Goal: Task Accomplishment & Management: Complete application form

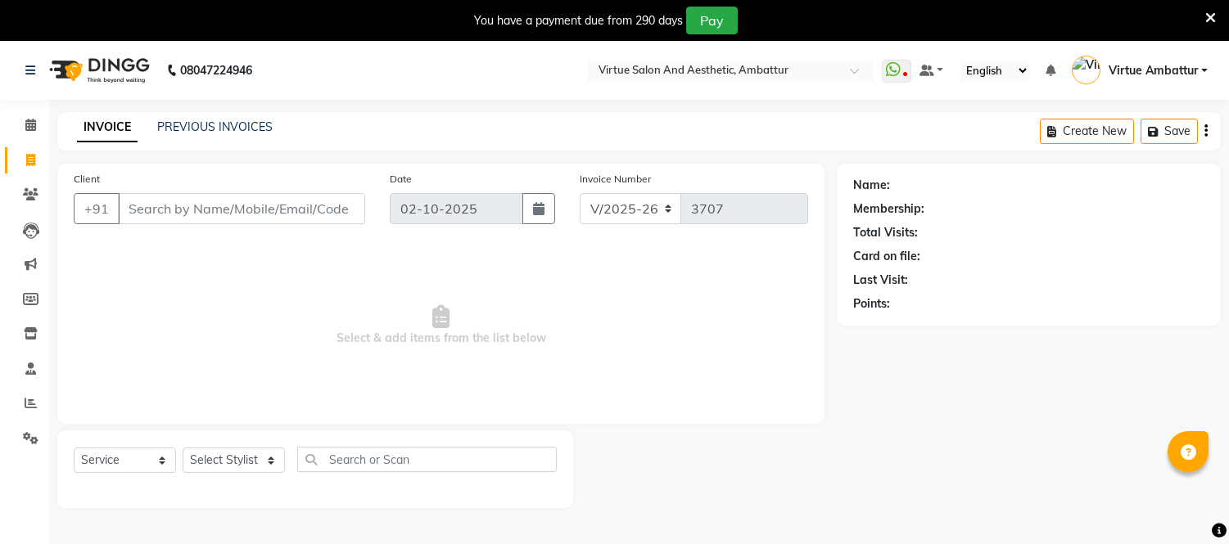
select select "5237"
select select "service"
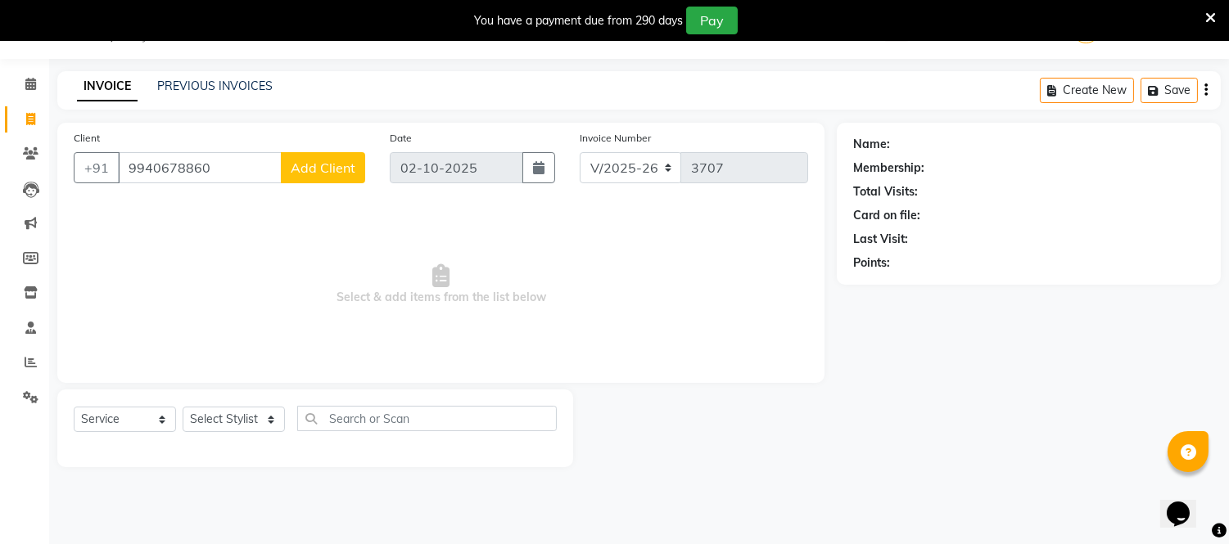
type input "9940678860"
click at [320, 169] on span "Add Client" at bounding box center [323, 168] width 65 height 16
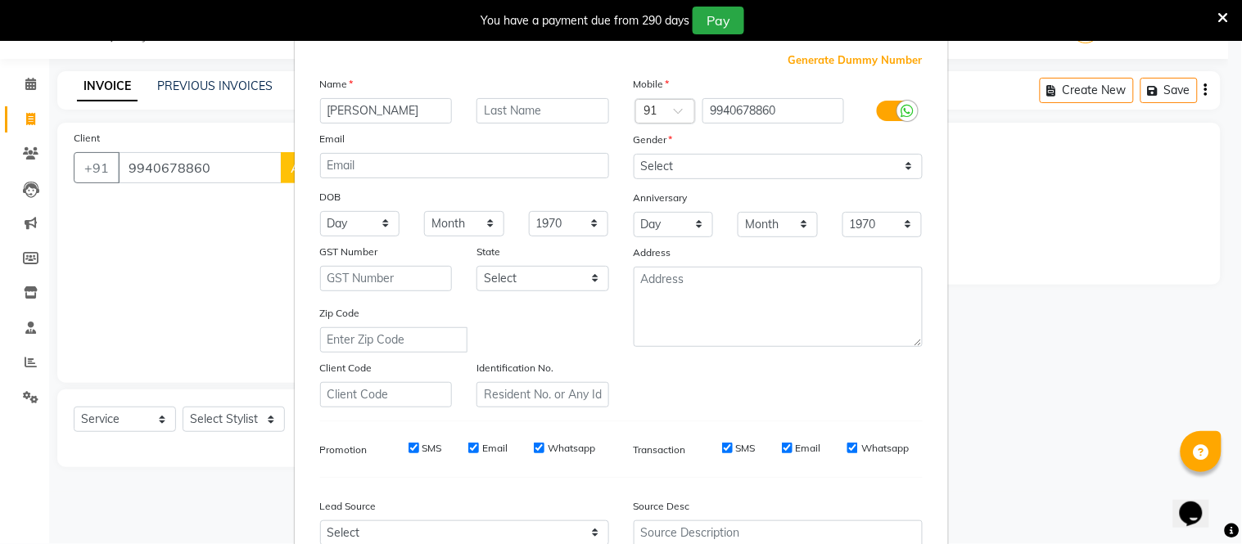
scroll to position [91, 0]
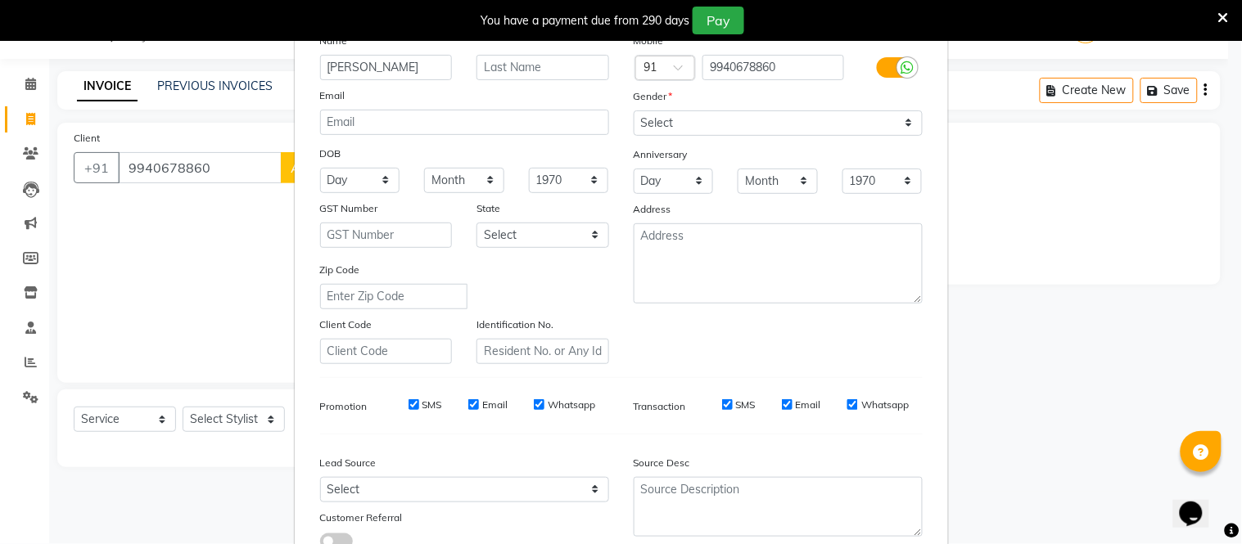
type input "[PERSON_NAME]"
click at [690, 126] on select "Select [DEMOGRAPHIC_DATA] [DEMOGRAPHIC_DATA] Other Prefer Not To Say" at bounding box center [778, 123] width 289 height 25
select select "[DEMOGRAPHIC_DATA]"
click at [634, 111] on select "Select [DEMOGRAPHIC_DATA] [DEMOGRAPHIC_DATA] Other Prefer Not To Say" at bounding box center [778, 123] width 289 height 25
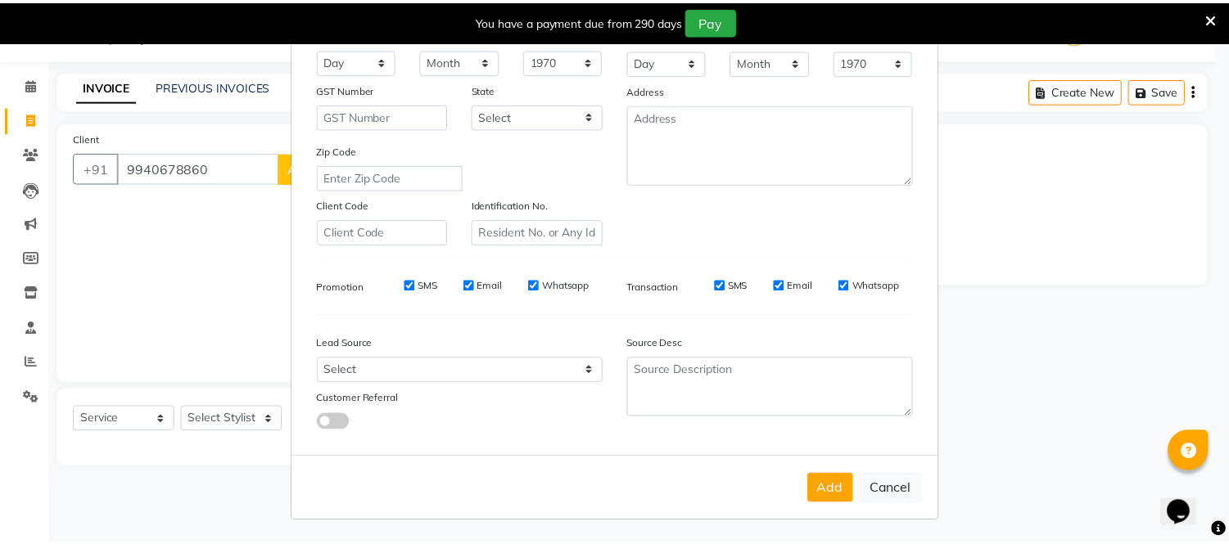
scroll to position [211, 0]
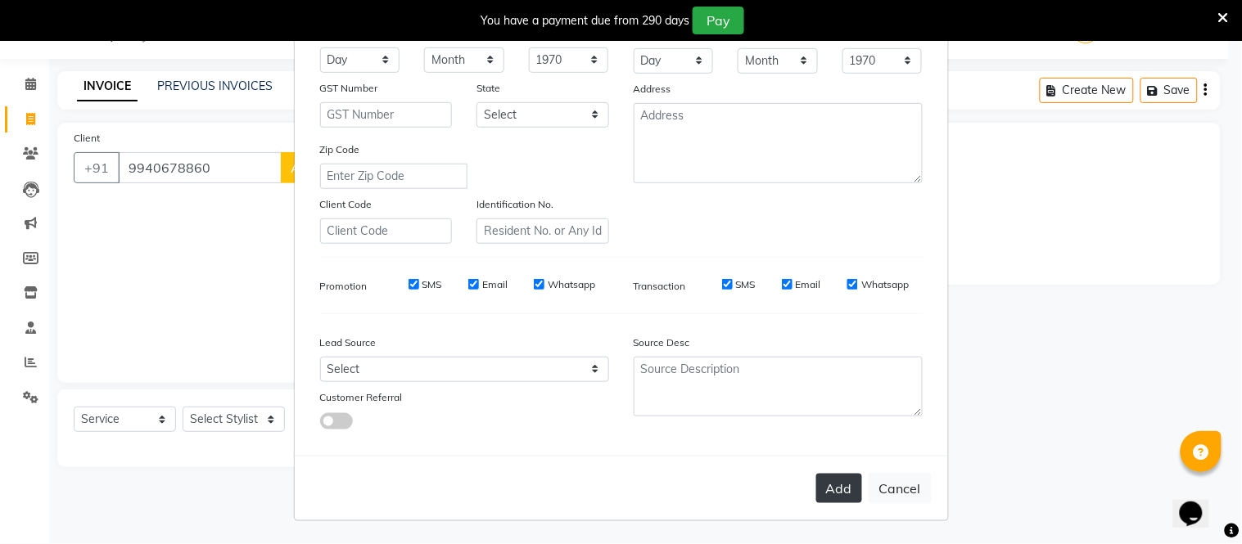
click at [840, 483] on button "Add" at bounding box center [839, 488] width 46 height 29
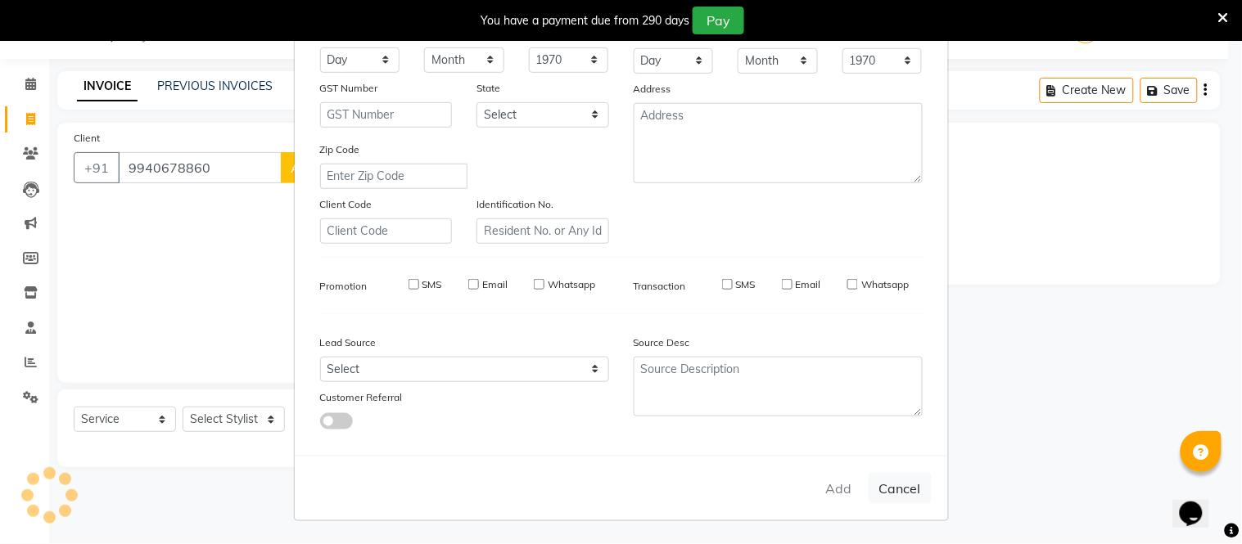
select select
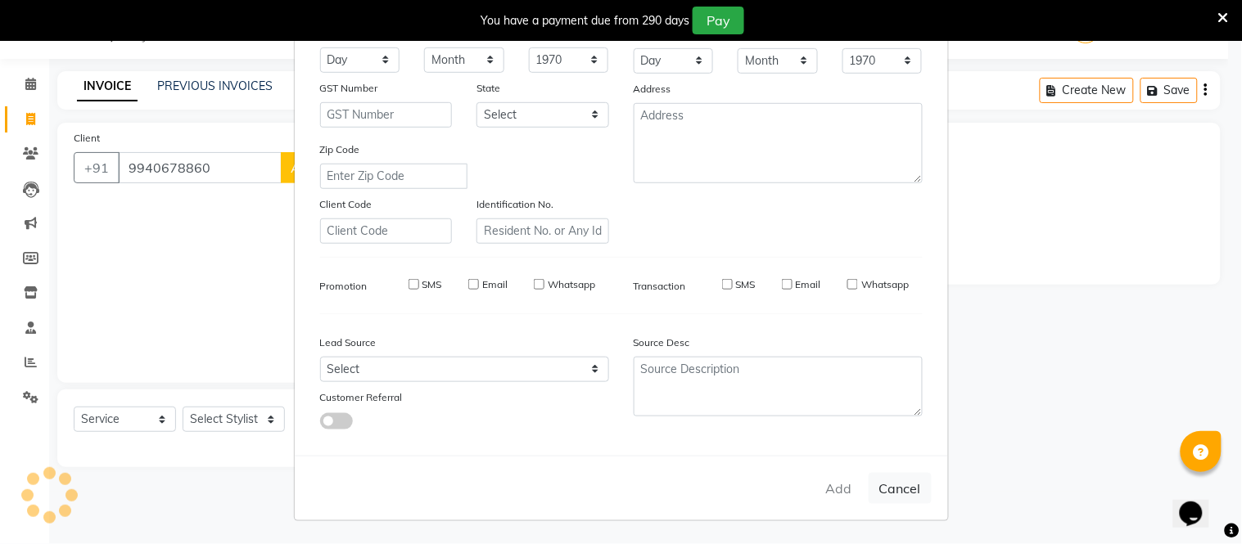
select select
checkbox input "false"
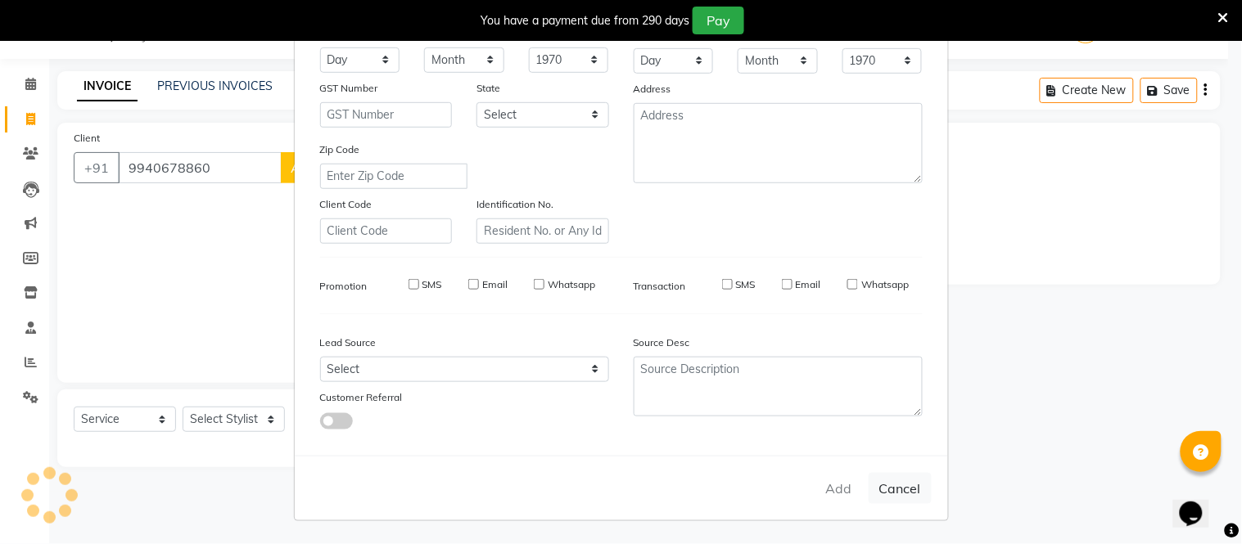
checkbox input "false"
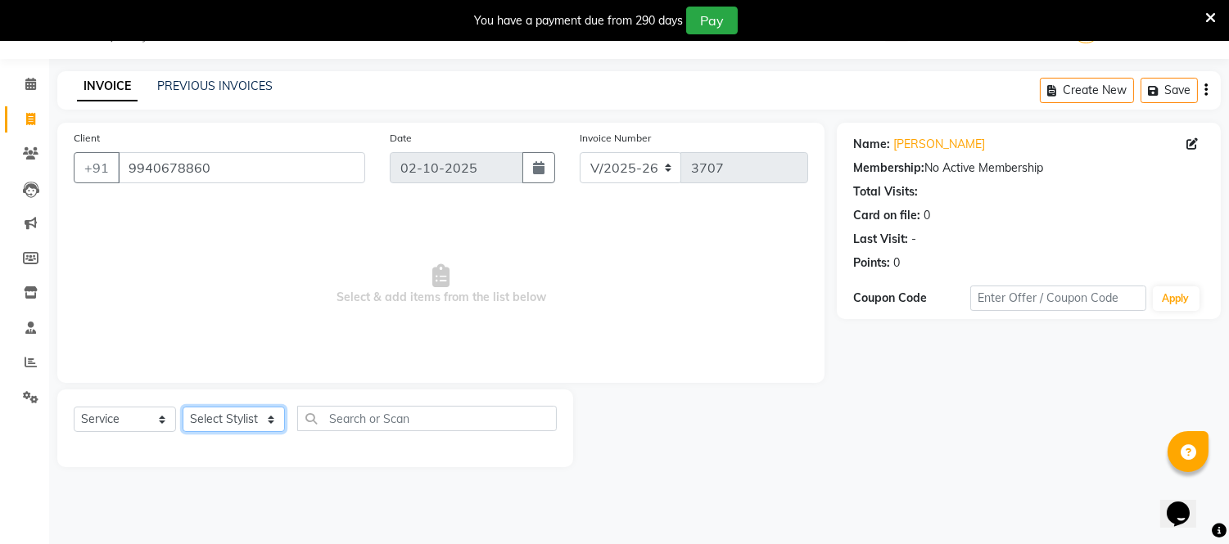
click at [271, 422] on select "Select Stylist [PERSON_NAME] [PERSON_NAME] [PERSON_NAME] [PERSON_NAME] [PERSON_…" at bounding box center [234, 419] width 102 height 25
select select "39033"
click at [183, 408] on select "Select Stylist [PERSON_NAME] [PERSON_NAME] [PERSON_NAME] [PERSON_NAME] [PERSON_…" at bounding box center [234, 419] width 102 height 25
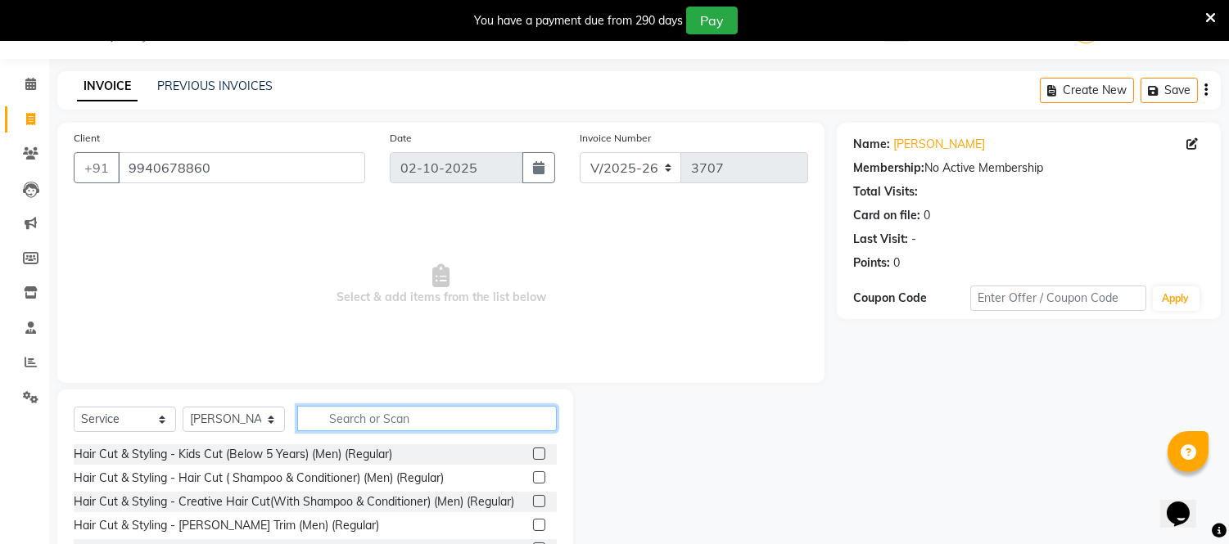
click at [371, 415] on input "text" at bounding box center [426, 418] width 259 height 25
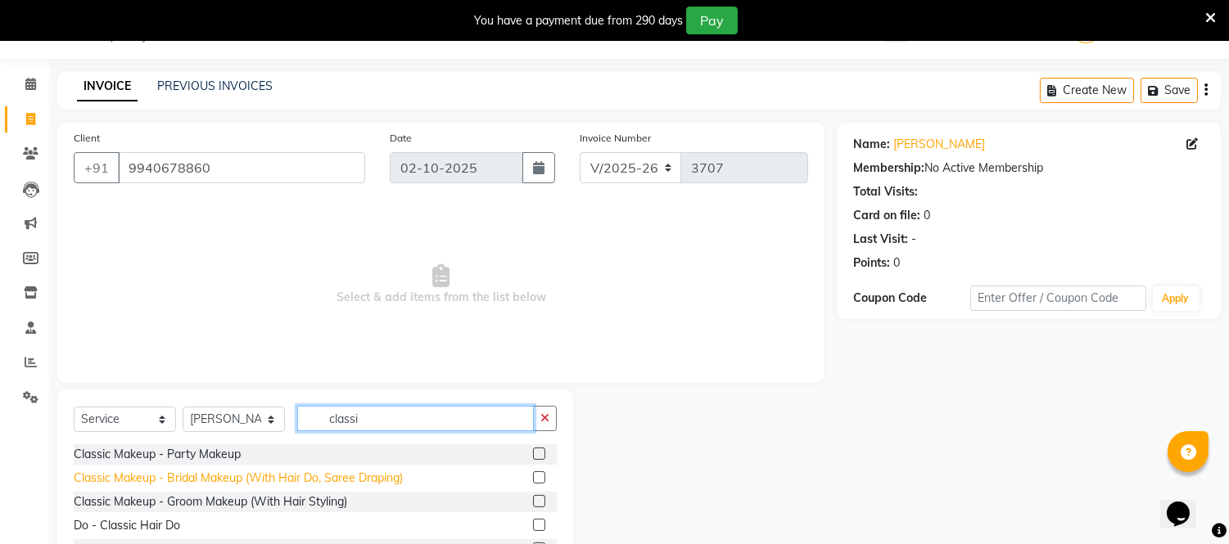
scroll to position [131, 0]
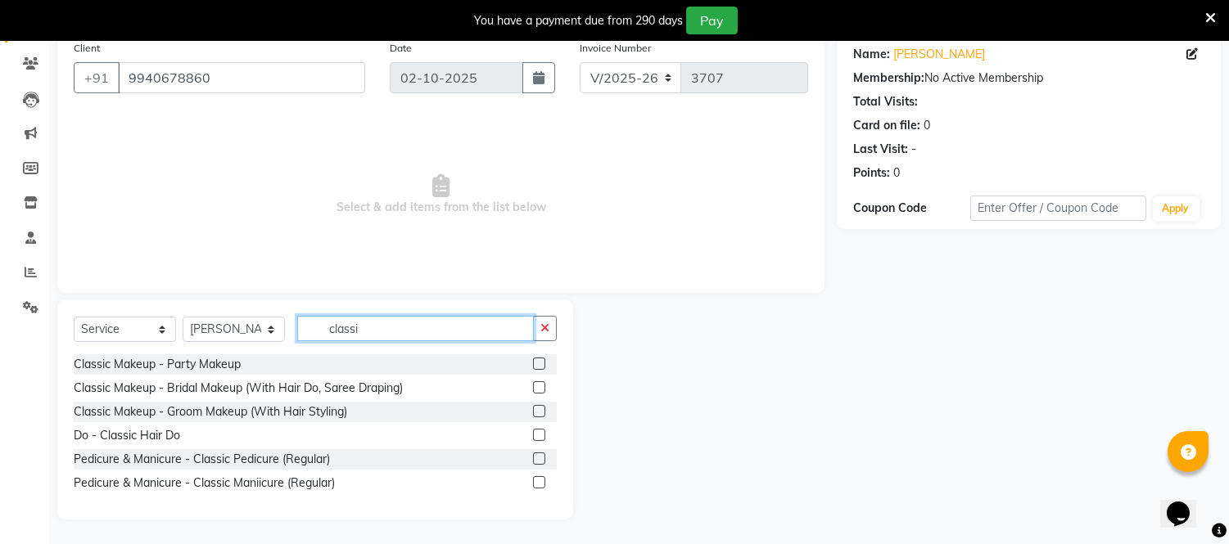
type input "classi"
click at [535, 459] on label at bounding box center [539, 459] width 12 height 12
click at [535, 459] on input "checkbox" at bounding box center [538, 459] width 11 height 11
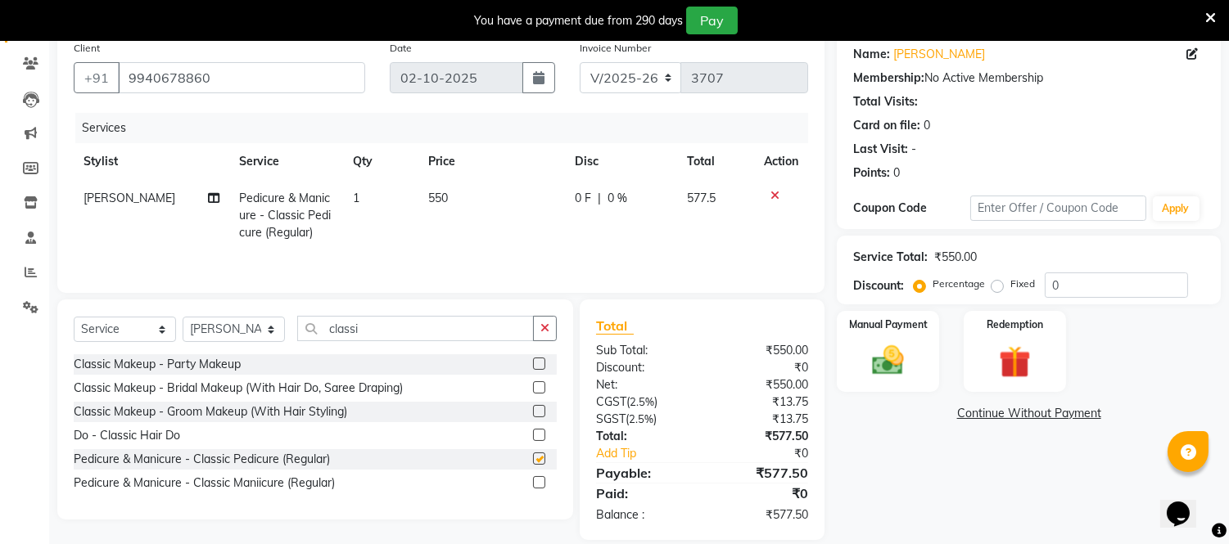
checkbox input "false"
click at [542, 485] on label at bounding box center [539, 482] width 12 height 12
click at [542, 485] on input "checkbox" at bounding box center [538, 483] width 11 height 11
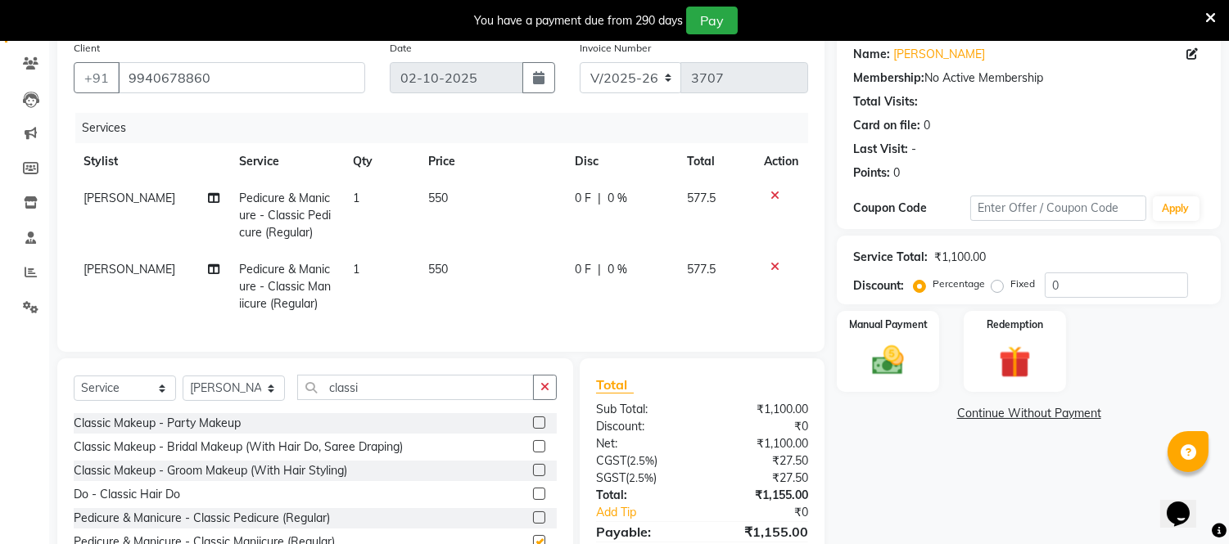
checkbox input "false"
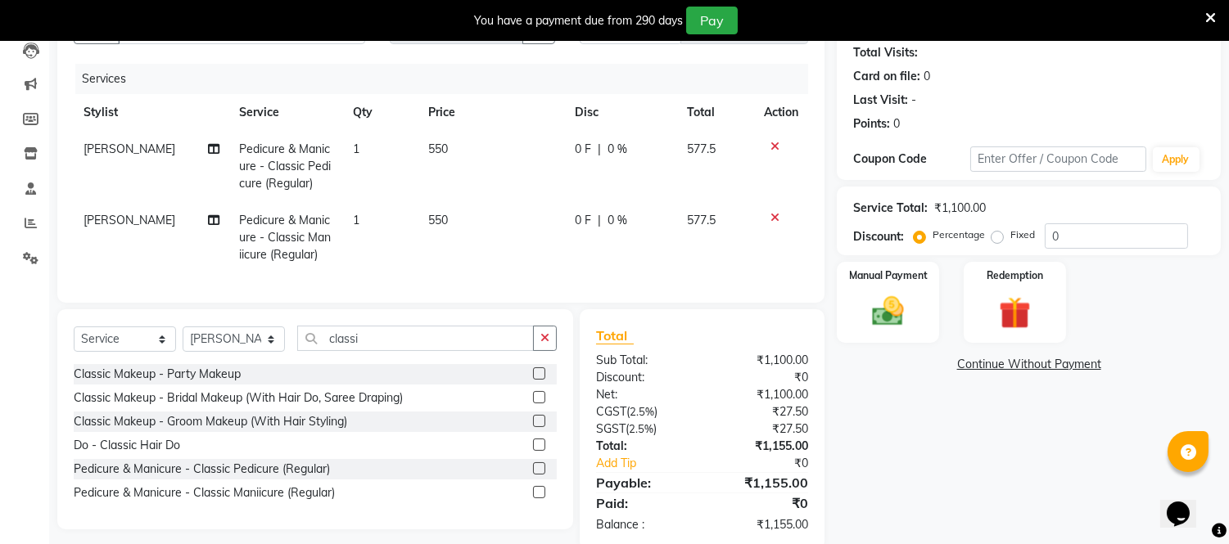
scroll to position [222, 0]
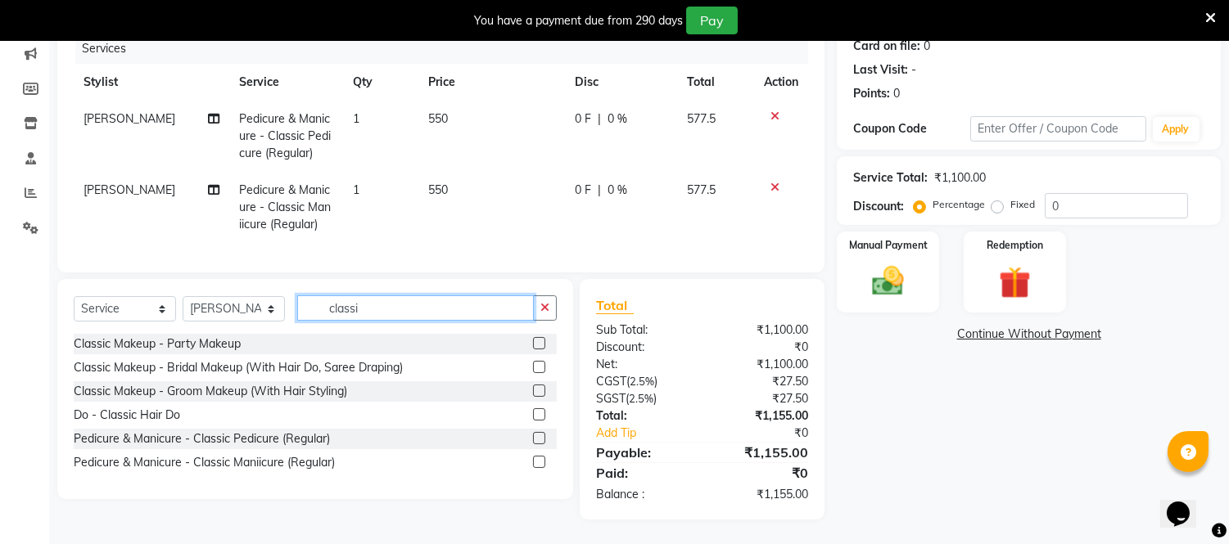
click at [407, 307] on input "classi" at bounding box center [415, 307] width 237 height 25
drag, startPoint x: 431, startPoint y: 105, endPoint x: 439, endPoint y: 131, distance: 27.2
click at [434, 116] on td "550" at bounding box center [491, 136] width 147 height 71
select select "39033"
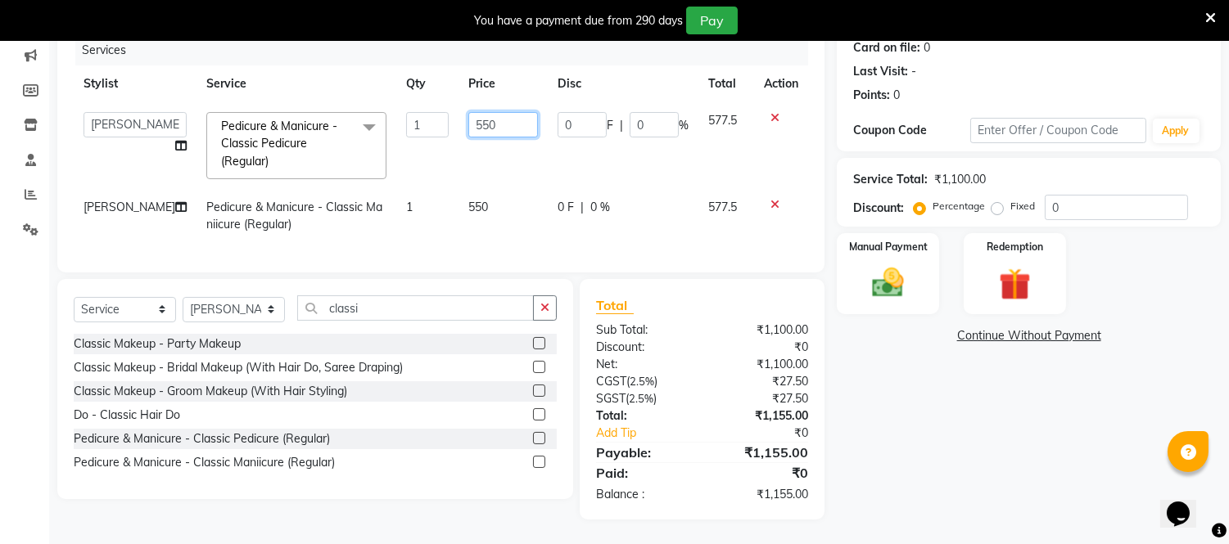
drag, startPoint x: 463, startPoint y: 115, endPoint x: 473, endPoint y: 139, distance: 26.4
click at [468, 115] on input "550" at bounding box center [503, 124] width 70 height 25
type input "650"
click at [458, 194] on td "550" at bounding box center [502, 216] width 89 height 54
select select "39033"
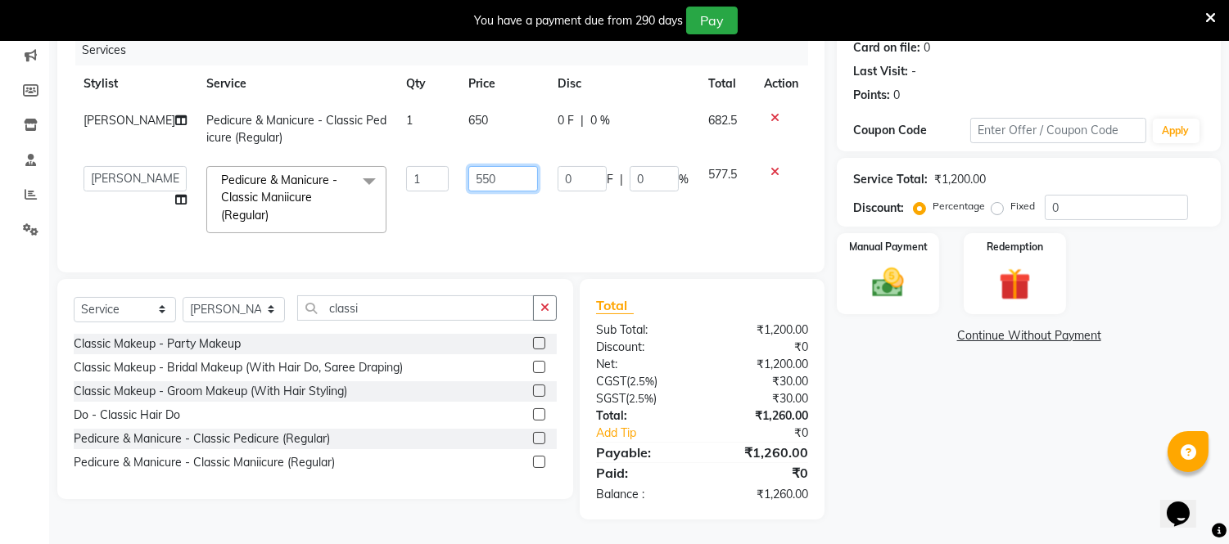
click at [471, 167] on input "550" at bounding box center [503, 178] width 70 height 25
click at [469, 174] on input "550" at bounding box center [503, 178] width 70 height 25
type input "650"
click at [533, 215] on td "650" at bounding box center [502, 199] width 89 height 87
select select "39033"
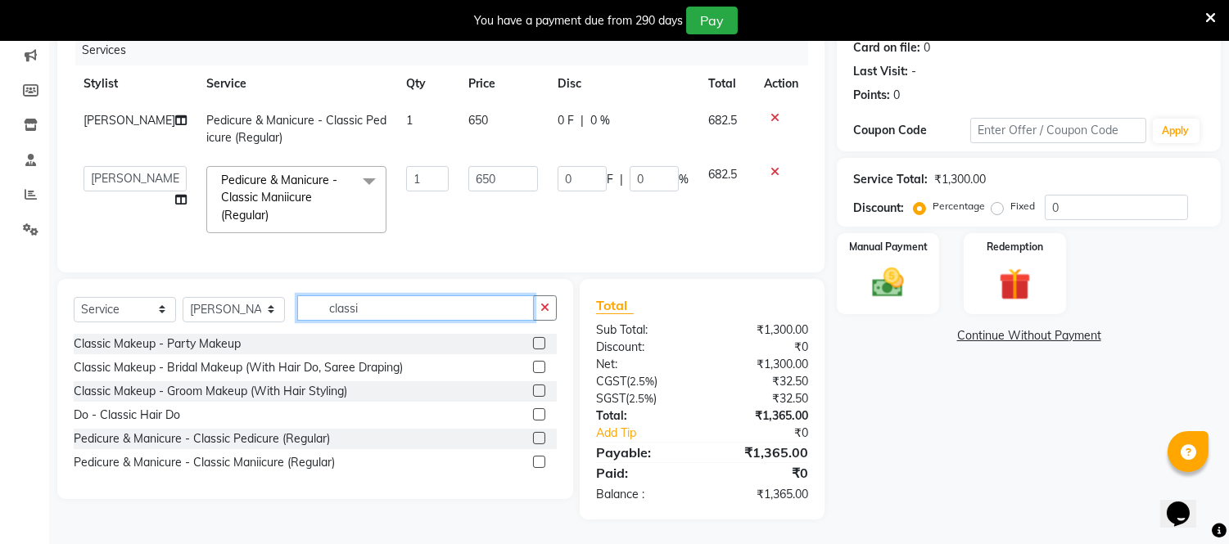
click at [401, 320] on input "classi" at bounding box center [415, 307] width 237 height 25
type input "c"
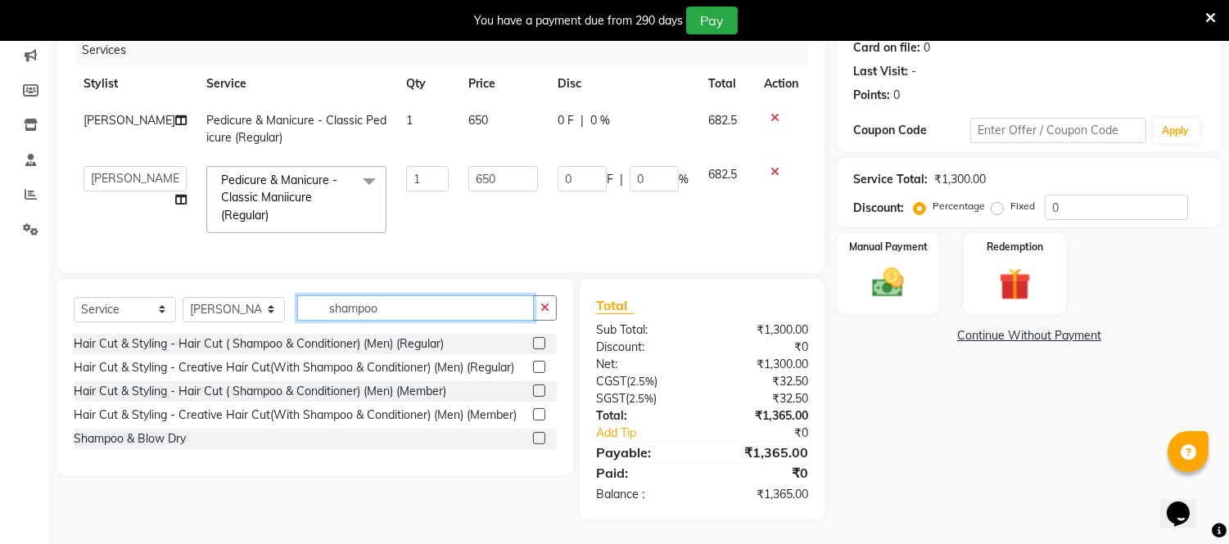
type input "shampoo"
click at [538, 437] on label at bounding box center [539, 438] width 12 height 12
click at [538, 437] on input "checkbox" at bounding box center [538, 439] width 11 height 11
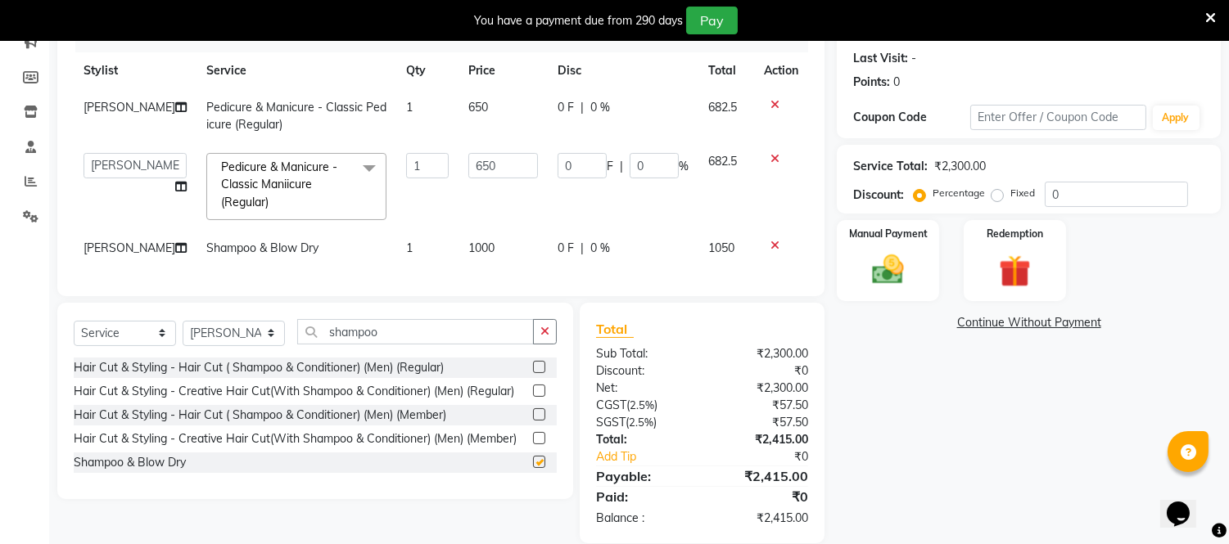
checkbox input "false"
click at [267, 346] on select "Select Stylist [PERSON_NAME] [PERSON_NAME] [PERSON_NAME] [PERSON_NAME] [PERSON_…" at bounding box center [234, 333] width 102 height 25
select select "50476"
click at [183, 335] on select "Select Stylist [PERSON_NAME] [PERSON_NAME] [PERSON_NAME] [PERSON_NAME] [PERSON_…" at bounding box center [234, 333] width 102 height 25
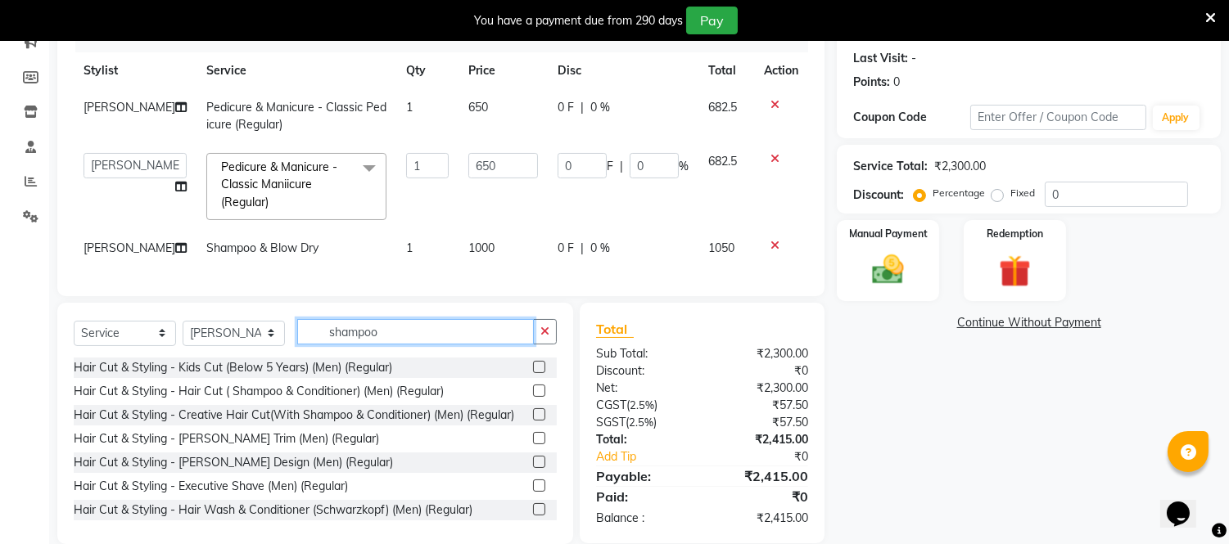
click at [407, 341] on input "shampoo" at bounding box center [415, 331] width 237 height 25
type input "s"
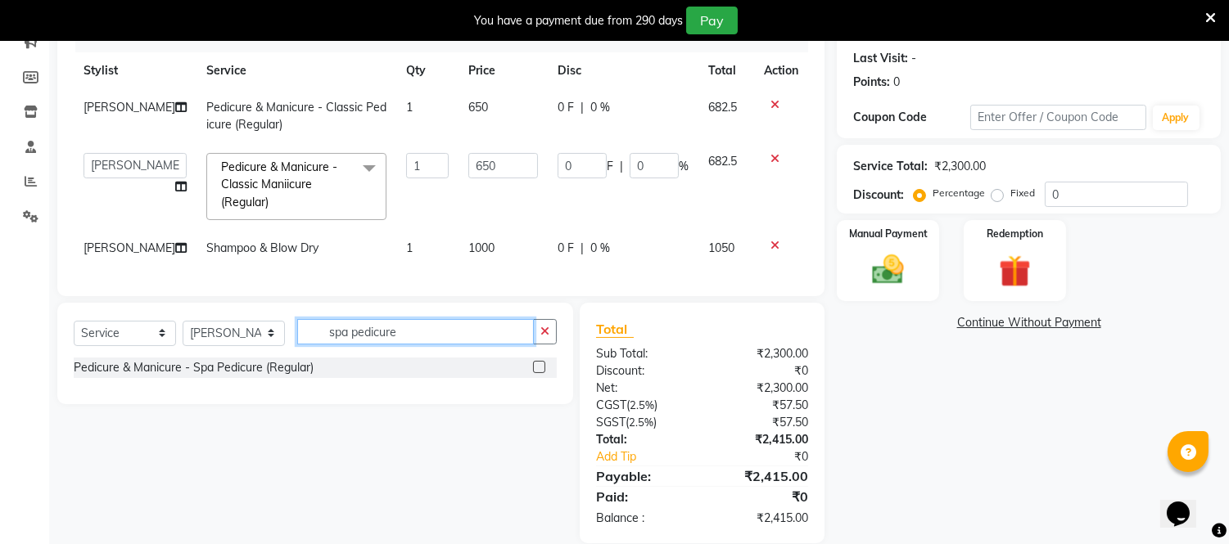
type input "spa pedicure"
click at [544, 373] on label at bounding box center [539, 367] width 12 height 12
click at [543, 373] on input "checkbox" at bounding box center [538, 368] width 11 height 11
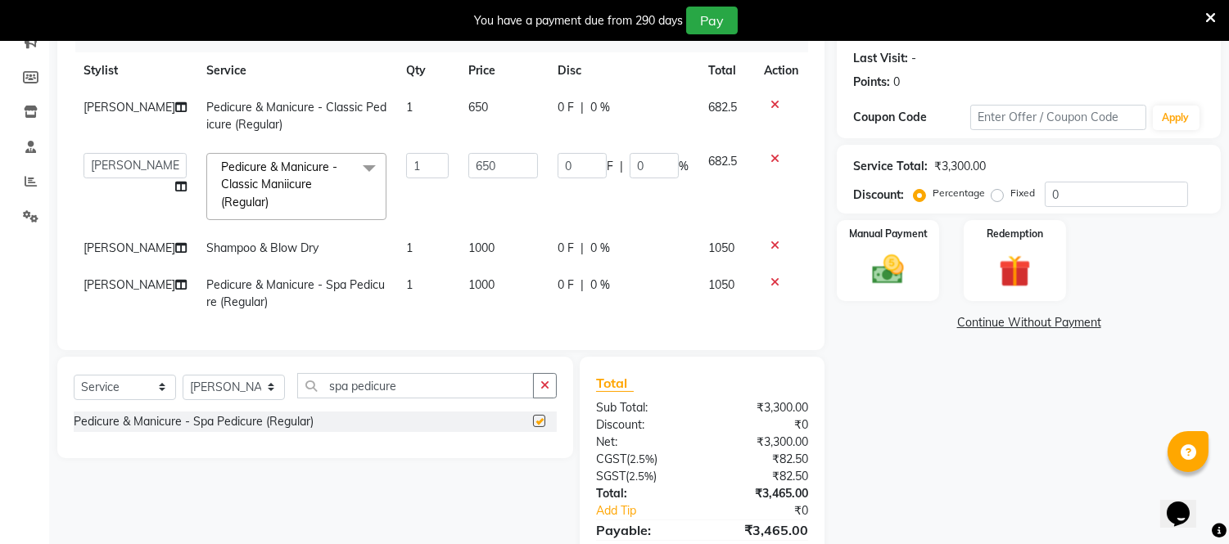
checkbox input "false"
drag, startPoint x: 464, startPoint y: 282, endPoint x: 480, endPoint y: 304, distance: 28.2
click at [468, 285] on span "1000" at bounding box center [481, 284] width 26 height 15
select select "50476"
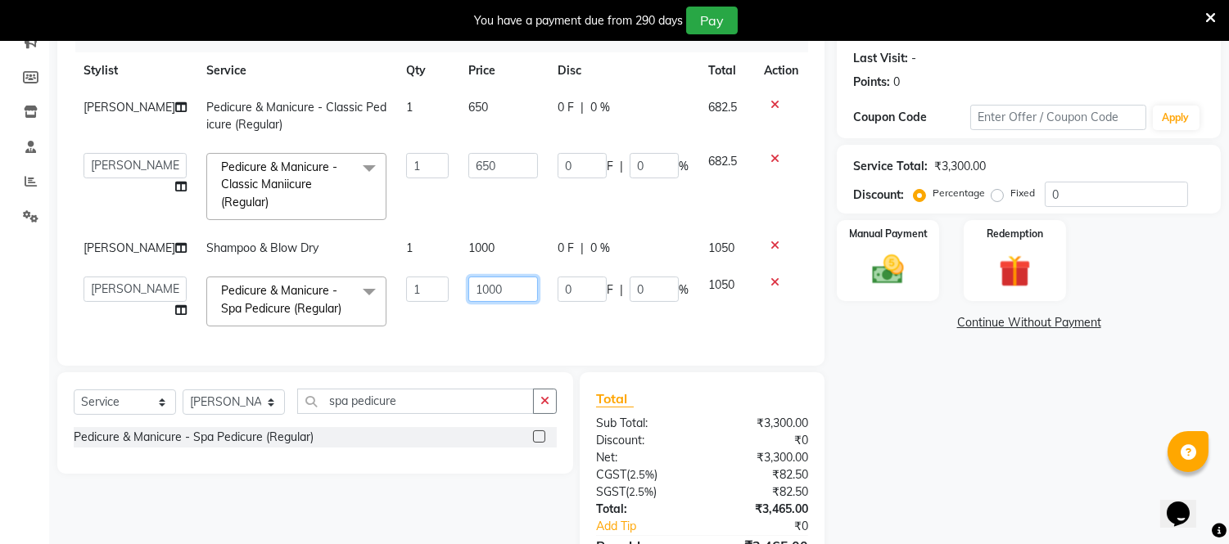
drag, startPoint x: 475, startPoint y: 295, endPoint x: 479, endPoint y: 307, distance: 12.9
click at [473, 296] on input "1000" at bounding box center [503, 289] width 70 height 25
type input "1100"
click at [942, 389] on div "Name: [PERSON_NAME] Membership: No Active Membership Total Visits: Card on file…" at bounding box center [1035, 277] width 396 height 671
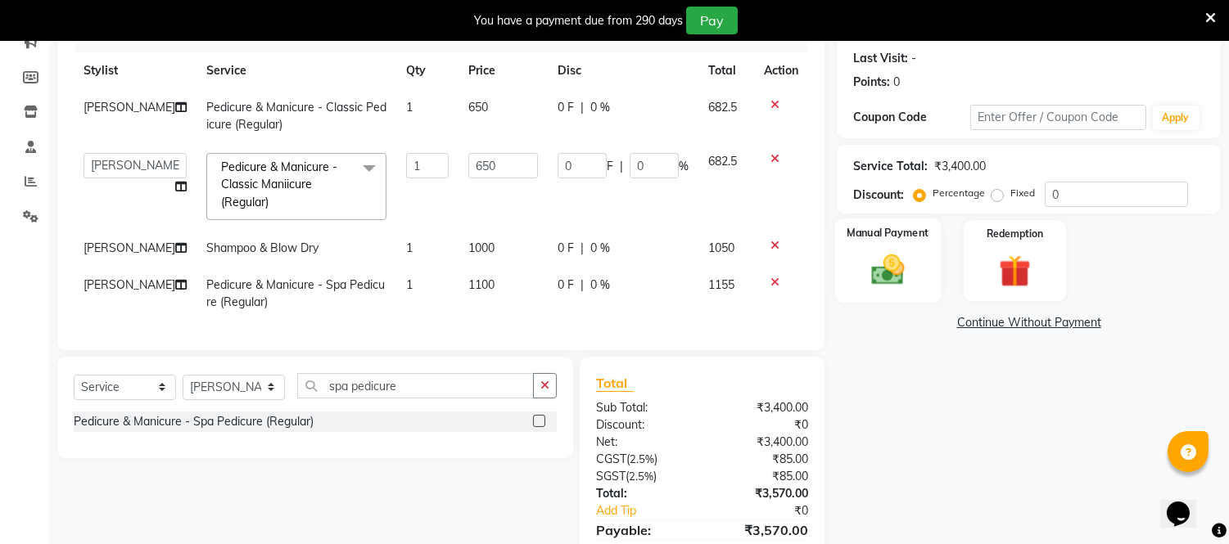
click at [901, 259] on img at bounding box center [888, 270] width 54 height 38
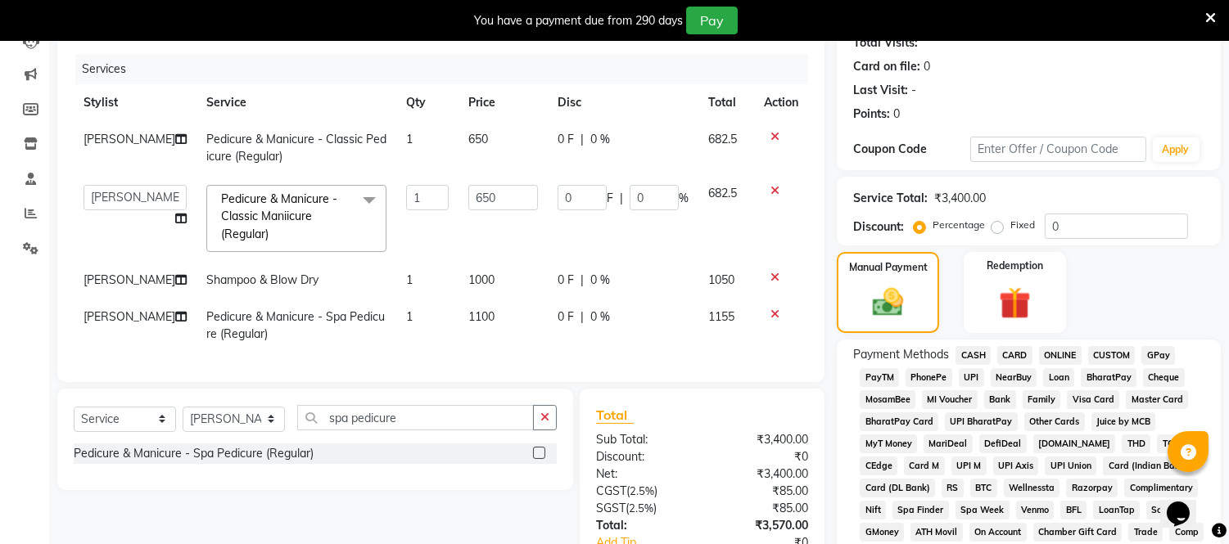
scroll to position [137, 0]
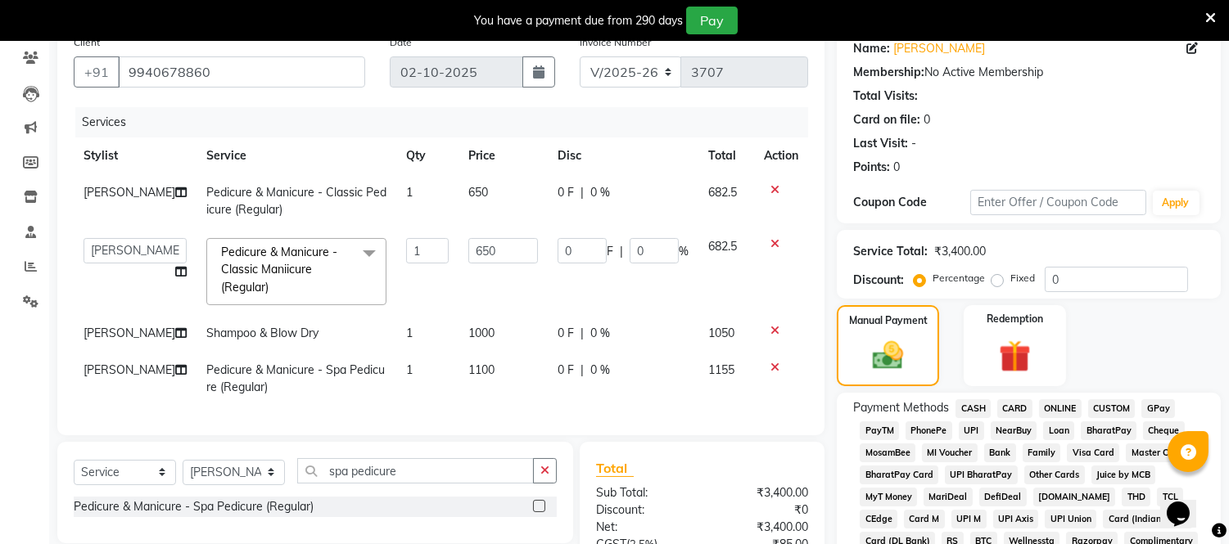
click at [1057, 408] on span "ONLINE" at bounding box center [1060, 408] width 43 height 19
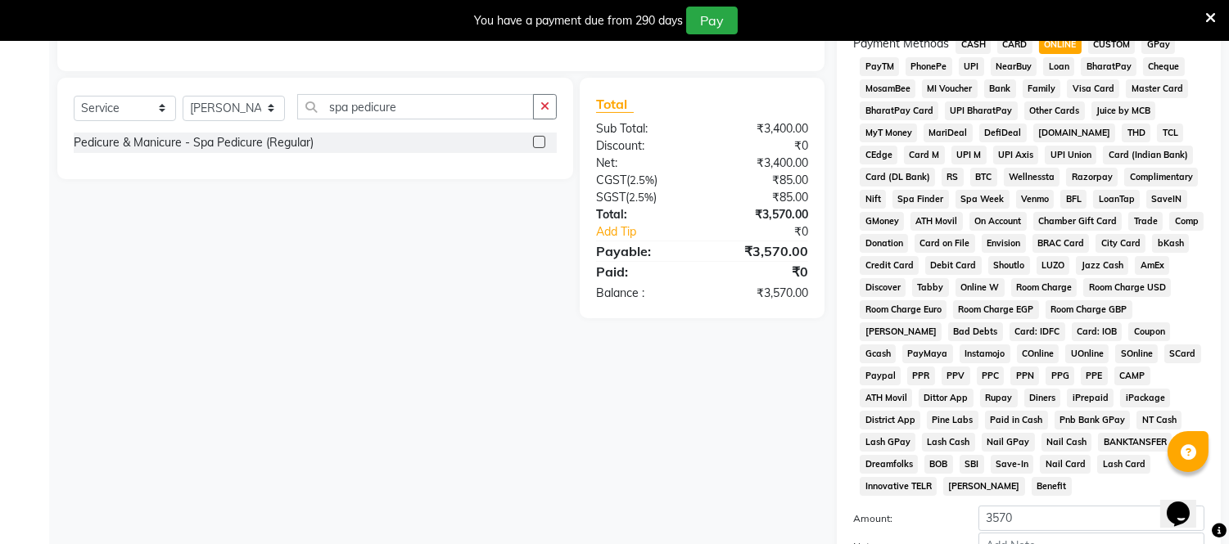
scroll to position [588, 0]
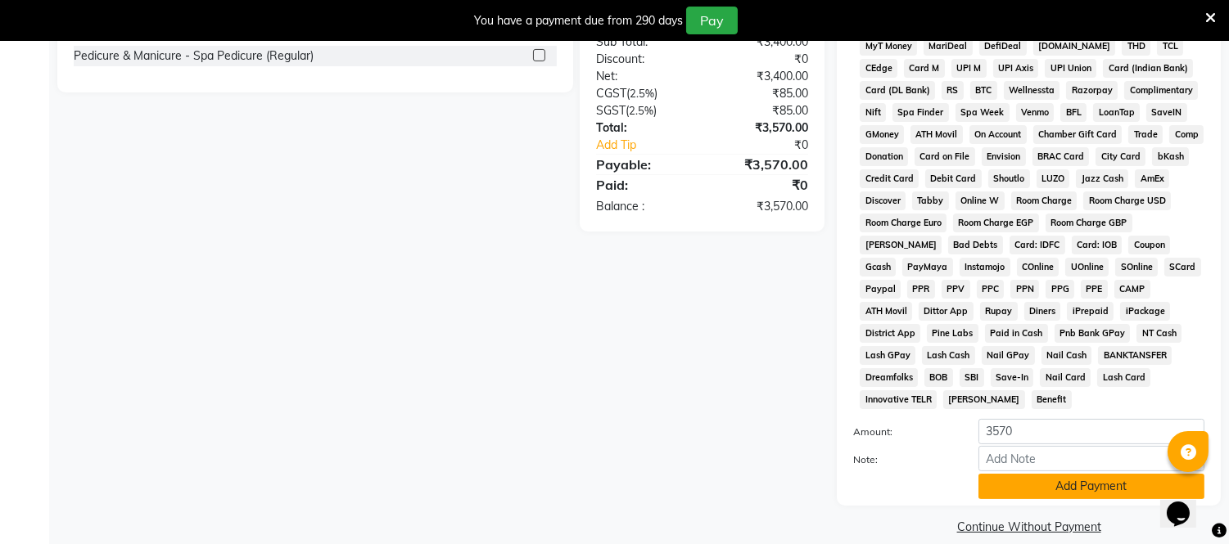
click at [1076, 474] on button "Add Payment" at bounding box center [1091, 486] width 226 height 25
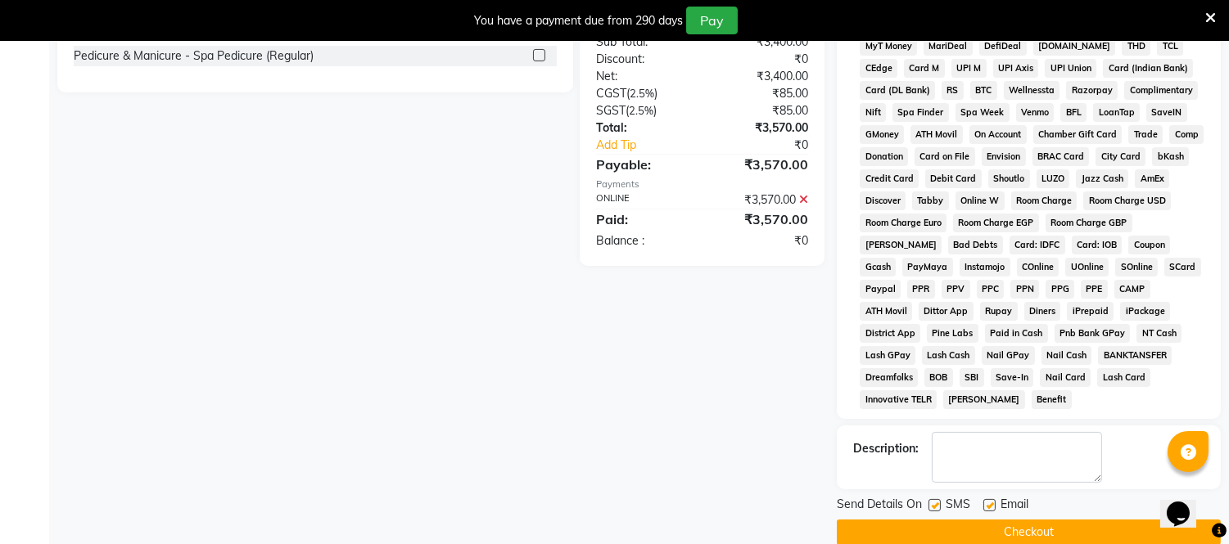
click at [1036, 520] on button "Checkout" at bounding box center [1029, 532] width 384 height 25
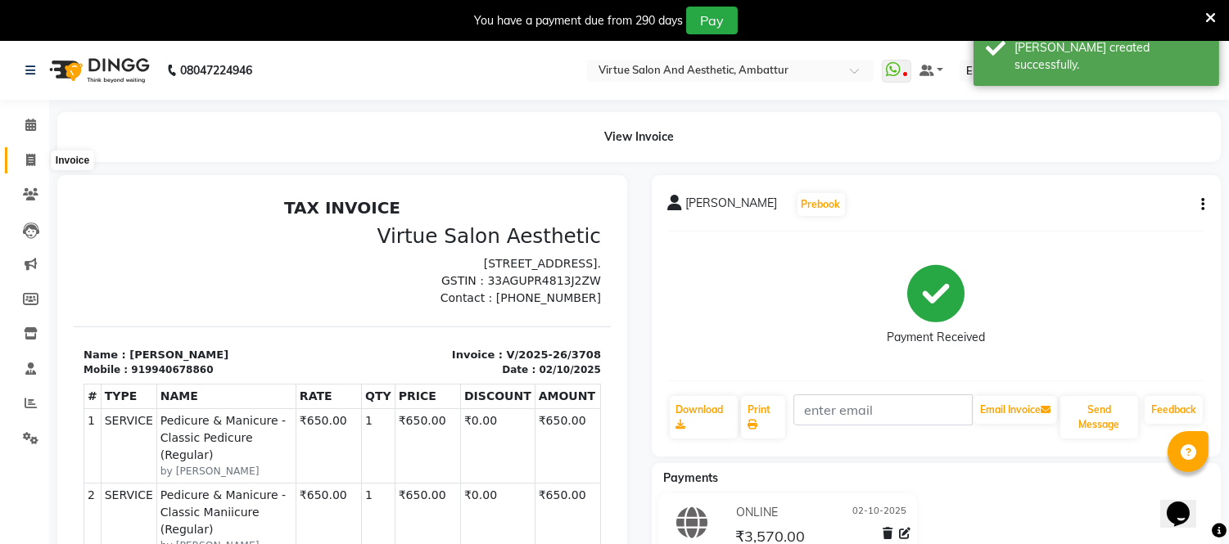
click at [27, 160] on icon at bounding box center [30, 160] width 9 height 12
select select "service"
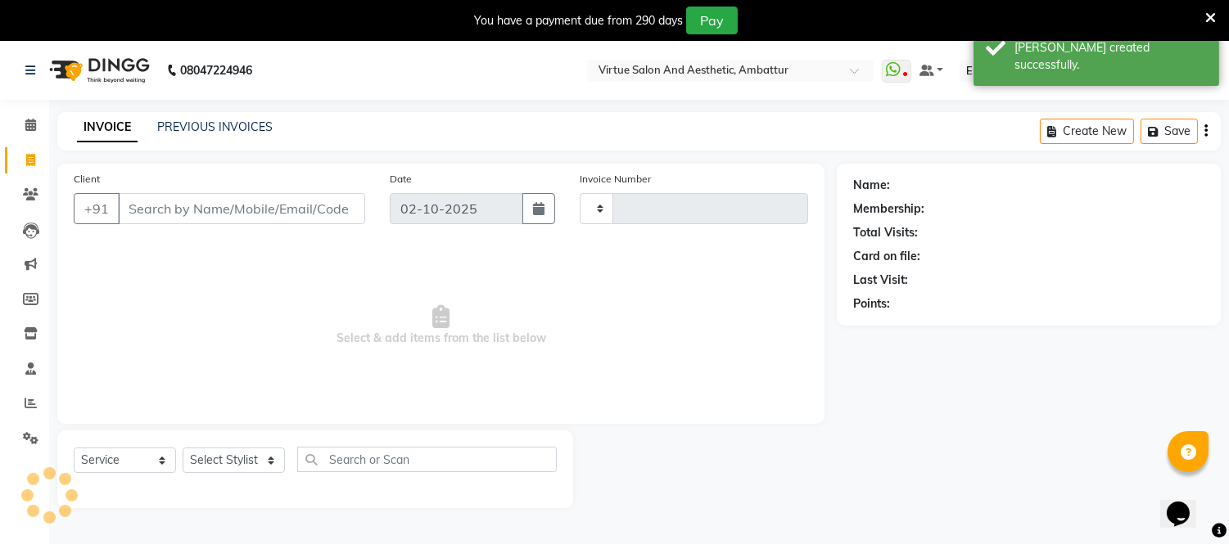
scroll to position [41, 0]
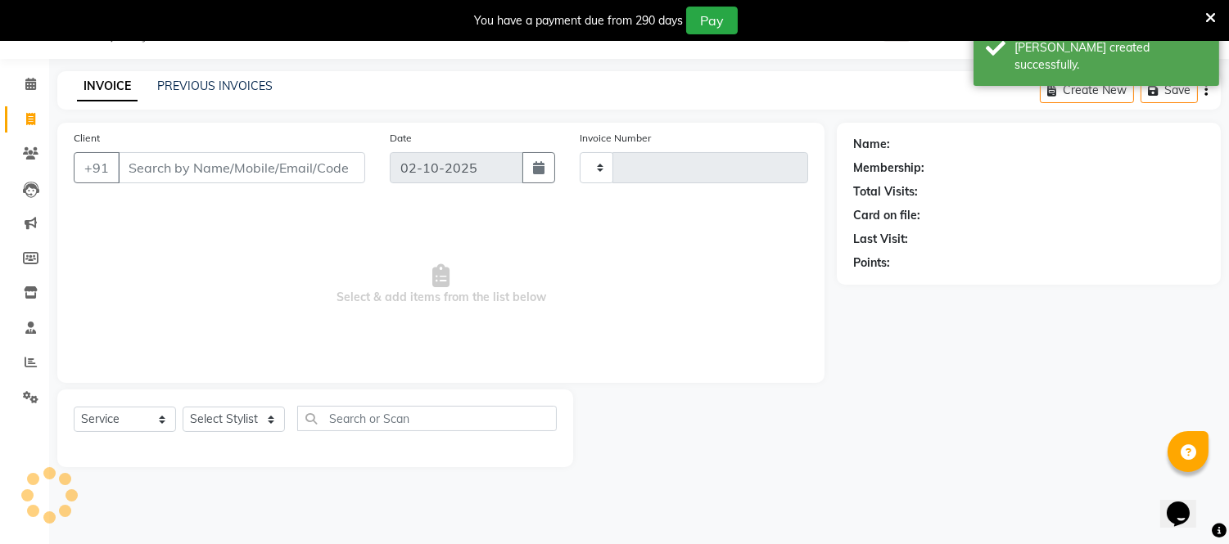
type input "3709"
select select "5237"
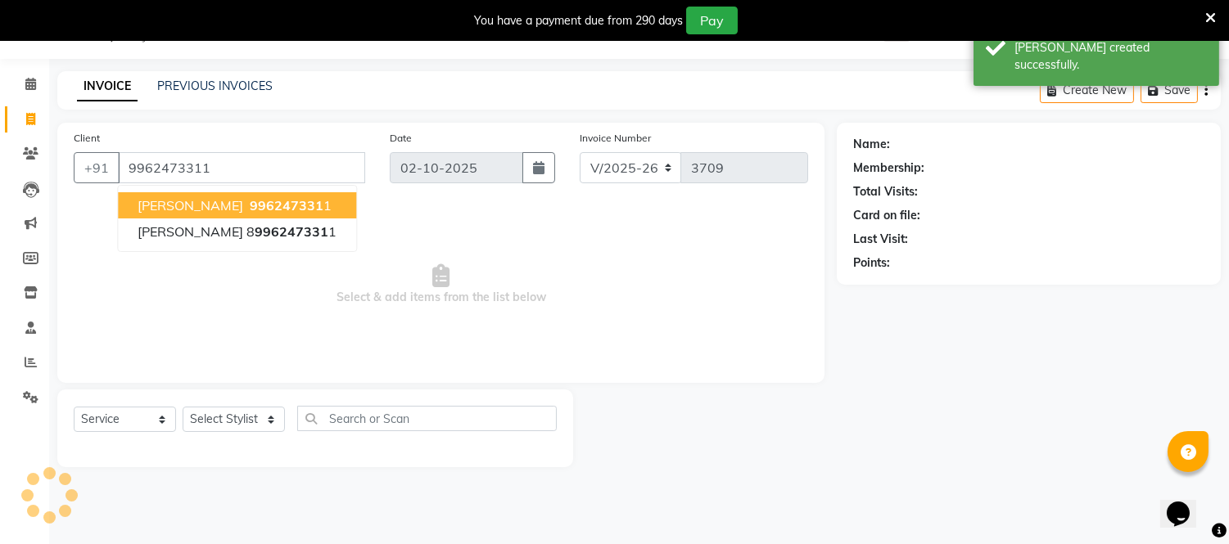
type input "9962473311"
select select "1: Object"
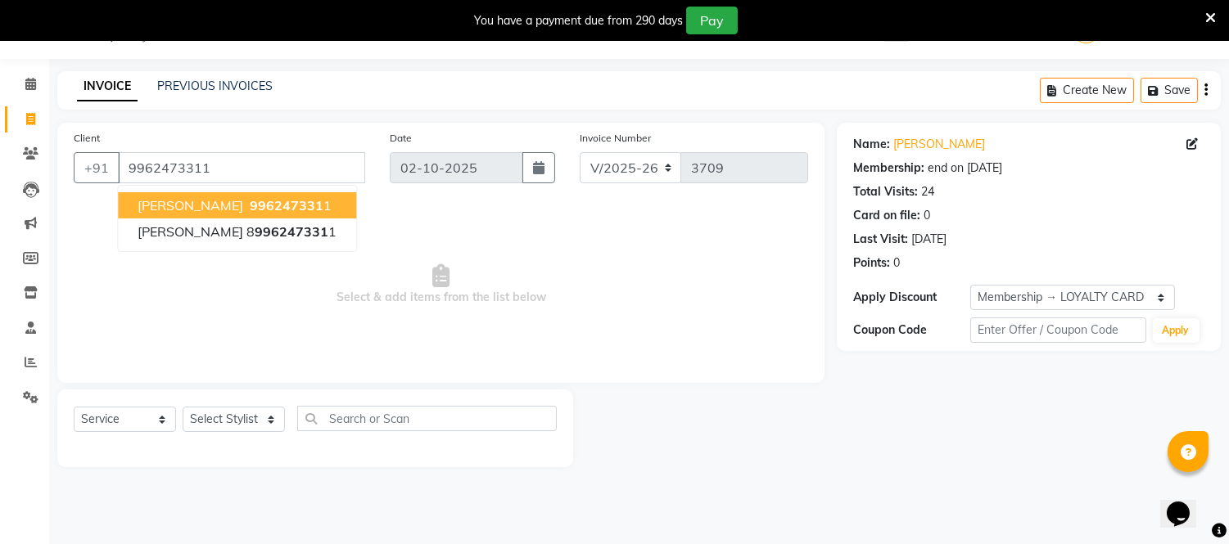
click at [250, 205] on span "996247331" at bounding box center [287, 205] width 74 height 16
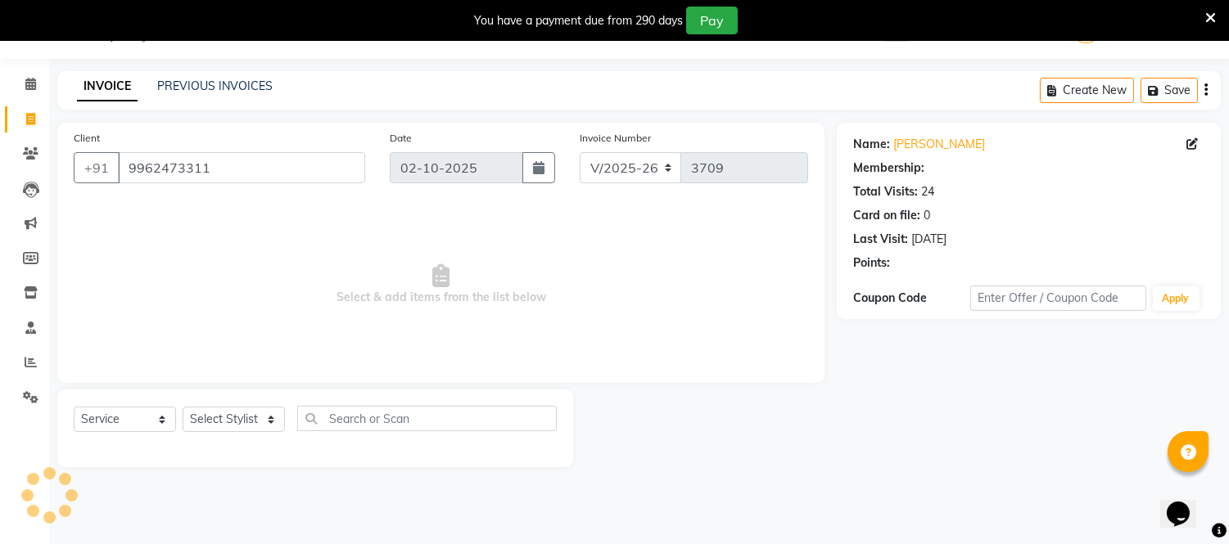
select select "1: Object"
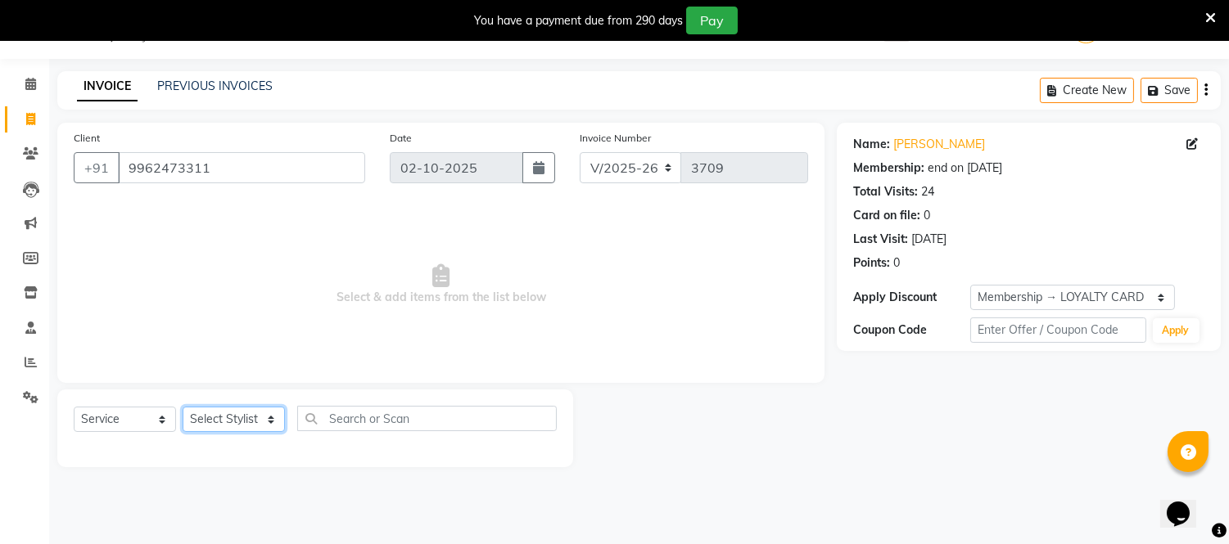
drag, startPoint x: 267, startPoint y: 420, endPoint x: 266, endPoint y: 409, distance: 10.7
click at [267, 420] on select "Select Stylist [PERSON_NAME] [PERSON_NAME] [PERSON_NAME] [PERSON_NAME] [PERSON_…" at bounding box center [234, 419] width 102 height 25
select select "37432"
click at [183, 408] on select "Select Stylist [PERSON_NAME] [PERSON_NAME] [PERSON_NAME] [PERSON_NAME] [PERSON_…" at bounding box center [234, 419] width 102 height 25
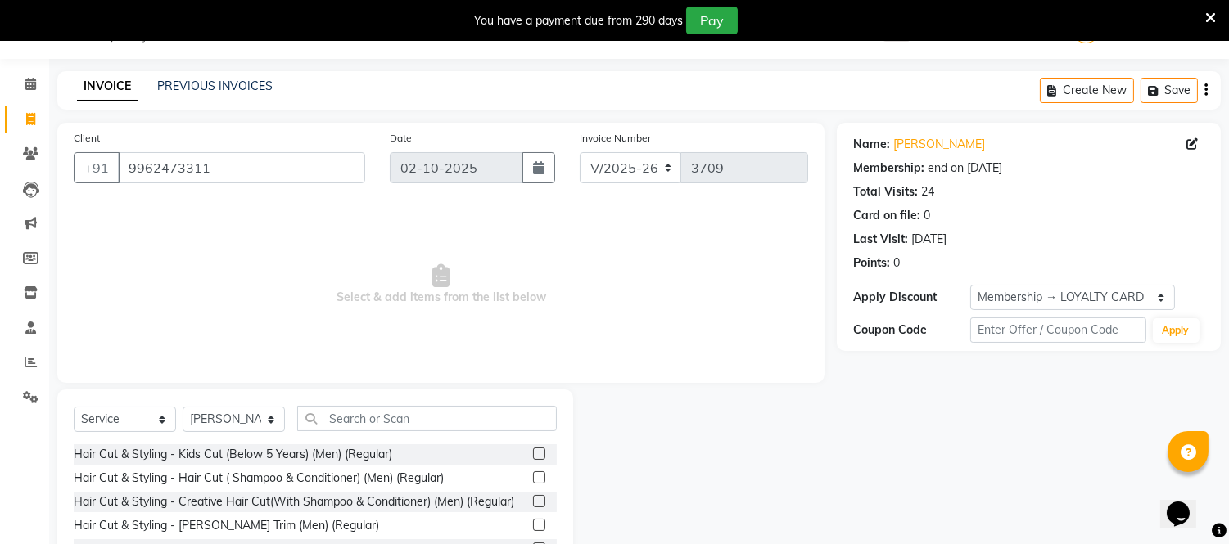
drag, startPoint x: 527, startPoint y: 475, endPoint x: 503, endPoint y: 462, distance: 27.1
click at [533, 473] on label at bounding box center [539, 477] width 12 height 12
click at [533, 473] on input "checkbox" at bounding box center [538, 478] width 11 height 11
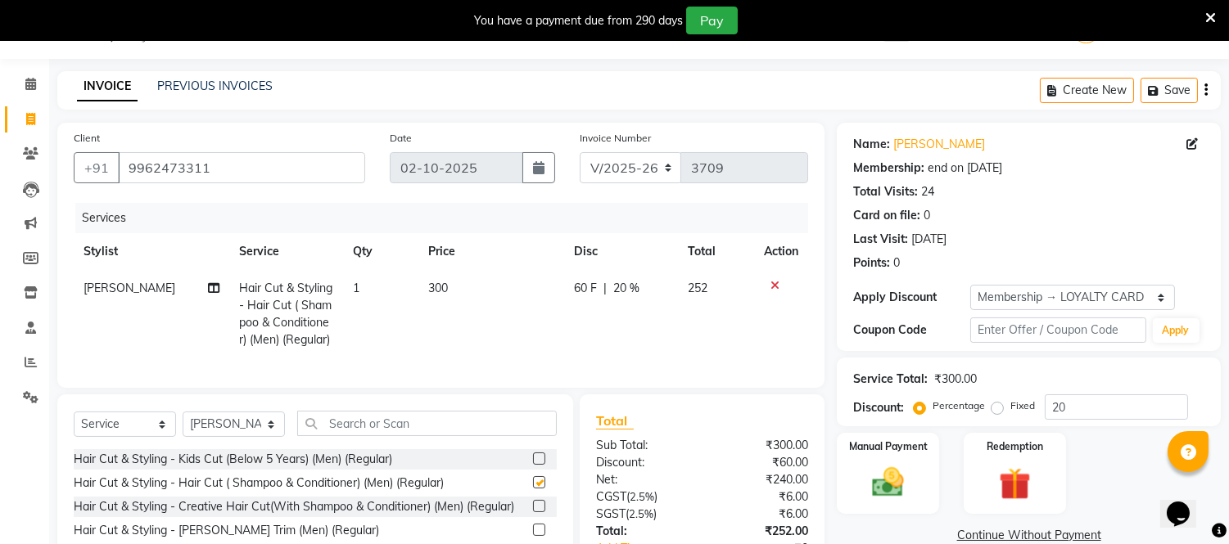
checkbox input "false"
drag, startPoint x: 426, startPoint y: 290, endPoint x: 453, endPoint y: 321, distance: 41.7
click at [426, 298] on td "300" at bounding box center [491, 314] width 146 height 88
select select "37432"
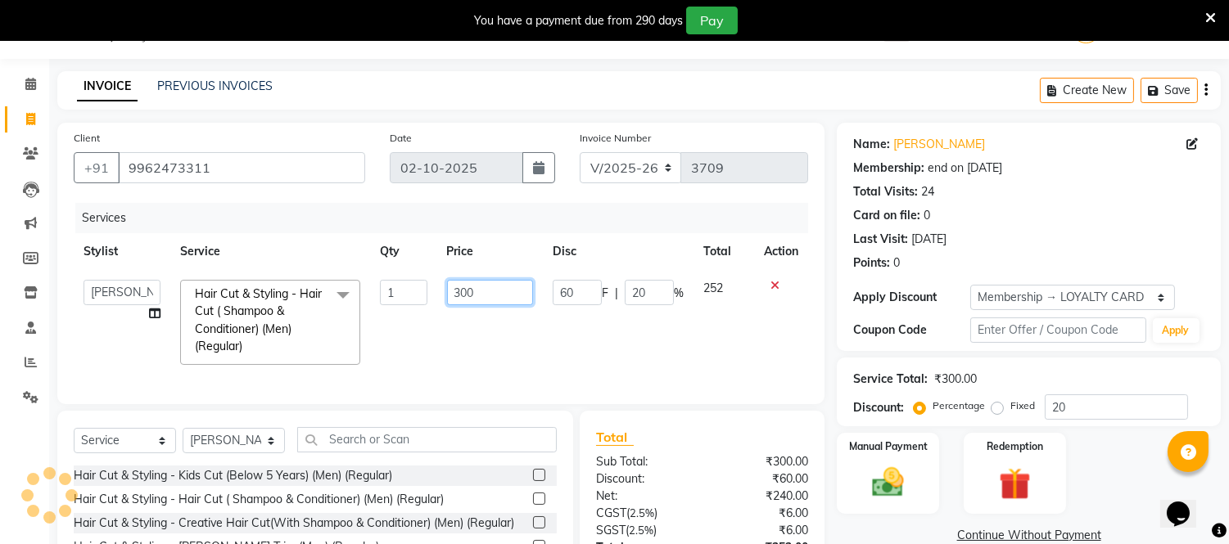
drag, startPoint x: 456, startPoint y: 296, endPoint x: 464, endPoint y: 309, distance: 15.4
click at [462, 307] on td "300" at bounding box center [490, 322] width 106 height 105
type input "500"
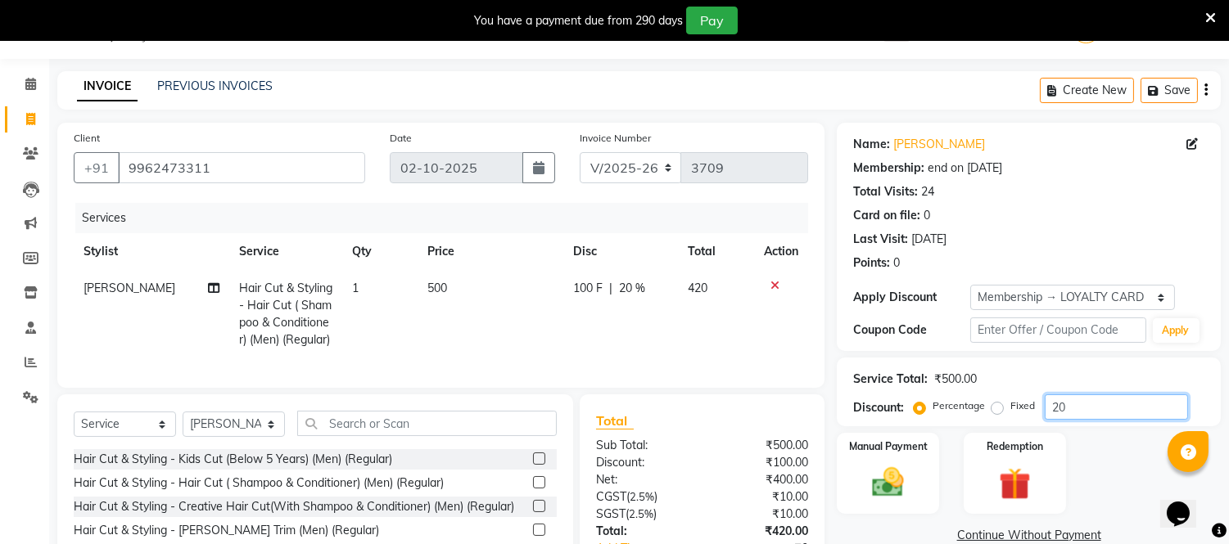
drag, startPoint x: 1073, startPoint y: 408, endPoint x: 1087, endPoint y: 390, distance: 22.8
click at [1087, 391] on div "Service Total: ₹500.00 Discount: Percentage Fixed 20" at bounding box center [1028, 392] width 351 height 56
type input "2"
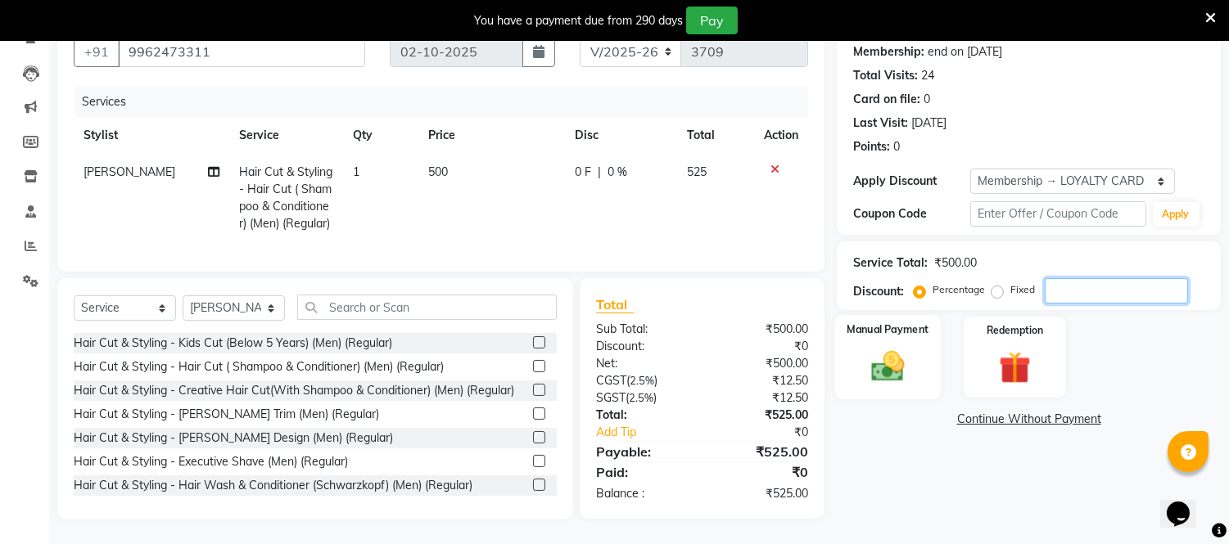
scroll to position [169, 0]
click at [894, 365] on img at bounding box center [888, 367] width 54 height 38
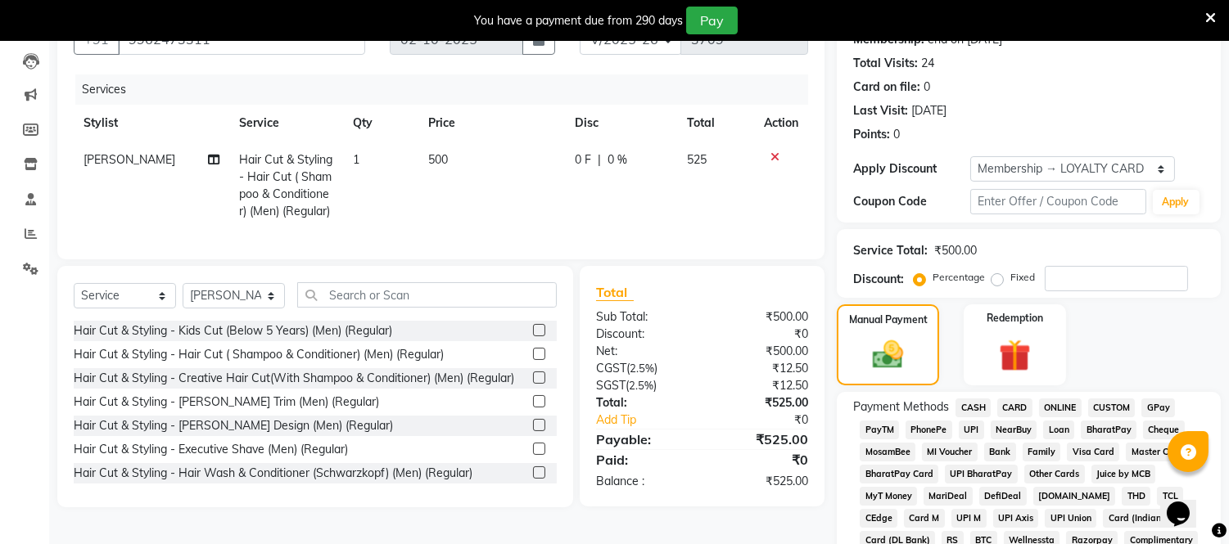
click at [1067, 405] on span "ONLINE" at bounding box center [1060, 408] width 43 height 19
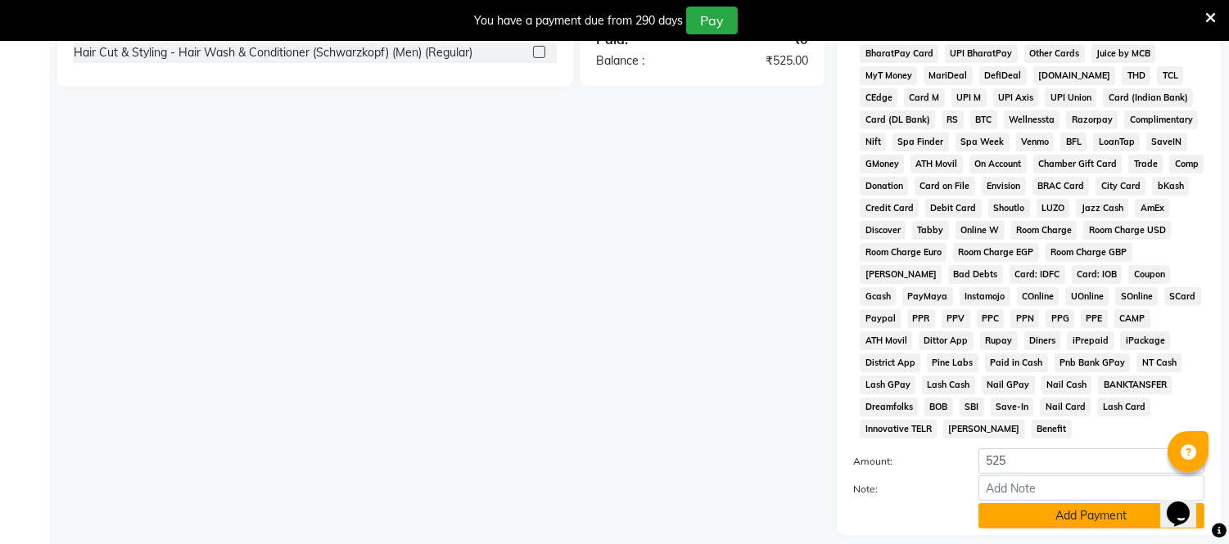
scroll to position [620, 0]
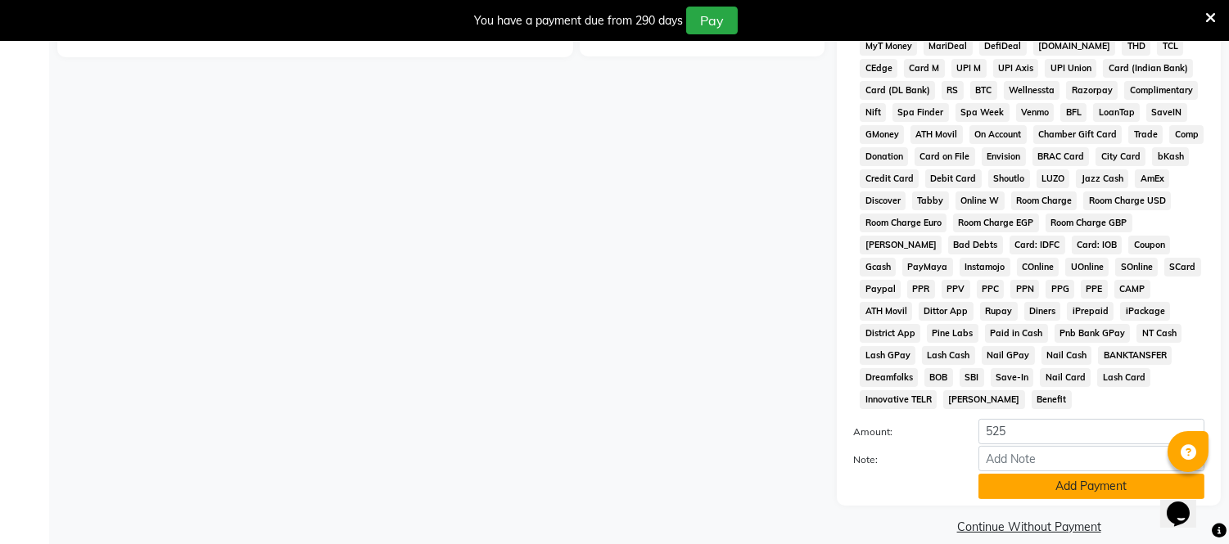
click at [1028, 476] on button "Add Payment" at bounding box center [1091, 486] width 226 height 25
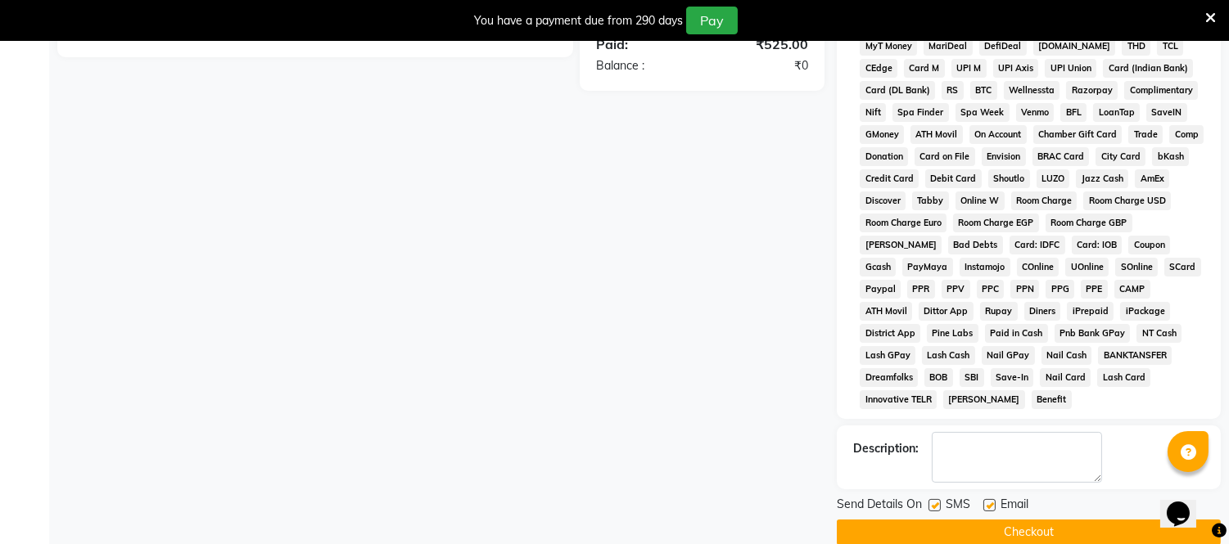
drag, startPoint x: 1022, startPoint y: 508, endPoint x: 1030, endPoint y: 484, distance: 25.9
click at [1028, 496] on div "Send Details On SMS Email Checkout" at bounding box center [1029, 520] width 384 height 49
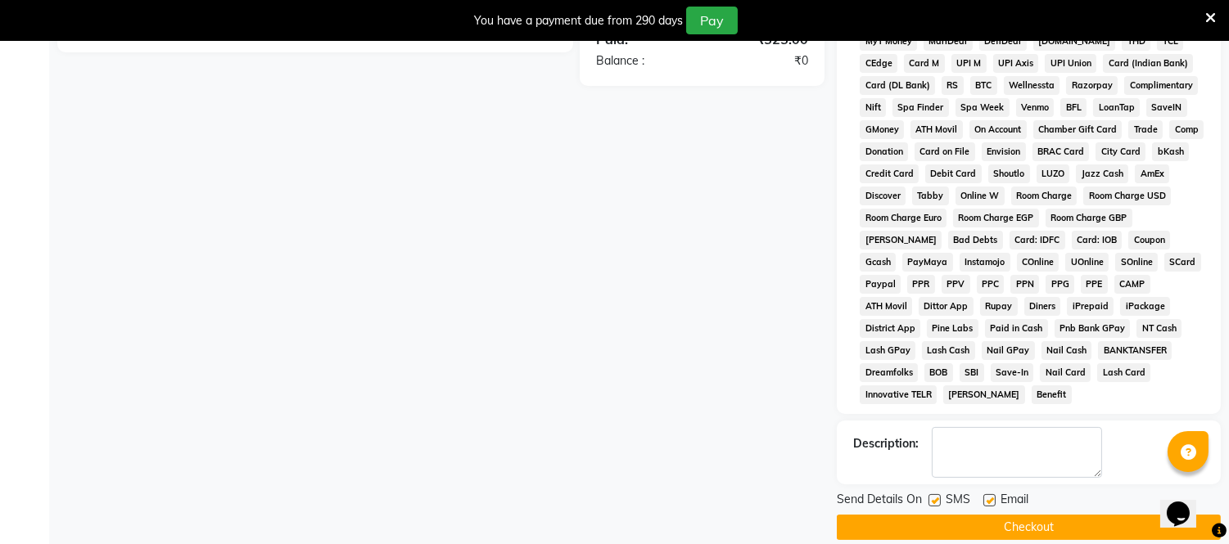
scroll to position [626, 0]
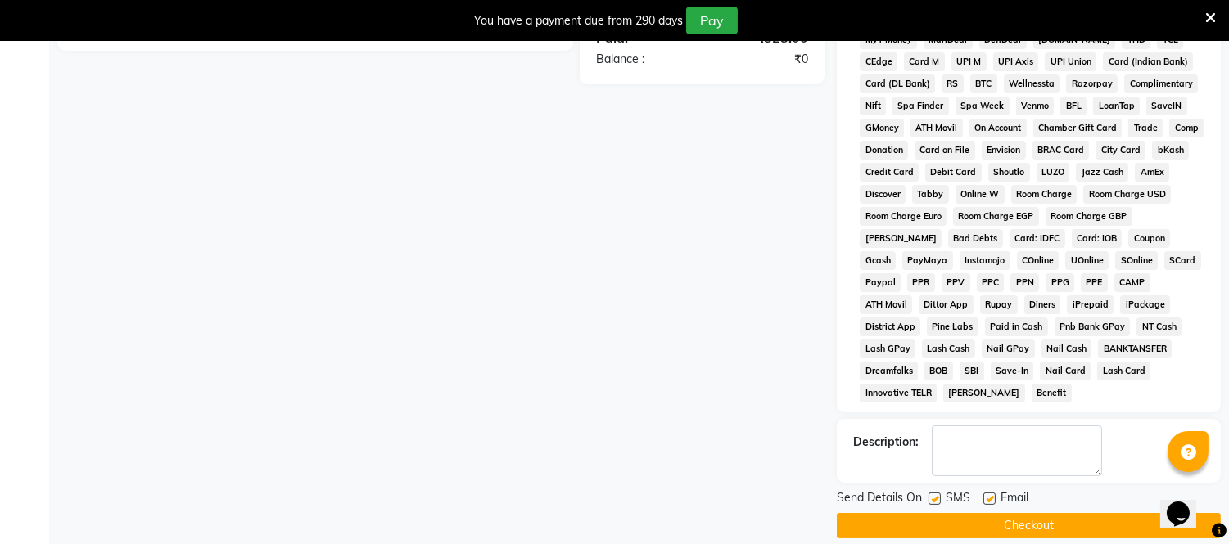
click at [1013, 513] on button "Checkout" at bounding box center [1029, 525] width 384 height 25
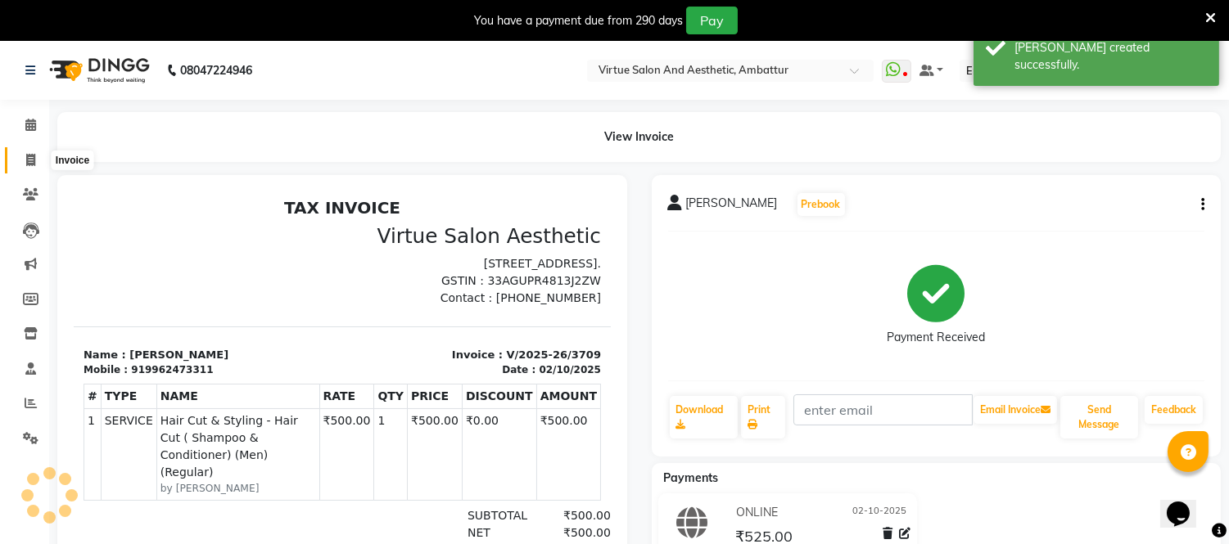
click at [30, 156] on icon at bounding box center [30, 160] width 9 height 12
select select "service"
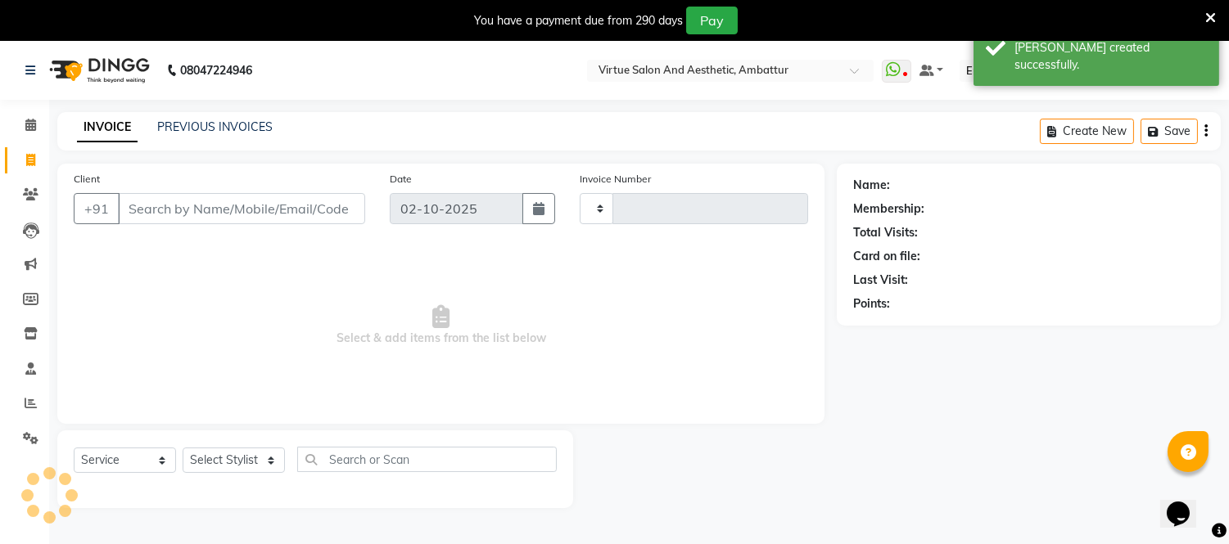
scroll to position [41, 0]
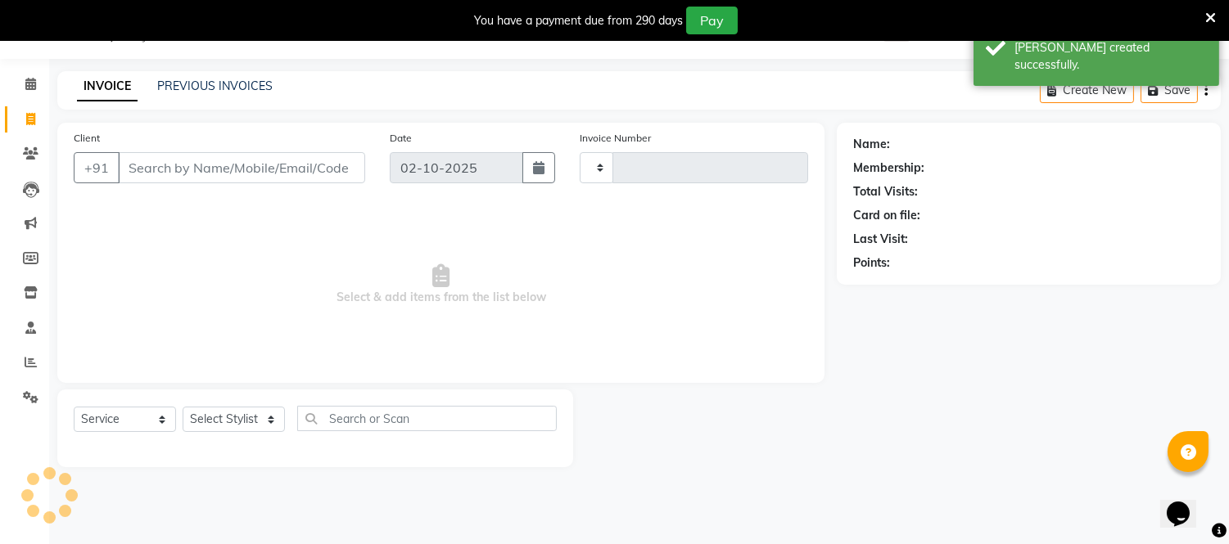
type input "3710"
select select "5237"
click at [229, 88] on link "PREVIOUS INVOICES" at bounding box center [214, 86] width 115 height 15
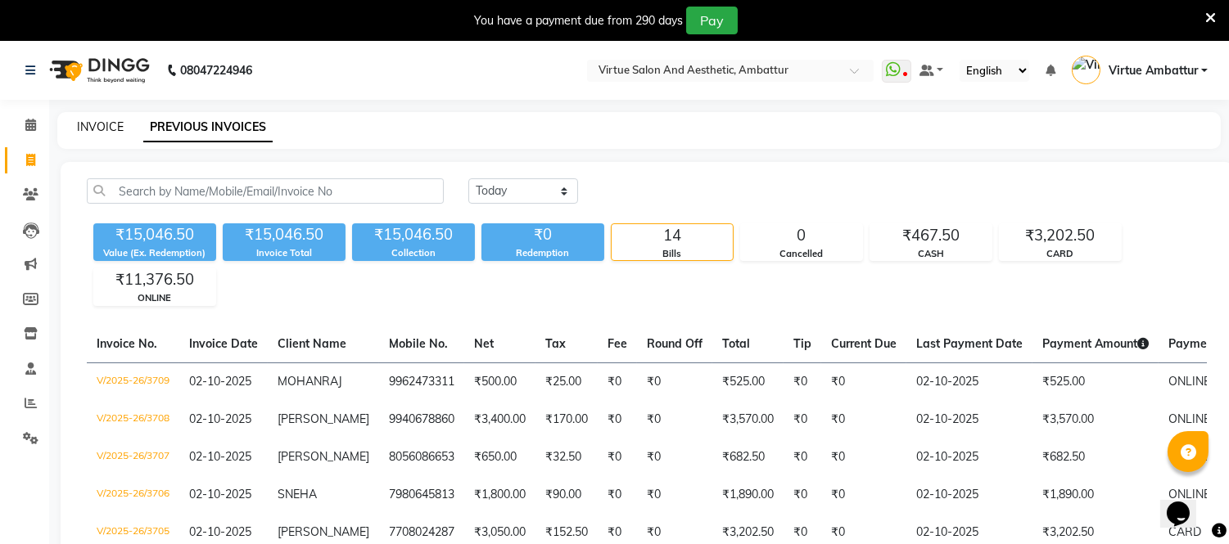
click at [98, 126] on link "INVOICE" at bounding box center [100, 127] width 47 height 15
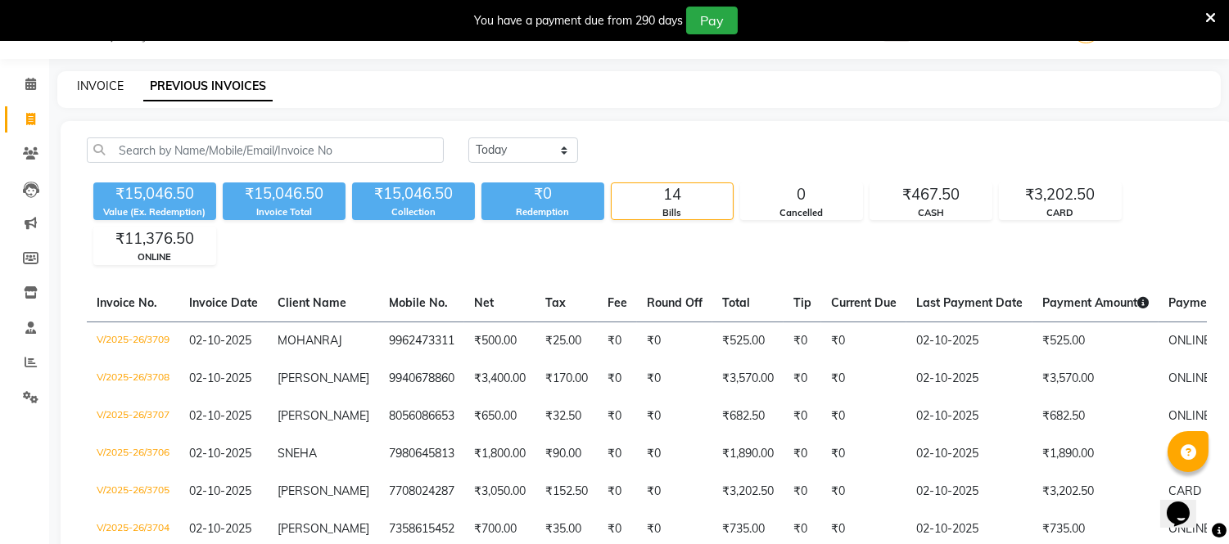
select select "service"
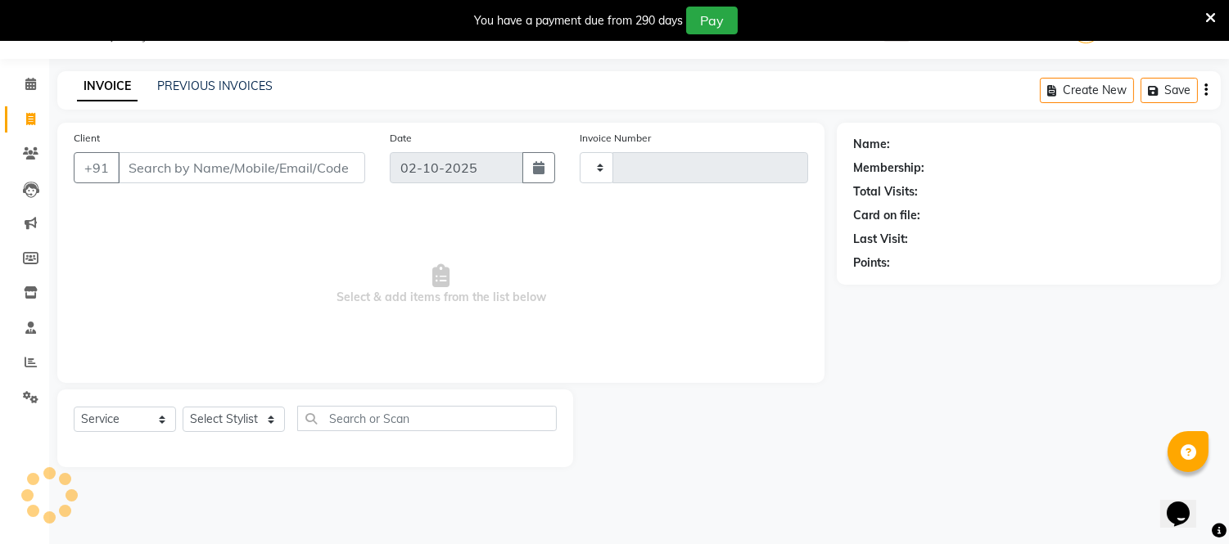
type input "3710"
select select "5237"
click at [247, 175] on input "Client" at bounding box center [241, 167] width 247 height 31
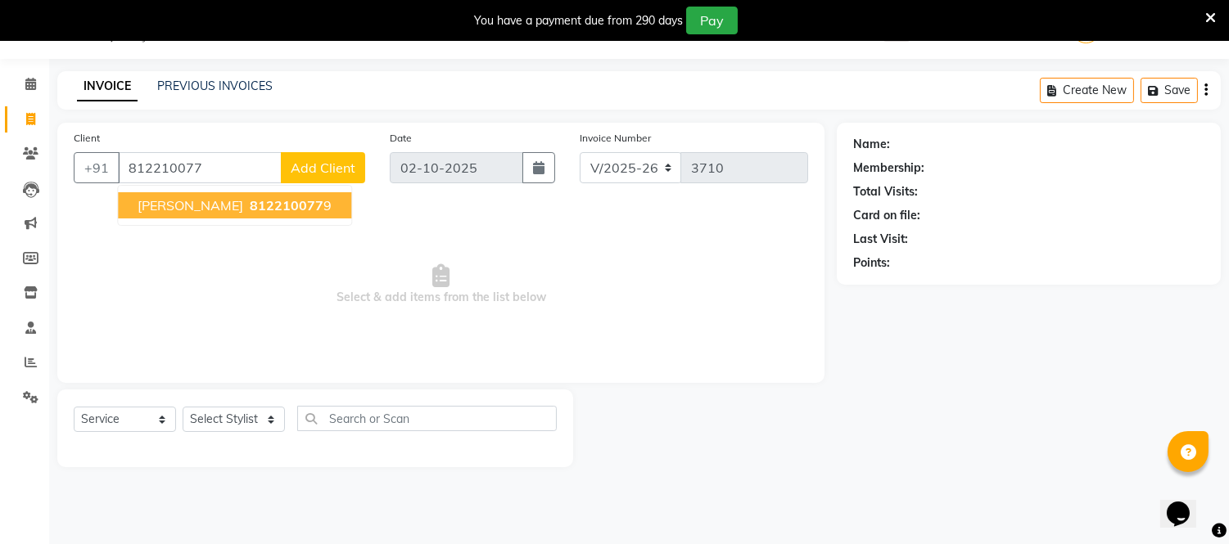
click at [263, 206] on span "812210077" at bounding box center [287, 205] width 74 height 16
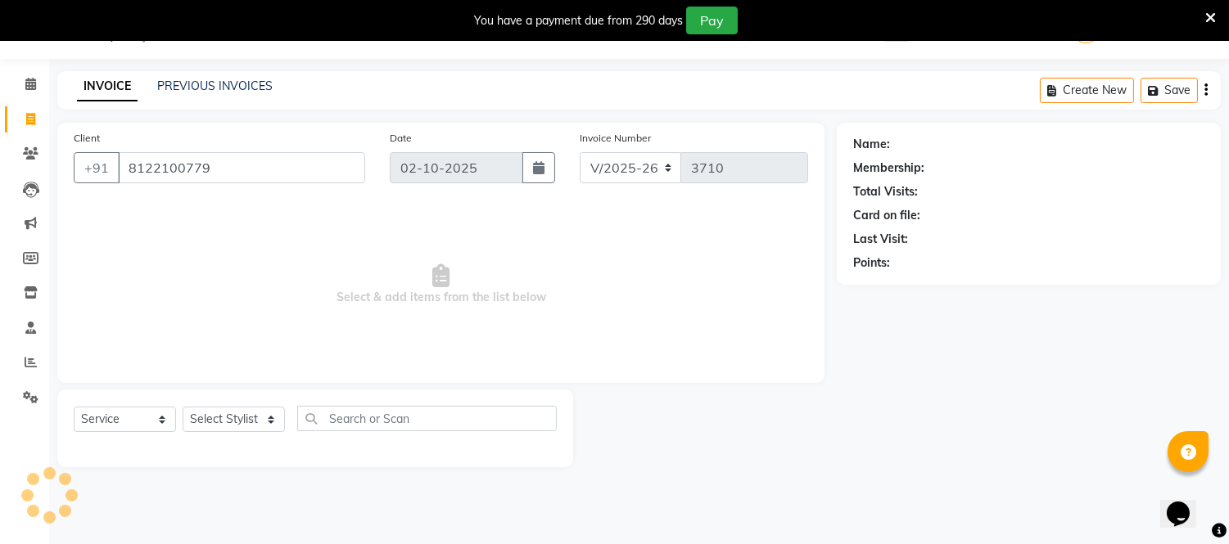
type input "8122100779"
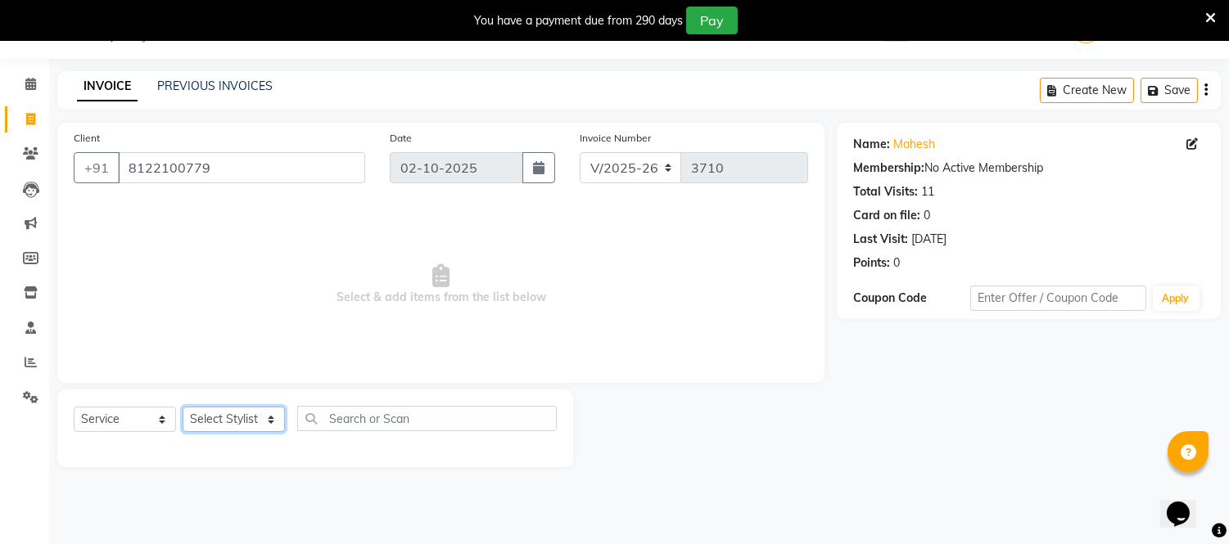
click at [239, 432] on select "Select Stylist [PERSON_NAME] [PERSON_NAME] [PERSON_NAME] [PERSON_NAME] [PERSON_…" at bounding box center [234, 419] width 102 height 25
select select "83849"
click at [183, 408] on select "Select Stylist [PERSON_NAME] [PERSON_NAME] [PERSON_NAME] [PERSON_NAME] [PERSON_…" at bounding box center [234, 419] width 102 height 25
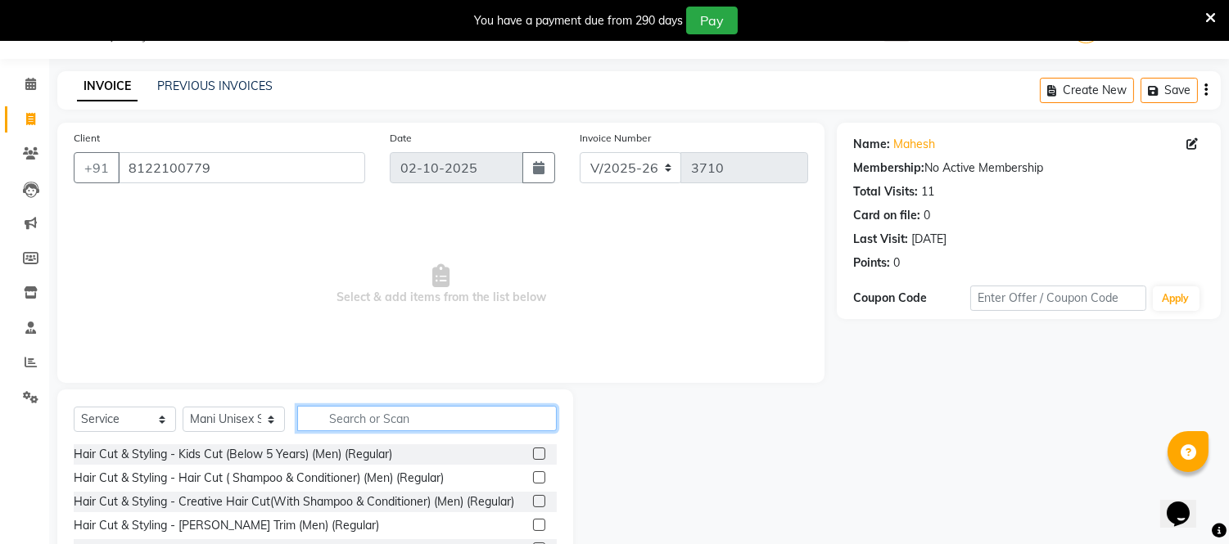
click at [369, 422] on input "text" at bounding box center [426, 418] width 259 height 25
click at [533, 479] on label at bounding box center [539, 477] width 12 height 12
click at [533, 479] on input "checkbox" at bounding box center [538, 478] width 11 height 11
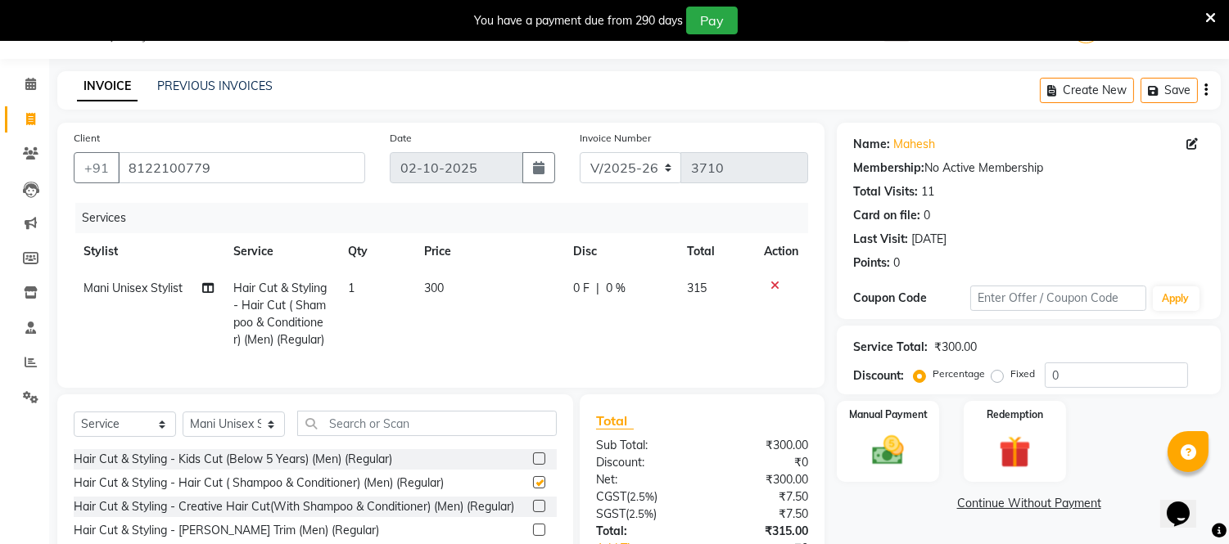
checkbox input "false"
click at [423, 436] on input "text" at bounding box center [426, 423] width 259 height 25
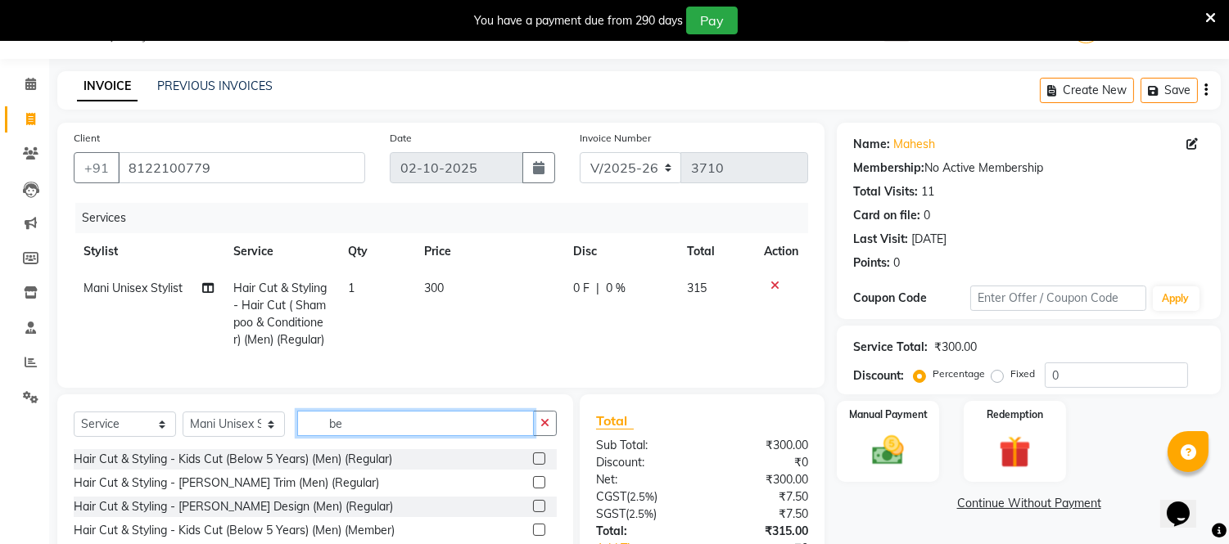
type input "be"
click at [533, 489] on label at bounding box center [539, 482] width 12 height 12
click at [533, 489] on input "checkbox" at bounding box center [538, 483] width 11 height 11
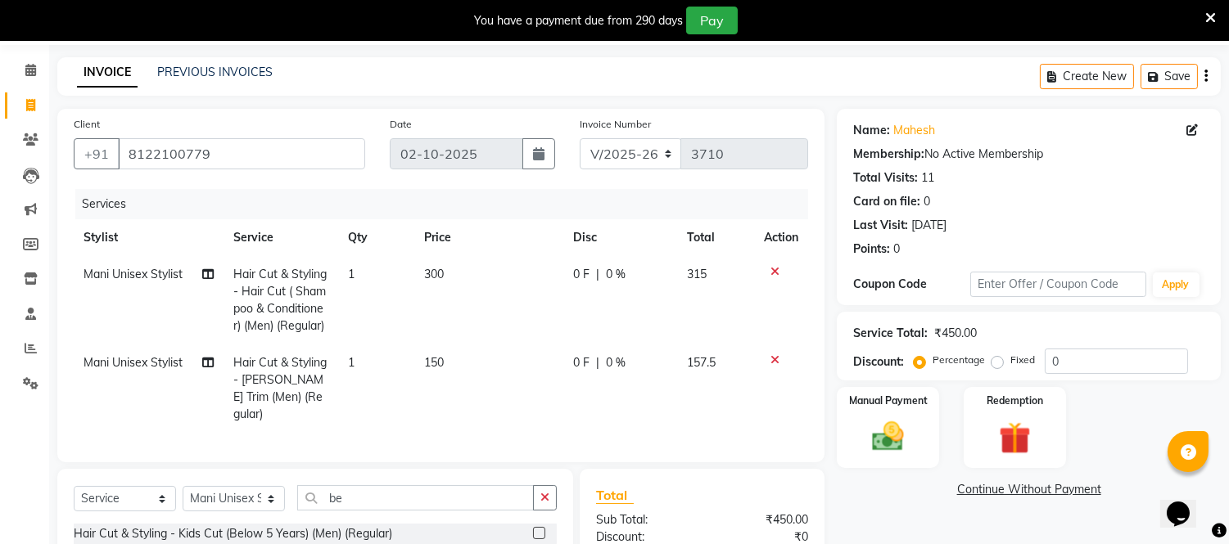
checkbox input "false"
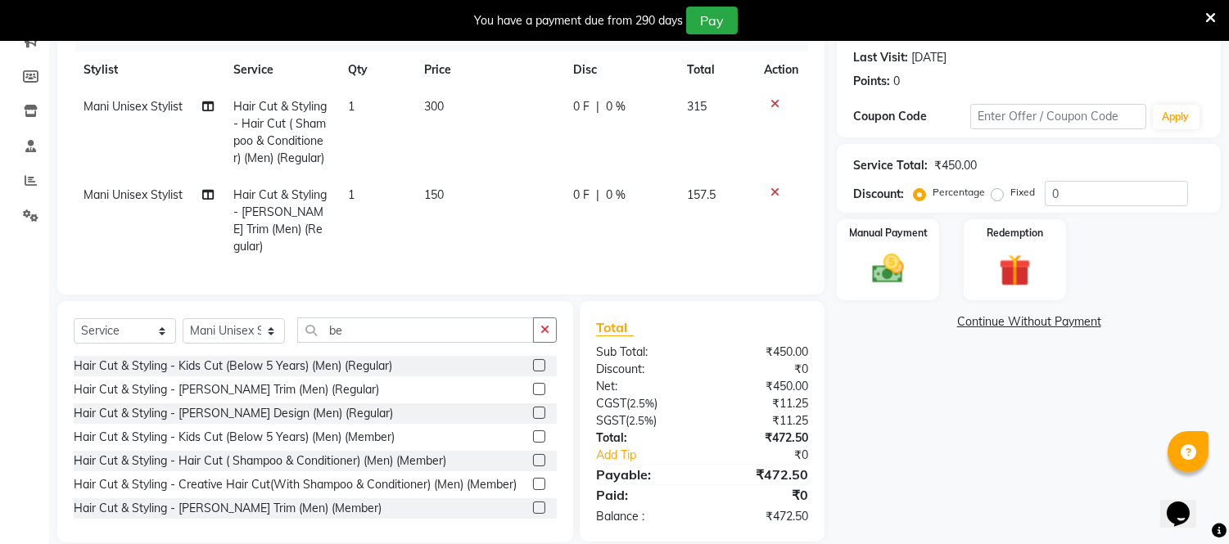
scroll to position [132, 0]
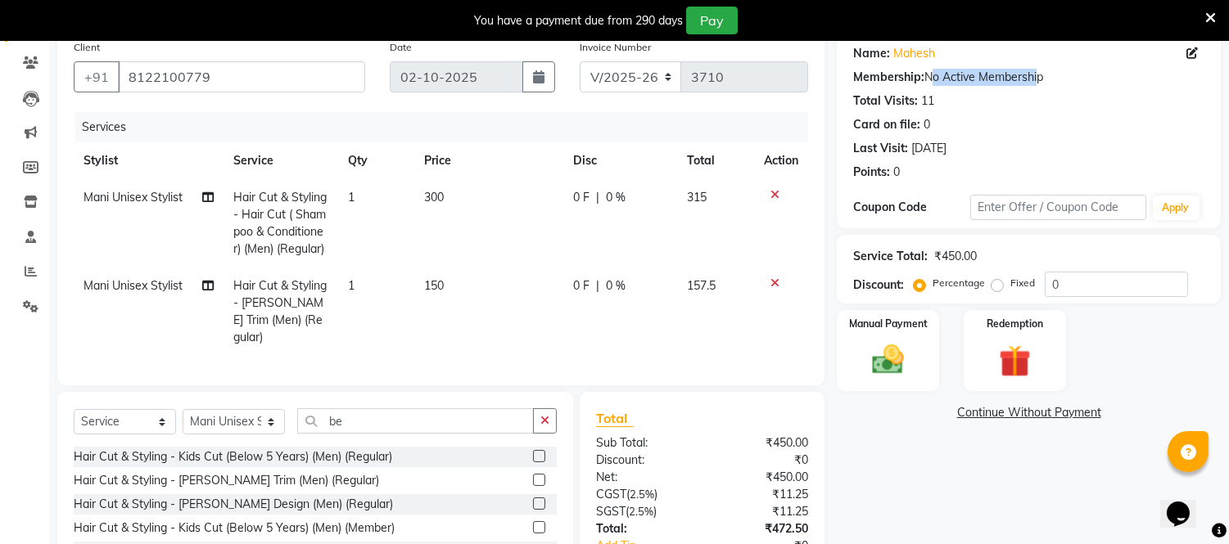
drag, startPoint x: 931, startPoint y: 76, endPoint x: 1030, endPoint y: 72, distance: 98.3
click at [1030, 72] on div "Membership: No Active Membership" at bounding box center [1028, 77] width 351 height 17
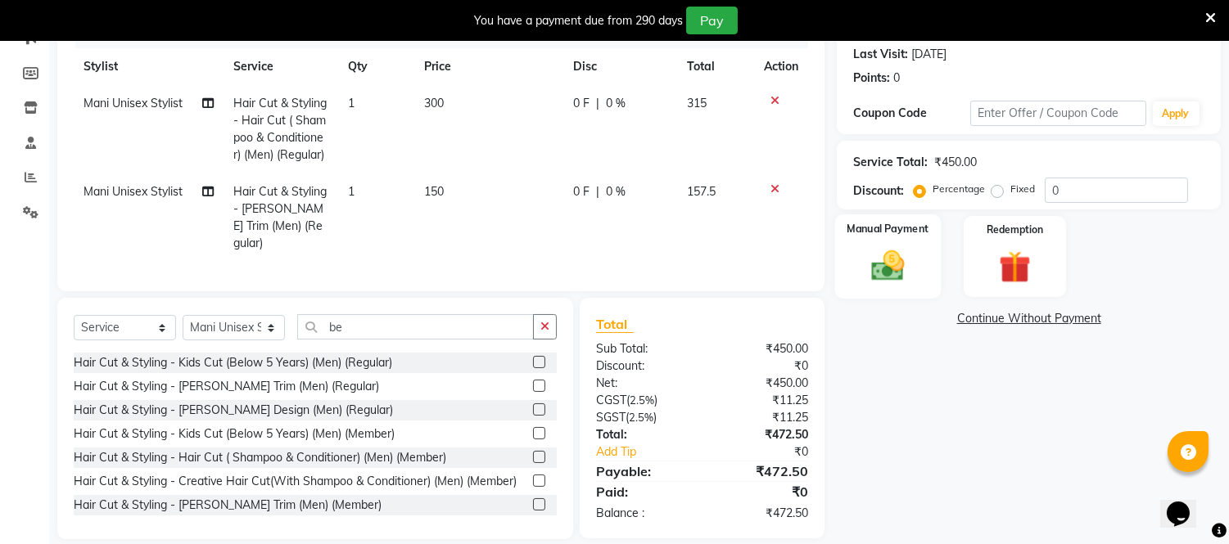
scroll to position [241, 0]
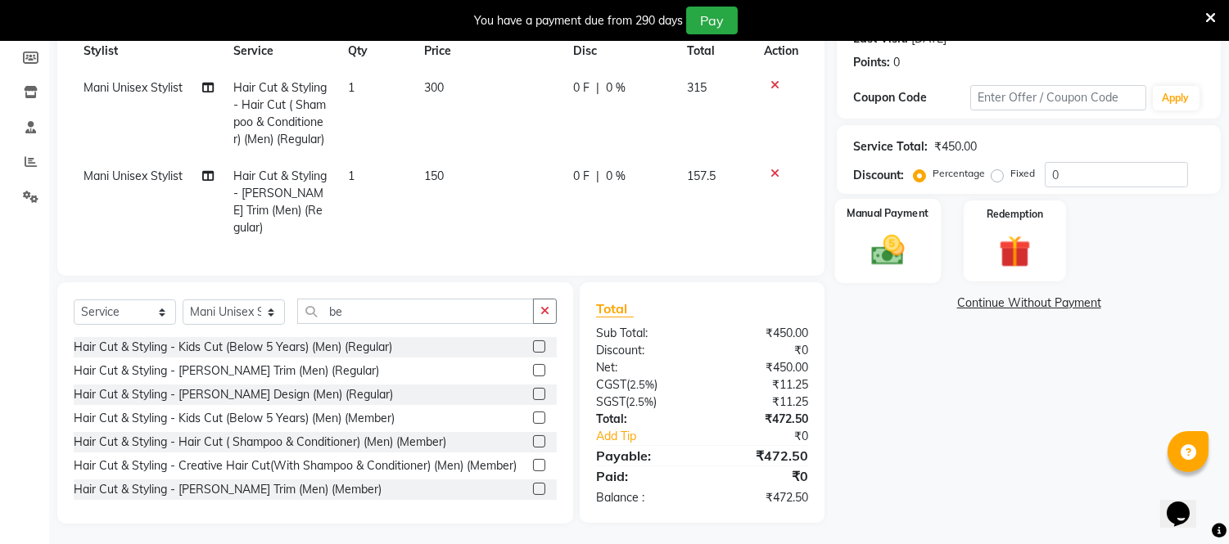
click at [895, 239] on img at bounding box center [888, 251] width 54 height 38
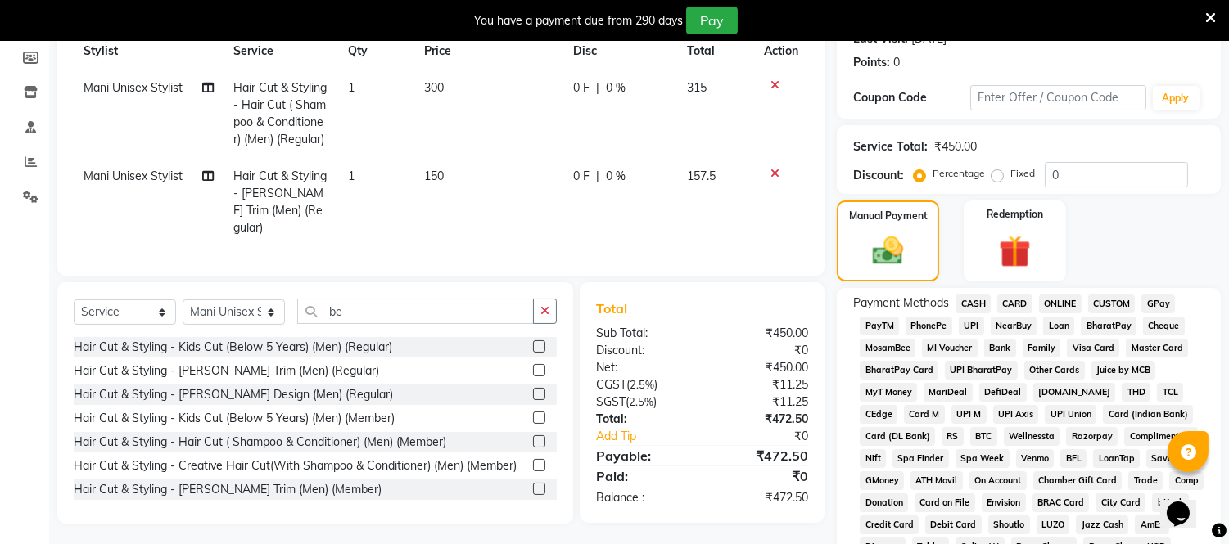
click at [1022, 300] on span "CARD" at bounding box center [1014, 304] width 35 height 19
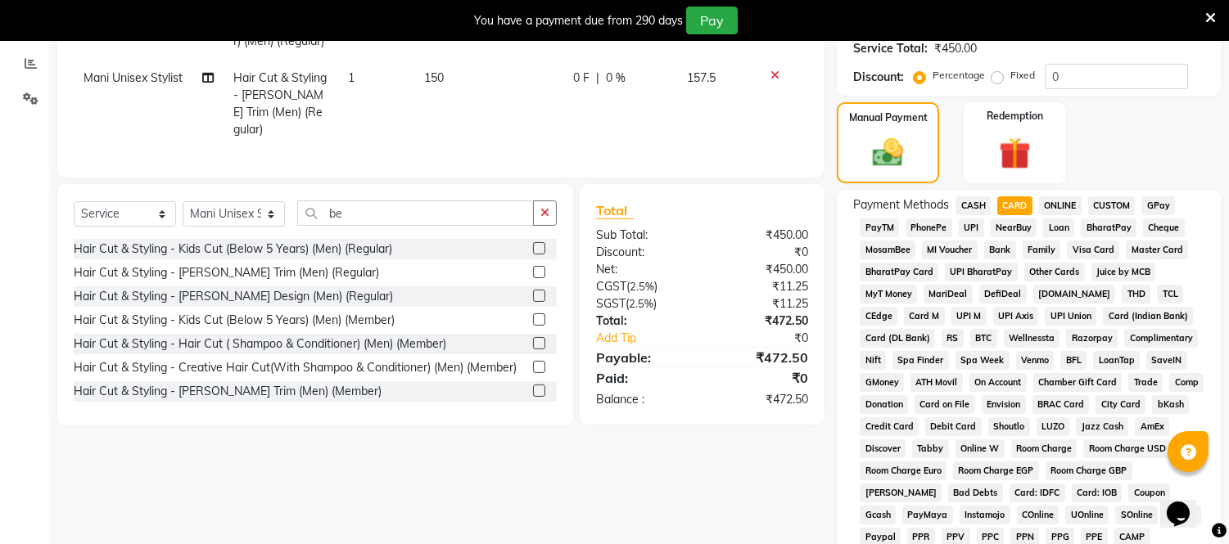
scroll to position [588, 0]
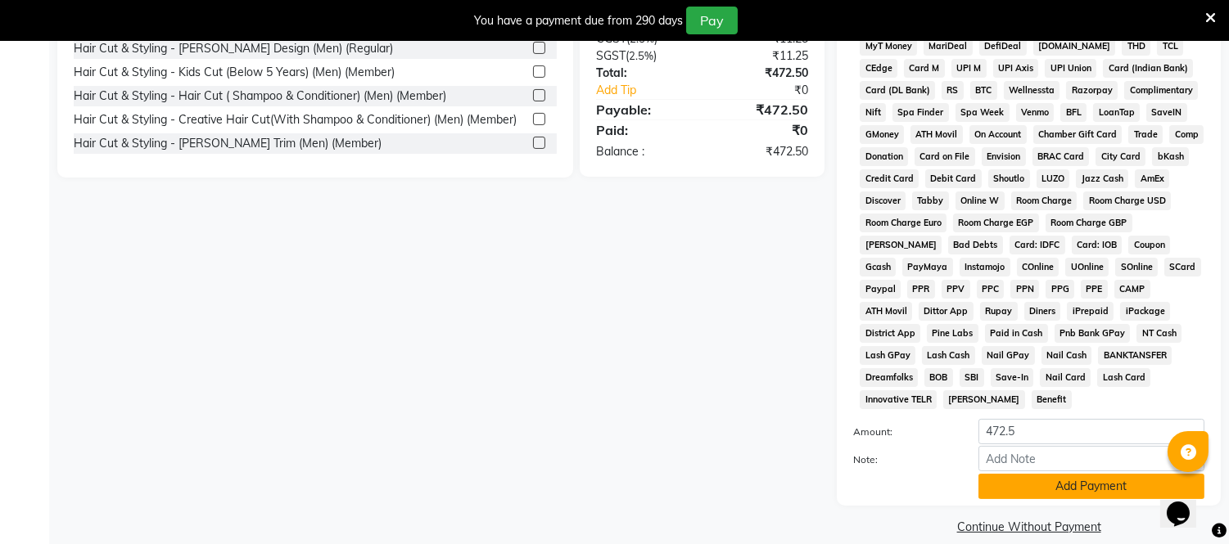
click at [1064, 474] on button "Add Payment" at bounding box center [1091, 486] width 226 height 25
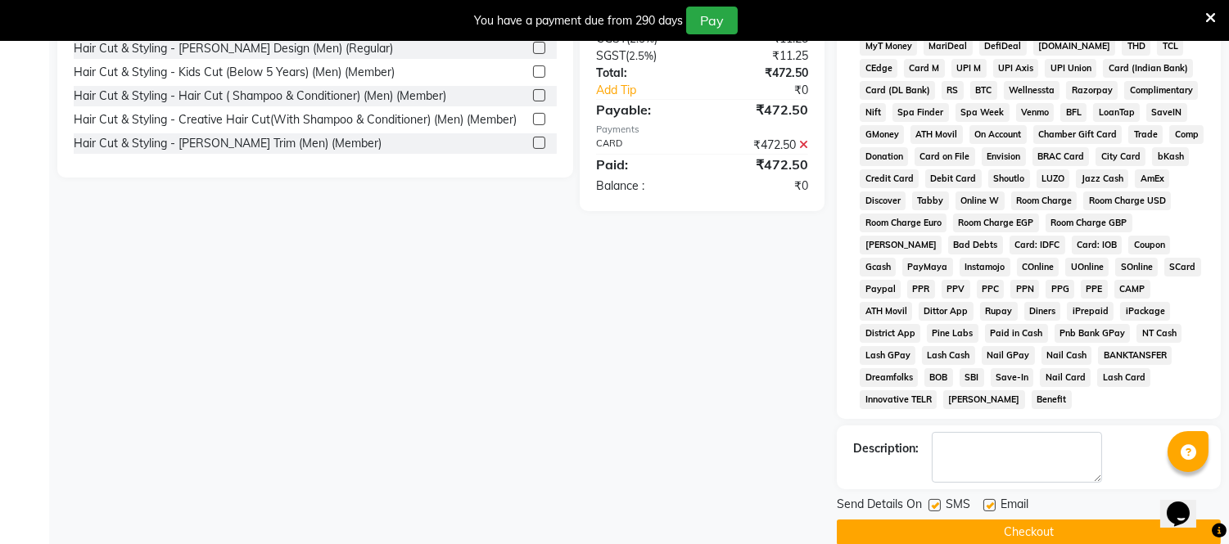
click at [1038, 520] on button "Checkout" at bounding box center [1029, 532] width 384 height 25
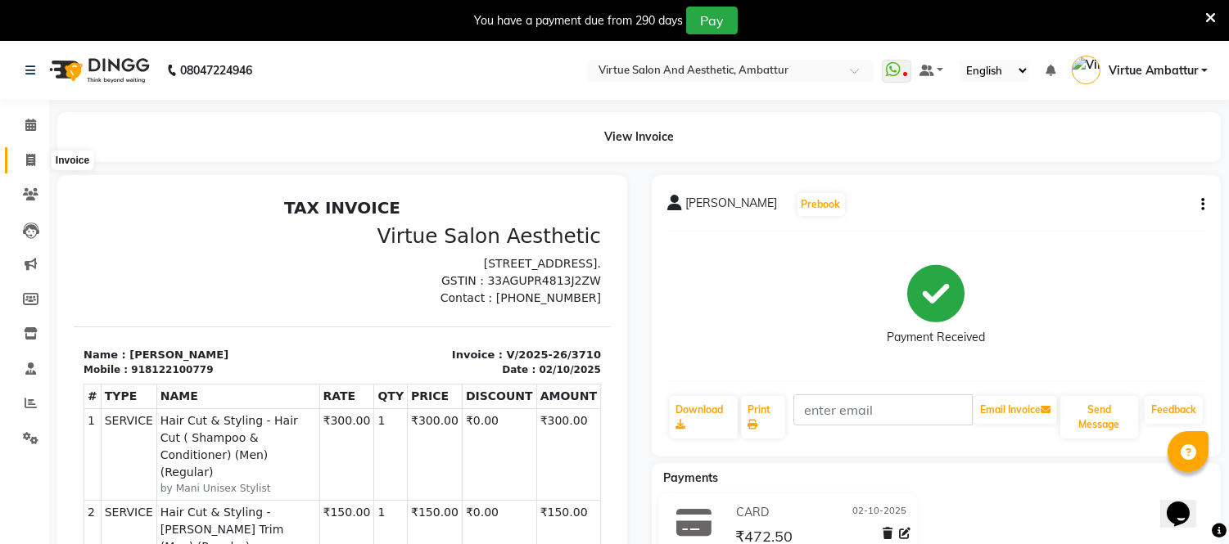
click at [31, 156] on icon at bounding box center [30, 160] width 9 height 12
select select "service"
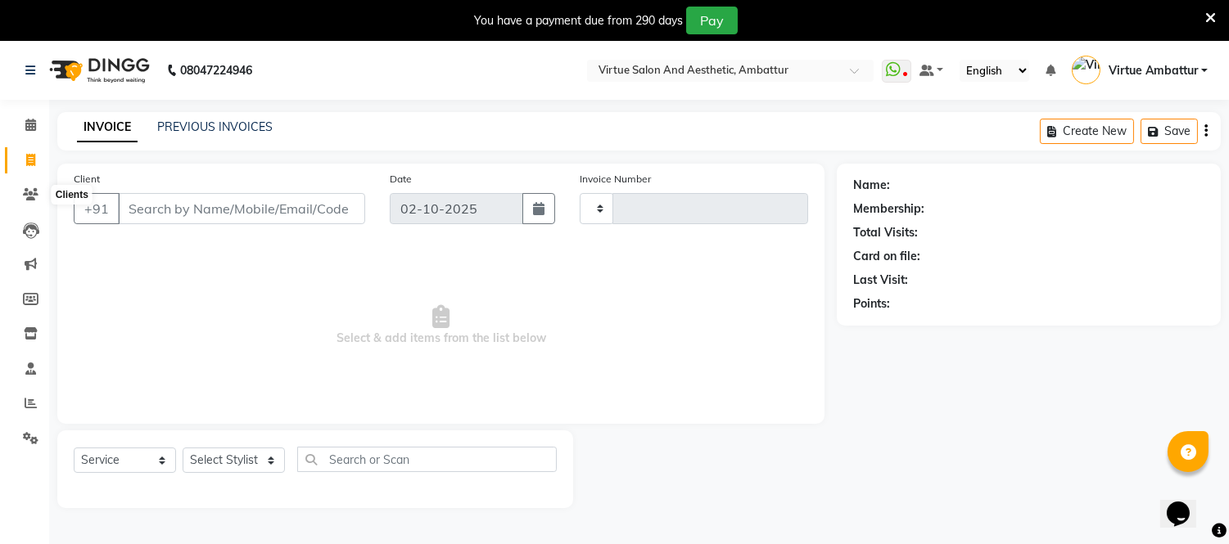
scroll to position [41, 0]
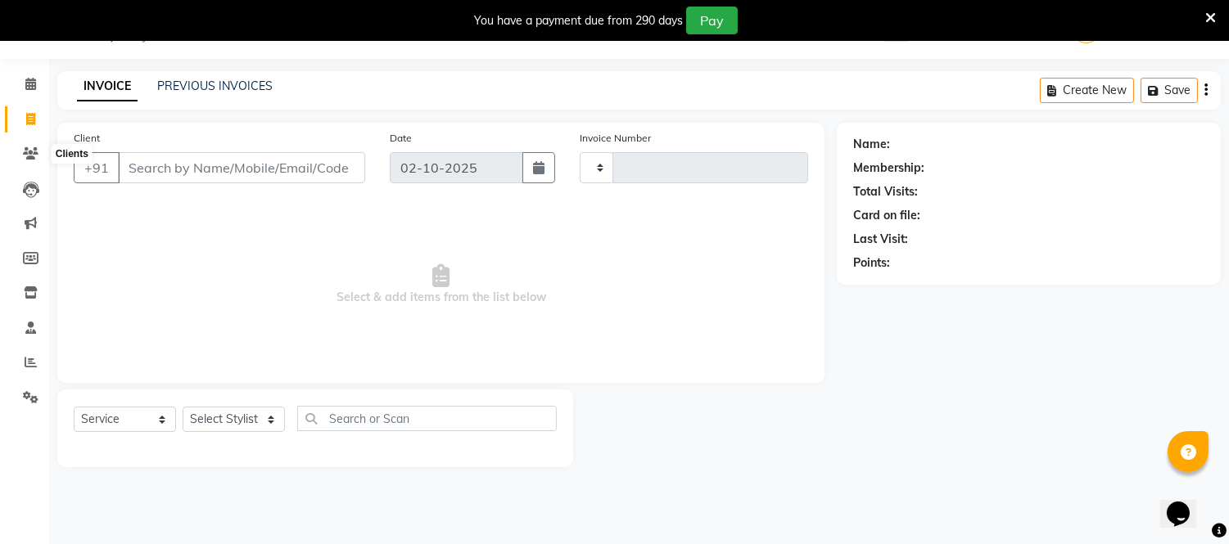
type input "3711"
select select "5237"
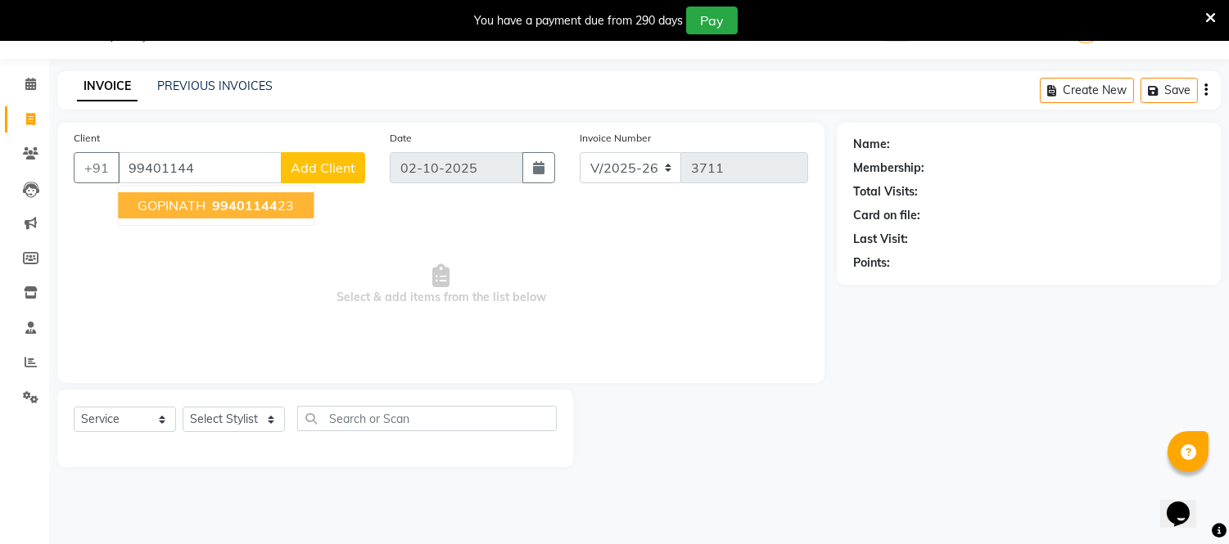
drag, startPoint x: 203, startPoint y: 192, endPoint x: 202, endPoint y: 200, distance: 8.2
click at [205, 193] on button "GOPINATH 99401144 23" at bounding box center [216, 205] width 196 height 26
type input "9940114423"
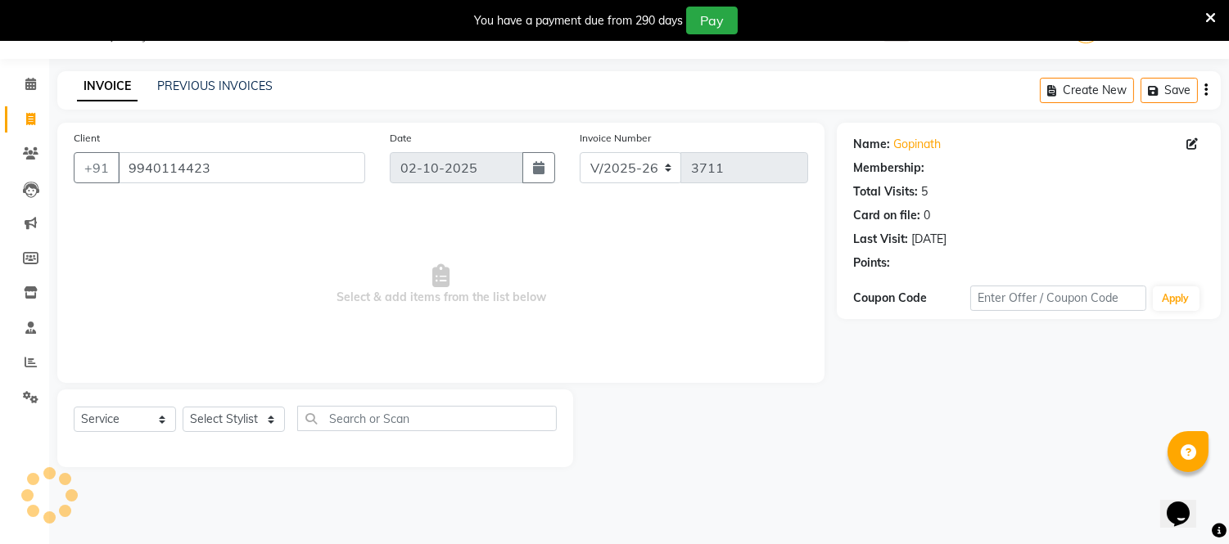
select select "1: Object"
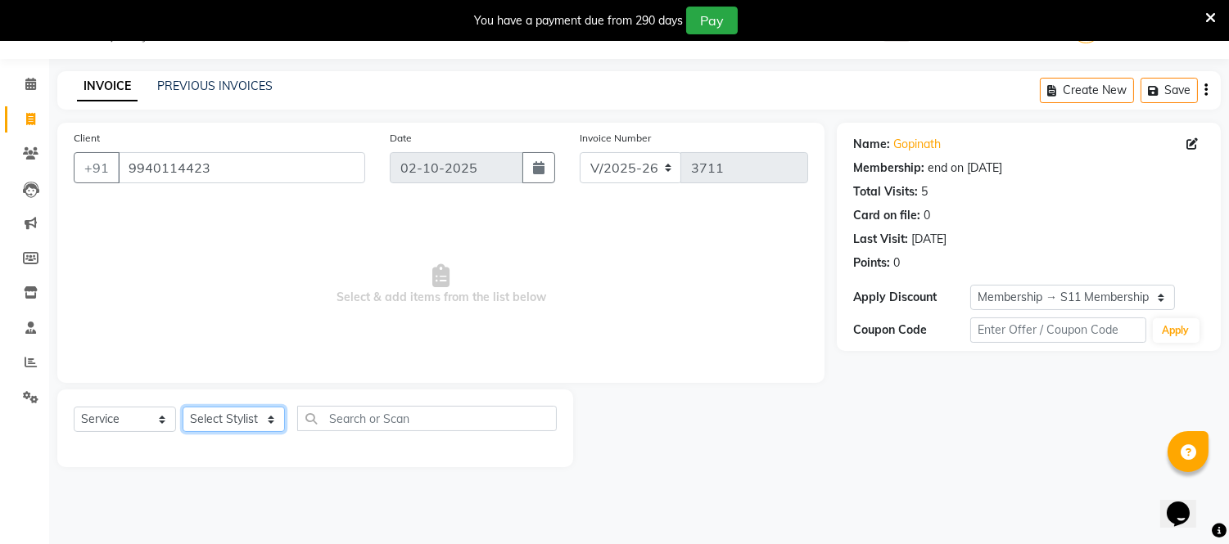
click at [260, 420] on select "Select Stylist [PERSON_NAME] [PERSON_NAME] [PERSON_NAME] [PERSON_NAME] [PERSON_…" at bounding box center [234, 419] width 102 height 25
select select "48009"
click at [183, 408] on select "Select Stylist [PERSON_NAME] [PERSON_NAME] [PERSON_NAME] [PERSON_NAME] [PERSON_…" at bounding box center [234, 419] width 102 height 25
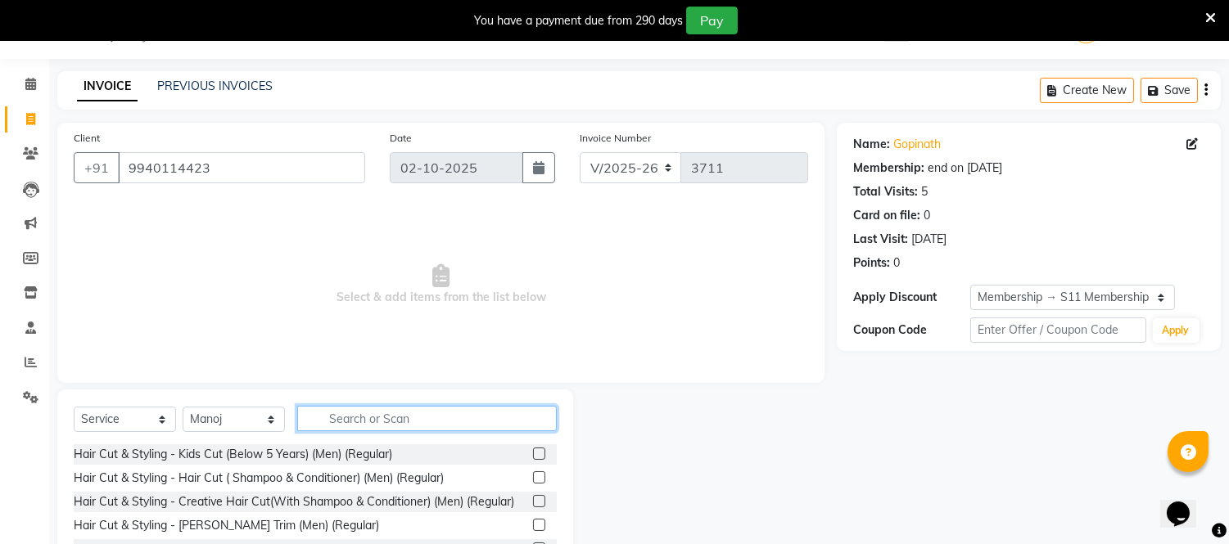
click at [361, 416] on input "text" at bounding box center [426, 418] width 259 height 25
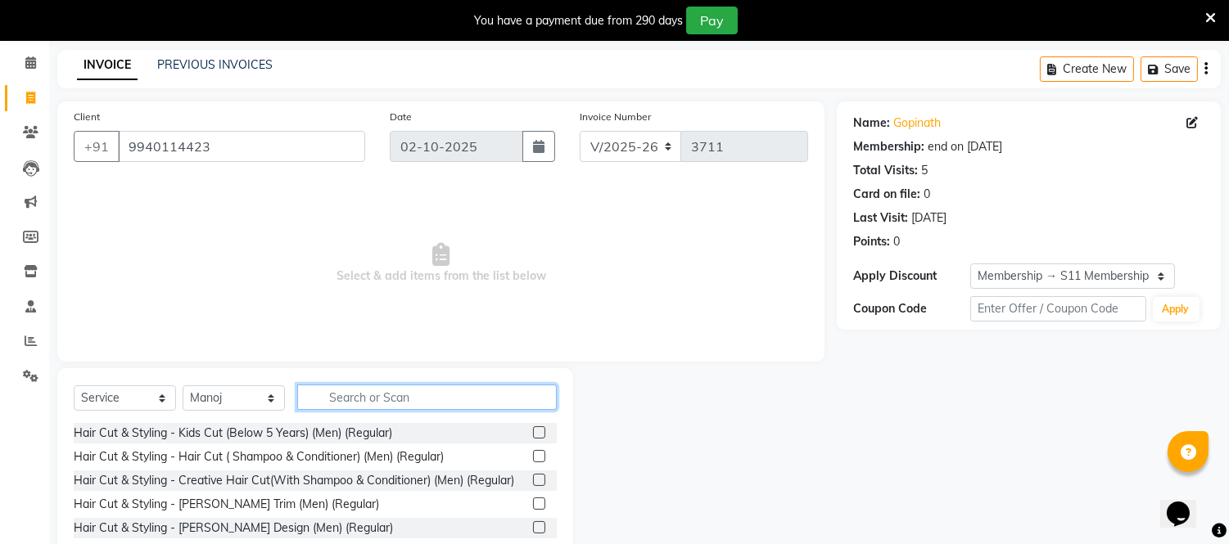
scroll to position [132, 0]
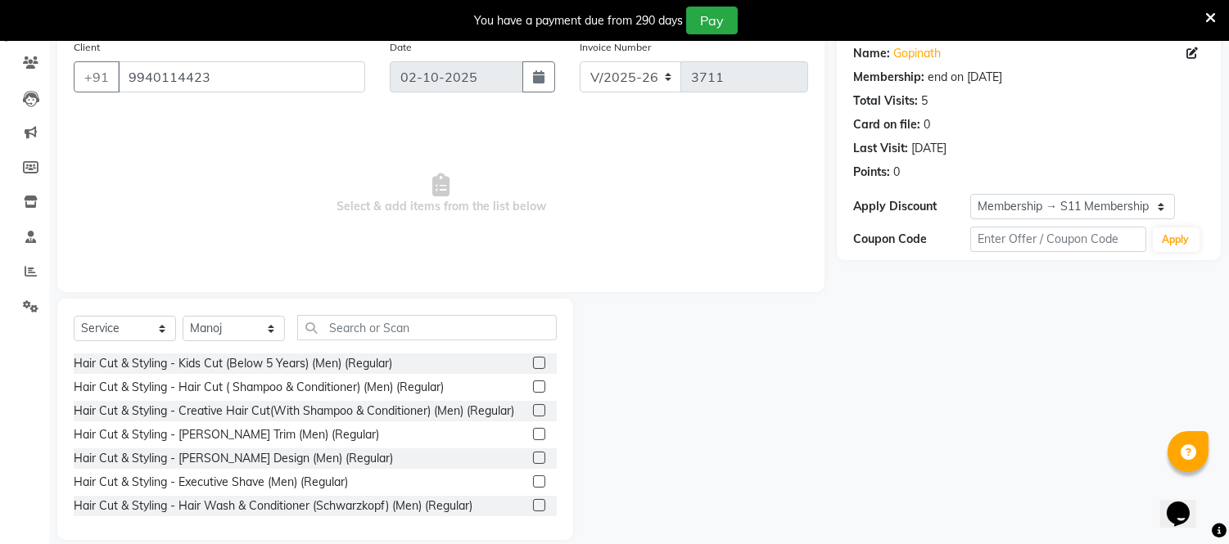
click at [533, 386] on label at bounding box center [539, 387] width 12 height 12
click at [533, 386] on input "checkbox" at bounding box center [538, 387] width 11 height 11
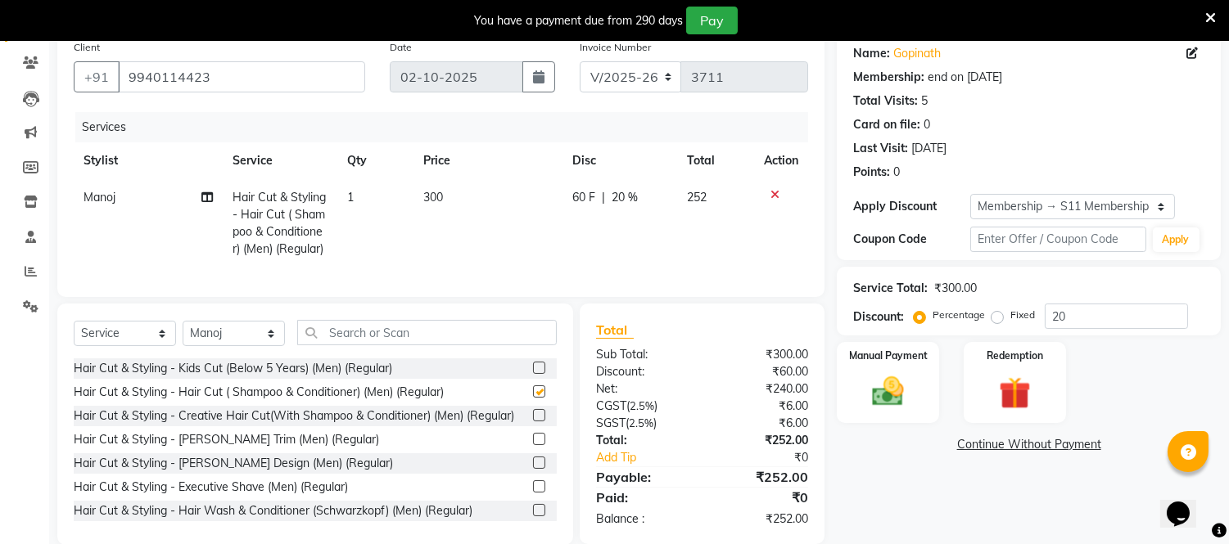
checkbox input "false"
click at [428, 200] on span "300" at bounding box center [433, 197] width 20 height 15
select select "48009"
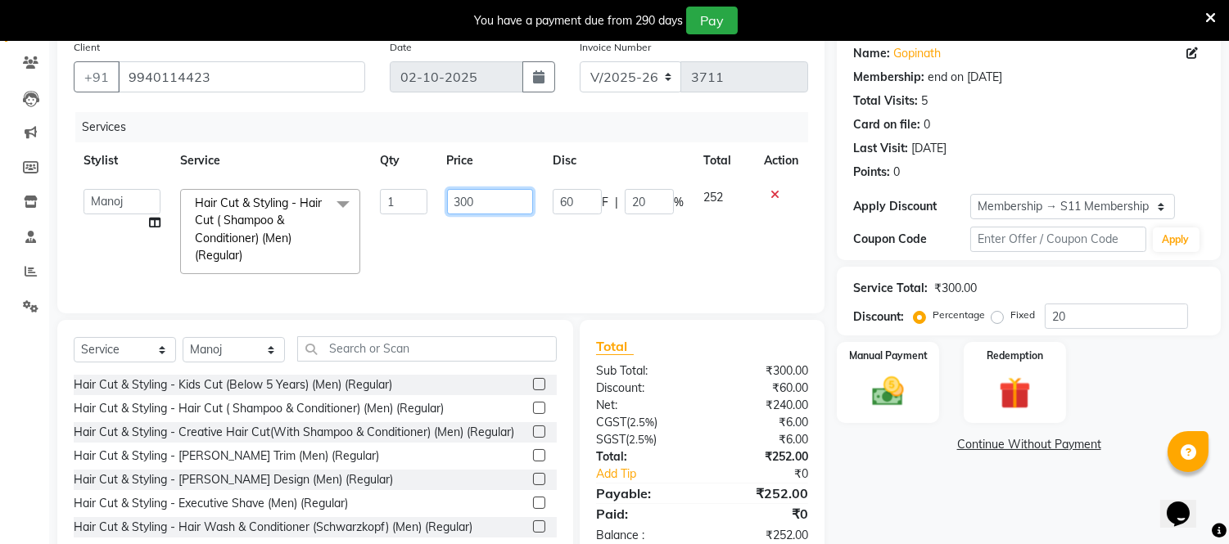
click at [465, 205] on input "300" at bounding box center [490, 201] width 86 height 25
type input "250"
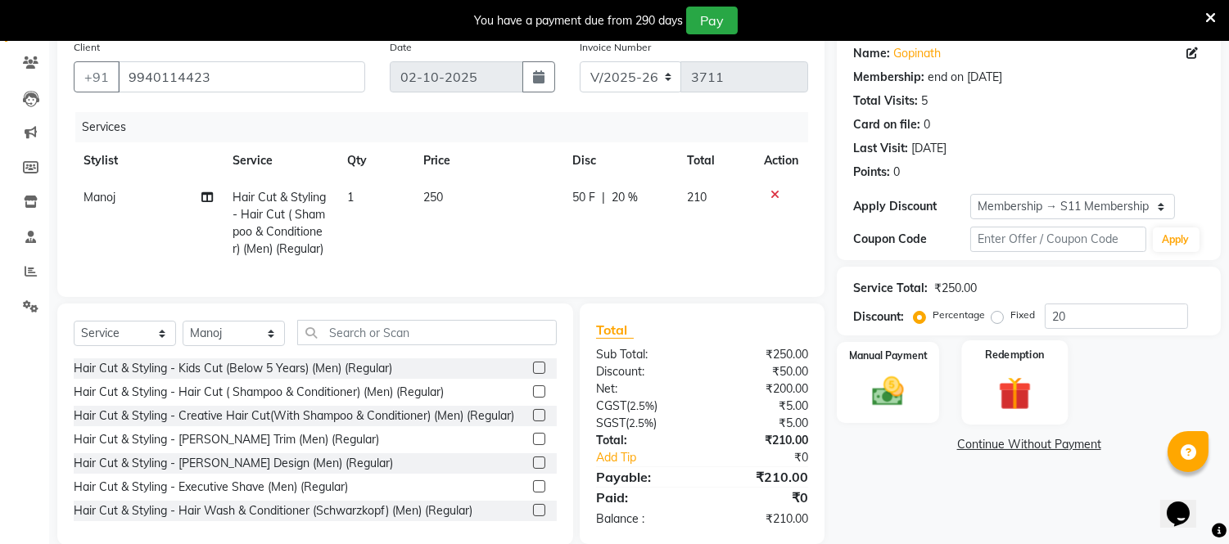
drag, startPoint x: 565, startPoint y: 270, endPoint x: 1013, endPoint y: 362, distance: 457.8
click at [579, 273] on div "Services Stylist Service Qty Price Disc Total Action Manoj Hair Cut & Styling -…" at bounding box center [441, 196] width 734 height 169
click at [1107, 316] on input "20" at bounding box center [1115, 316] width 143 height 25
type input "2"
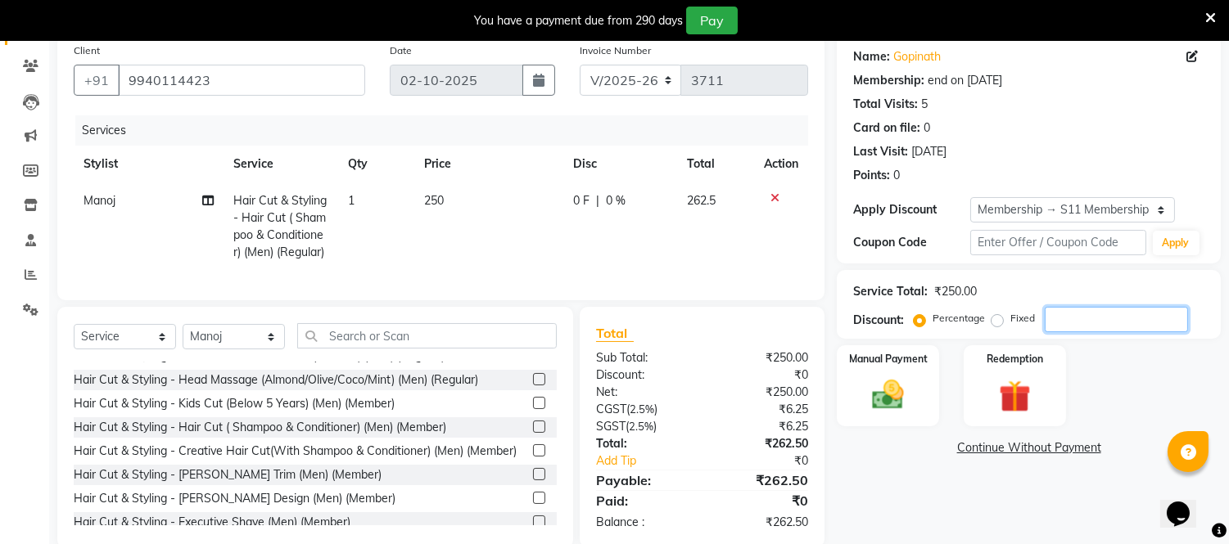
scroll to position [169, 0]
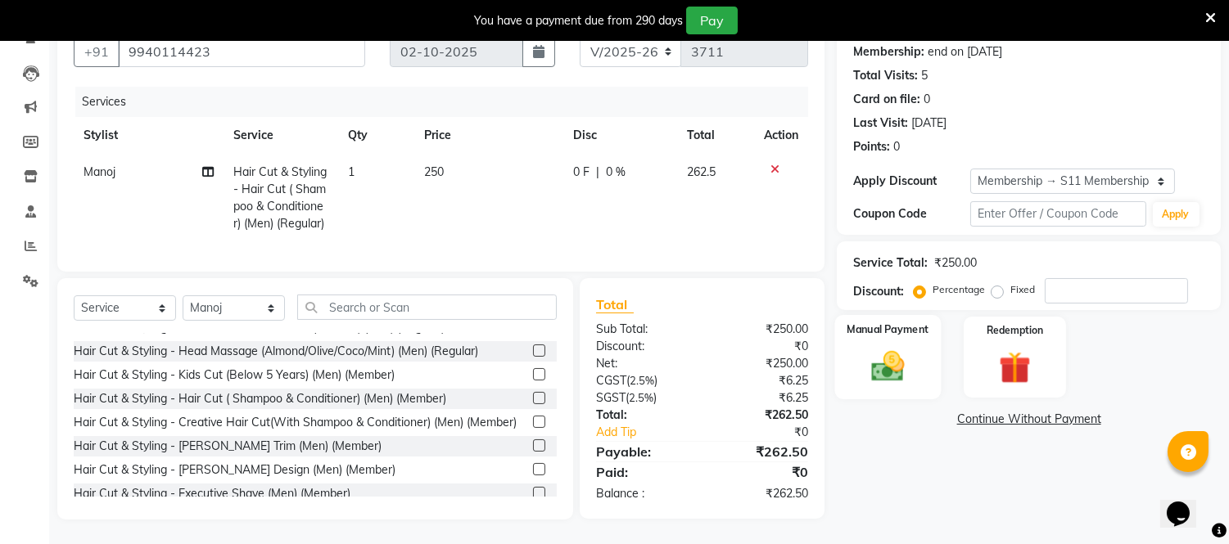
click at [904, 381] on div "Manual Payment" at bounding box center [888, 356] width 106 height 83
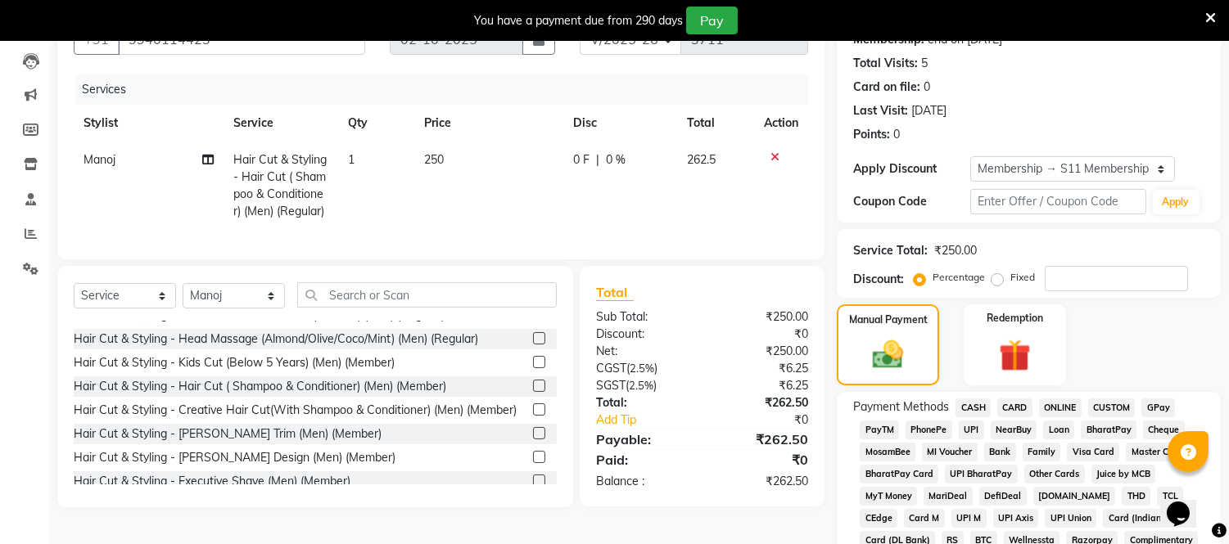
click at [1058, 405] on span "ONLINE" at bounding box center [1060, 408] width 43 height 19
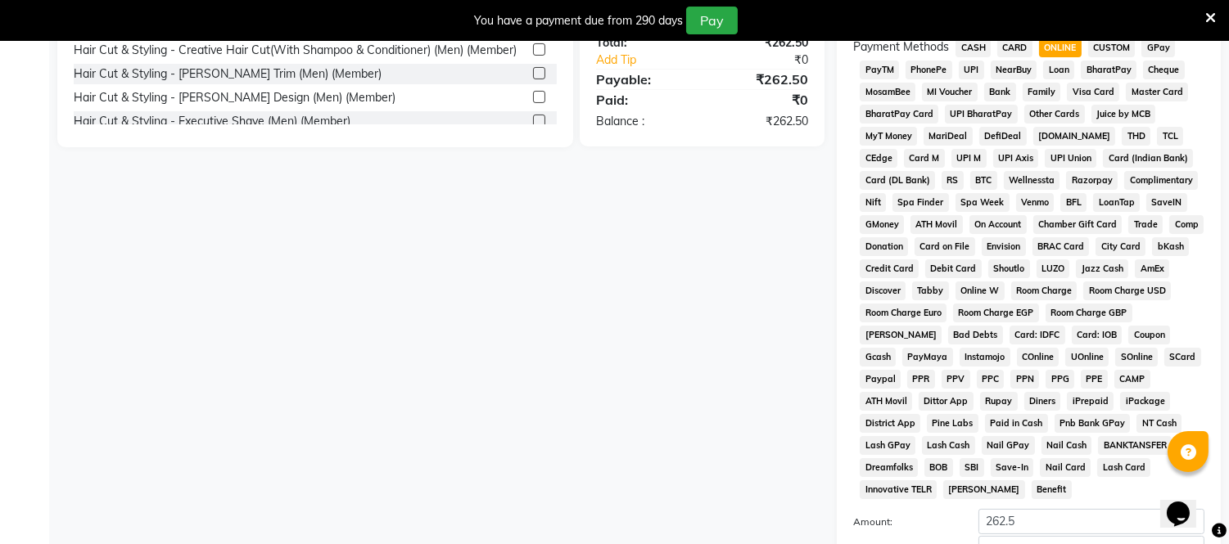
scroll to position [620, 0]
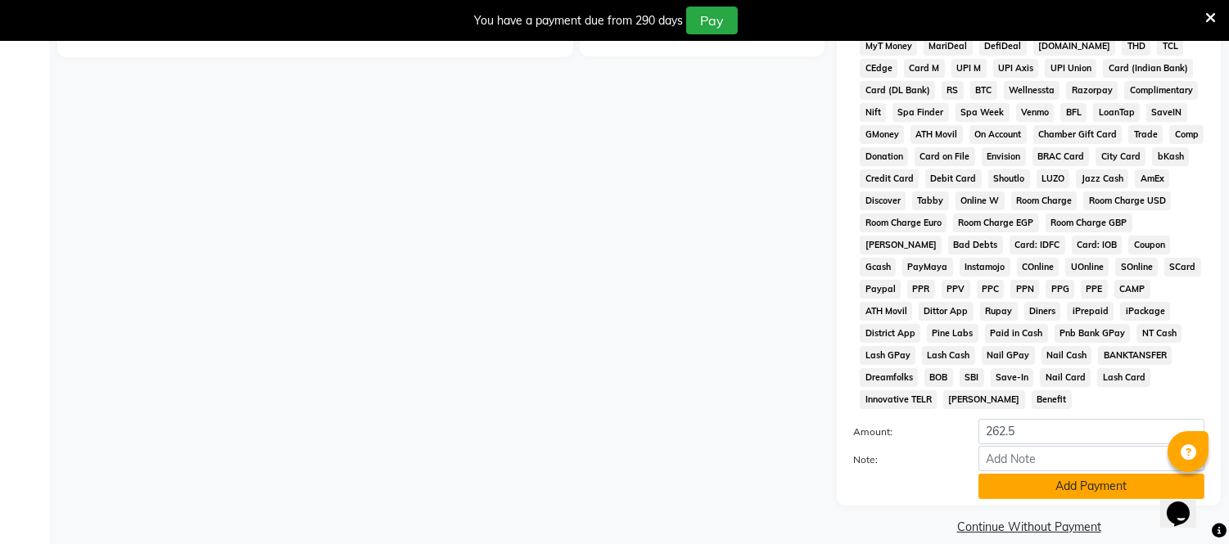
click at [1046, 474] on button "Add Payment" at bounding box center [1091, 486] width 226 height 25
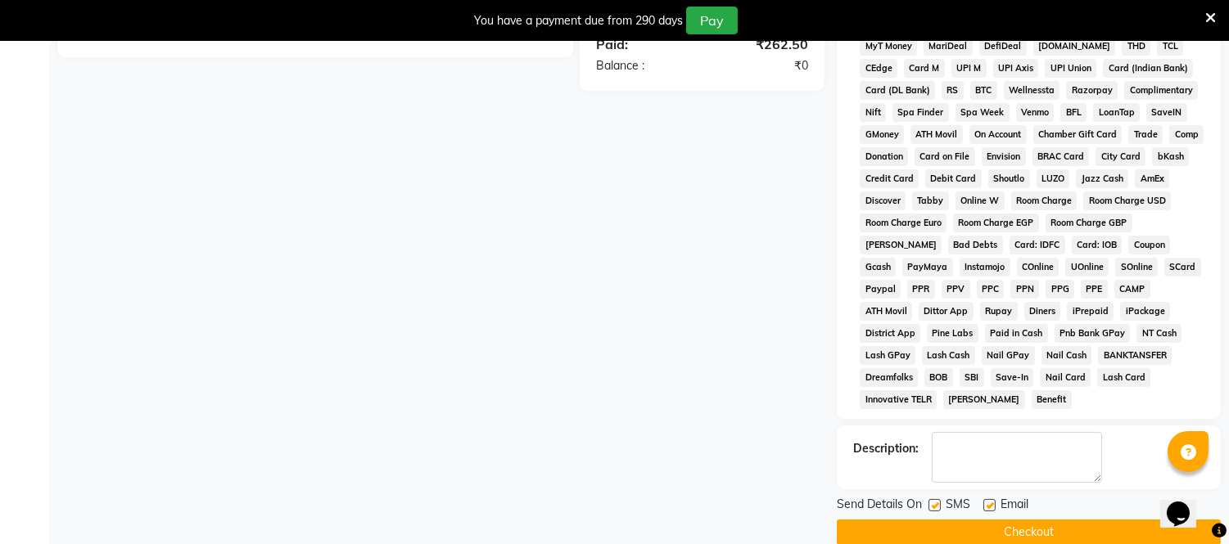
click at [1043, 520] on button "Checkout" at bounding box center [1029, 532] width 384 height 25
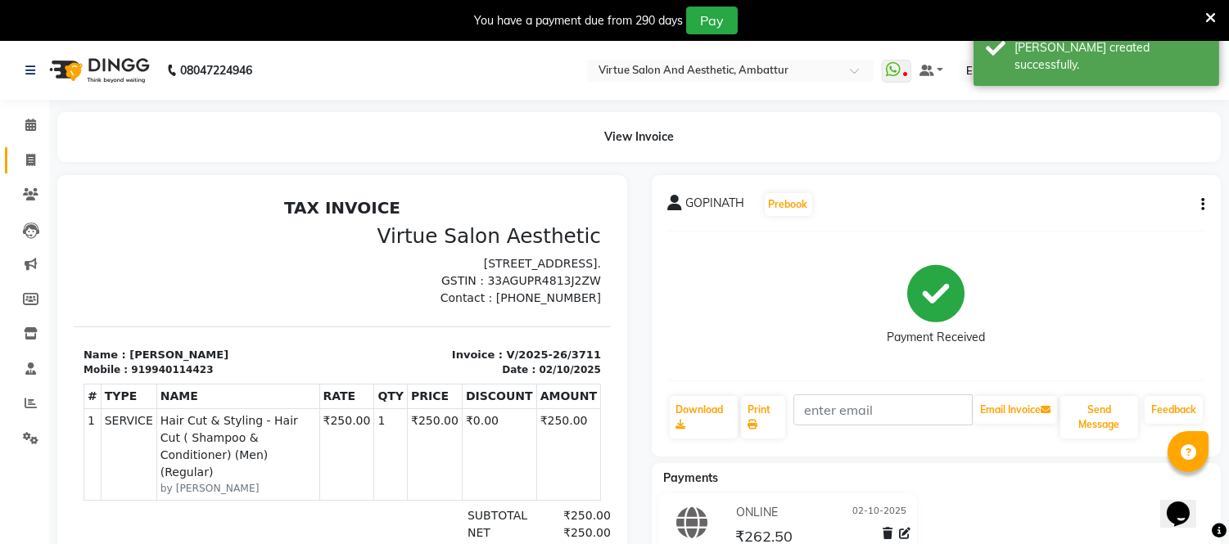
click at [29, 150] on link "Invoice" at bounding box center [24, 160] width 39 height 27
select select "5237"
select select "service"
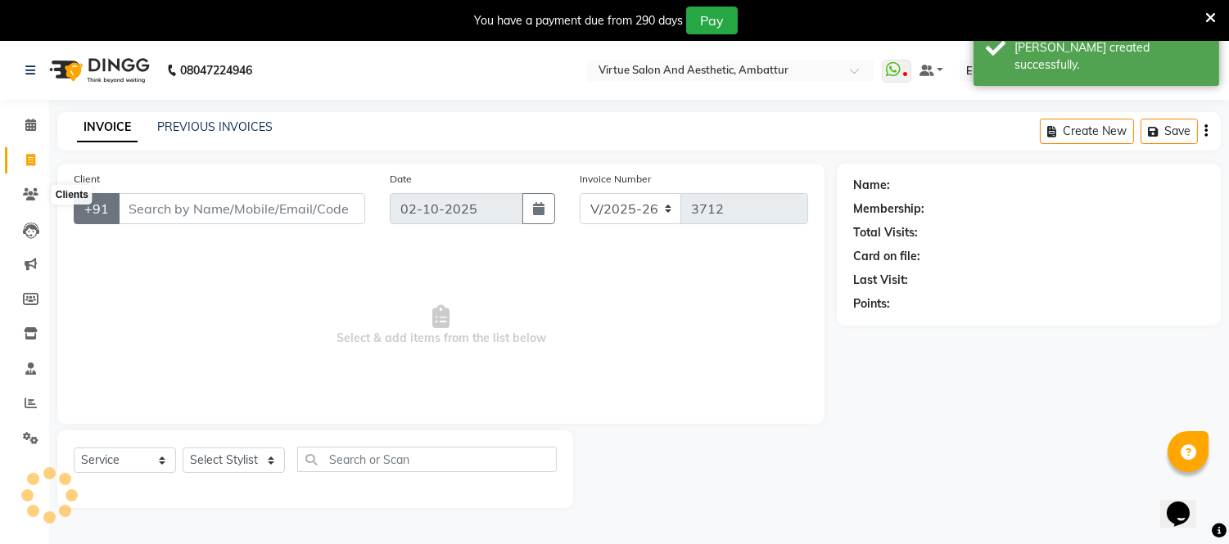
scroll to position [41, 0]
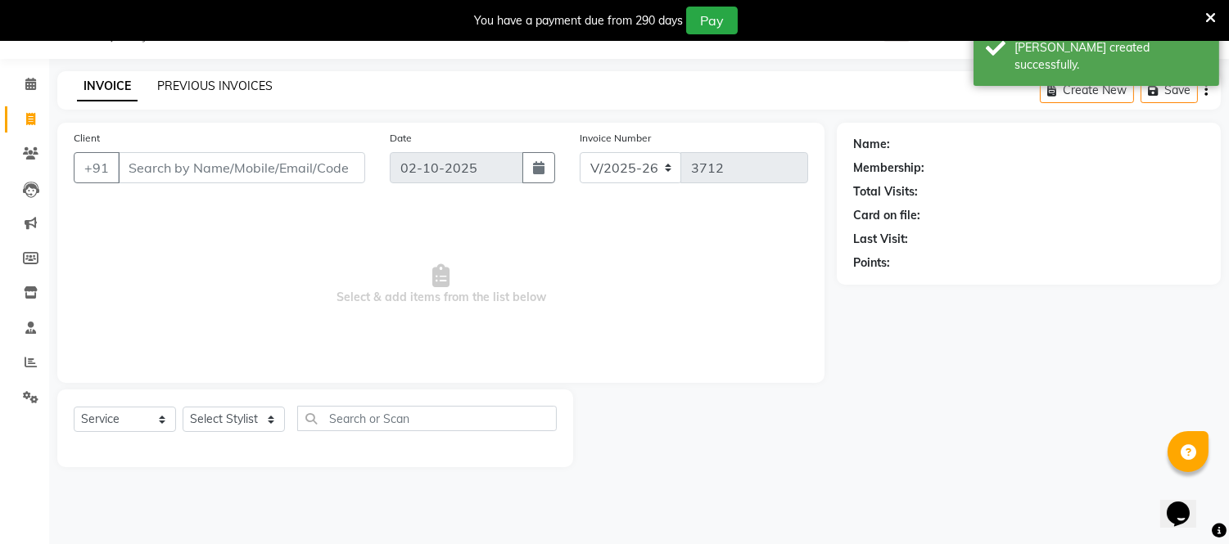
click at [201, 79] on link "PREVIOUS INVOICES" at bounding box center [214, 86] width 115 height 15
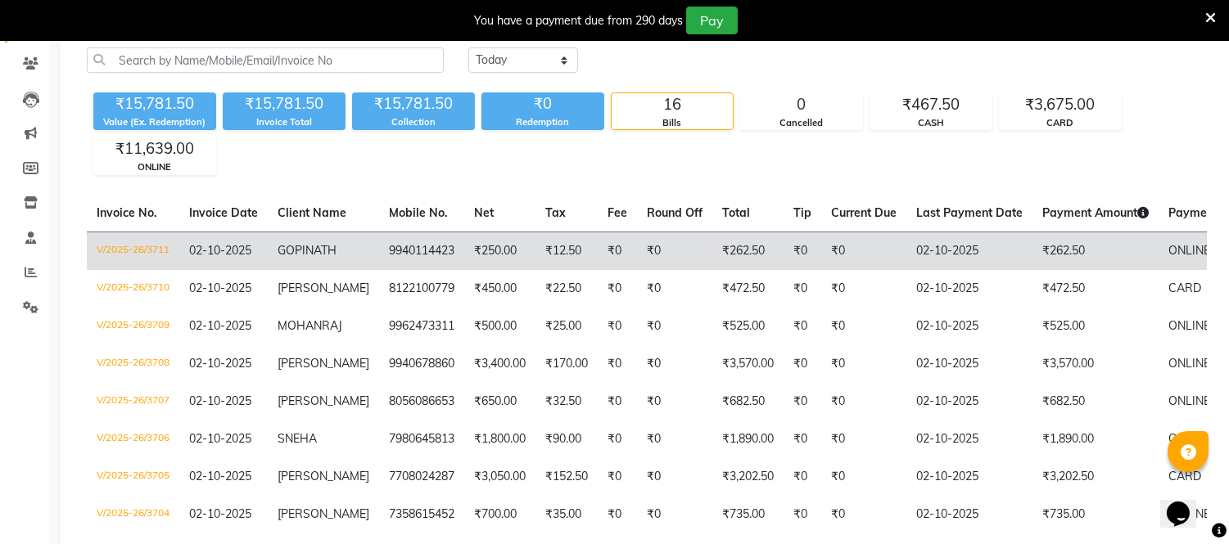
scroll to position [132, 0]
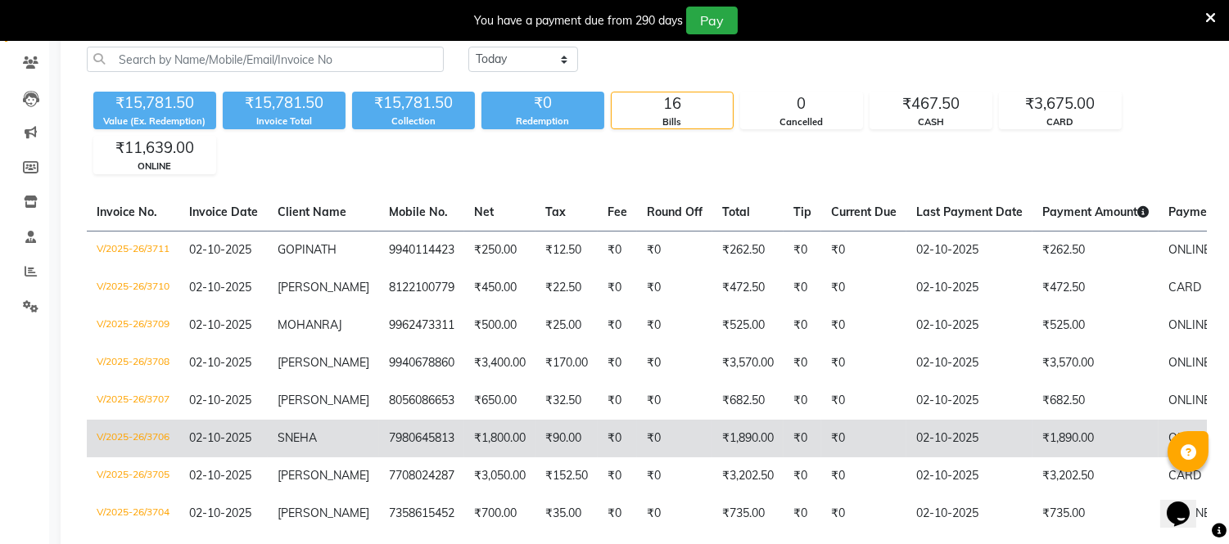
click at [298, 445] on span "SNEHA" at bounding box center [296, 438] width 39 height 15
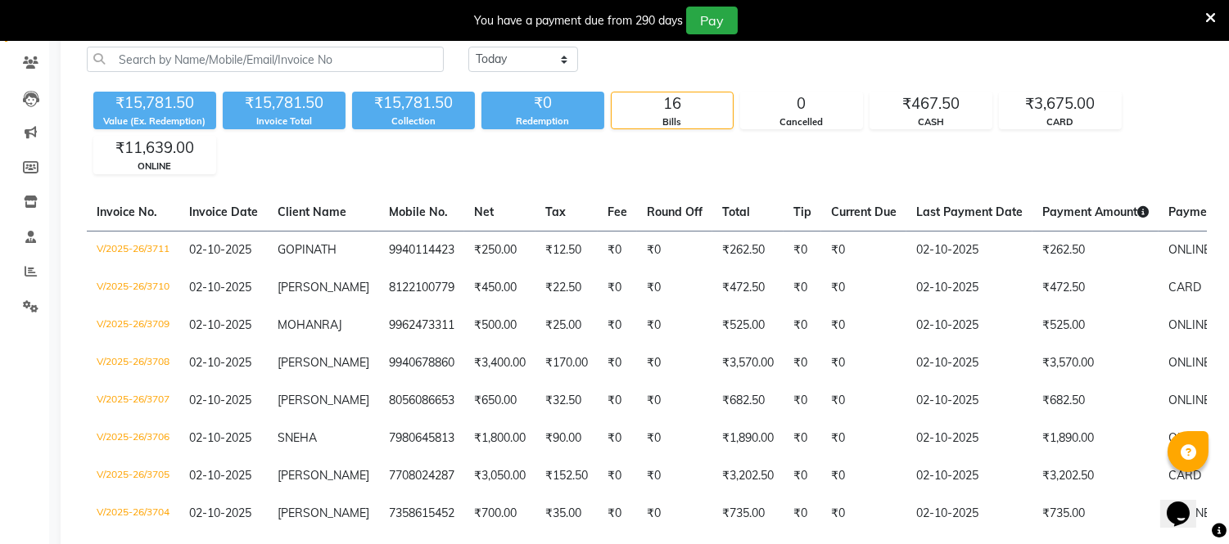
scroll to position [0, 0]
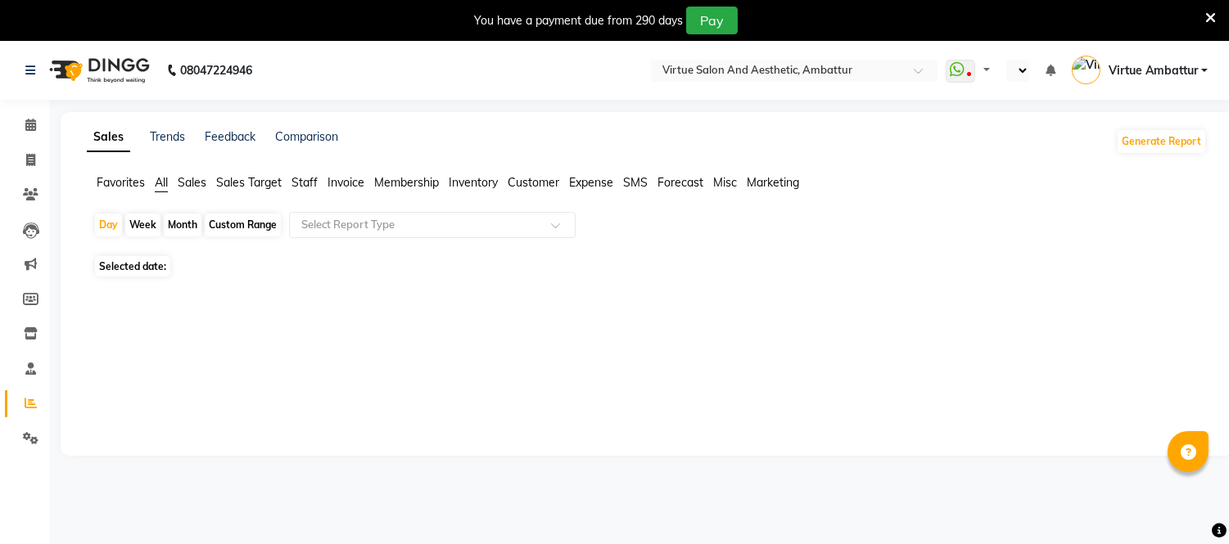
select select "en"
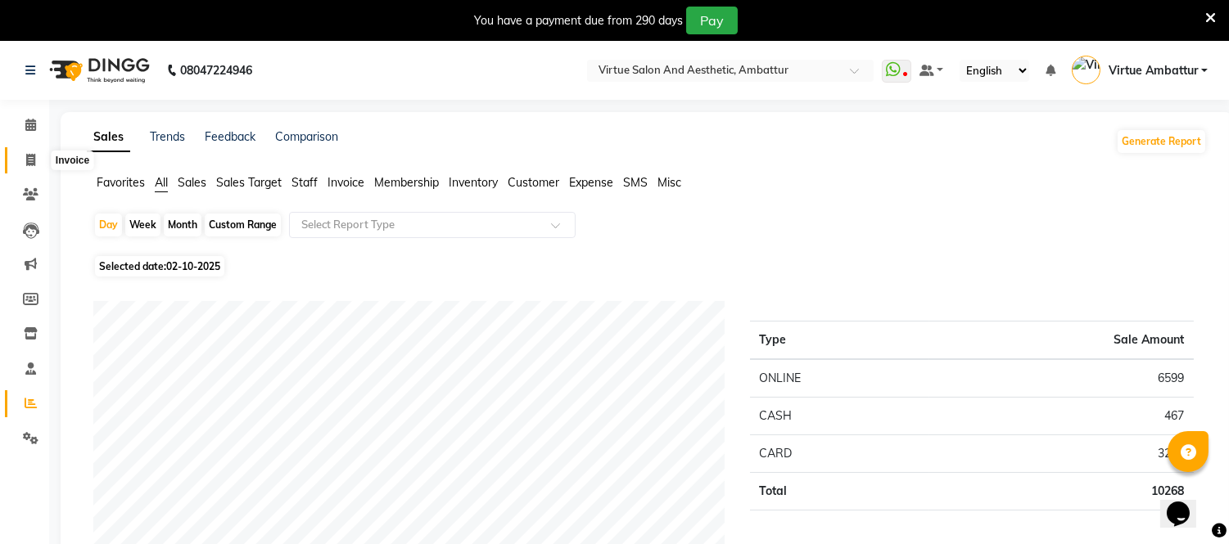
click at [26, 165] on icon at bounding box center [30, 160] width 9 height 12
select select "5237"
select select "service"
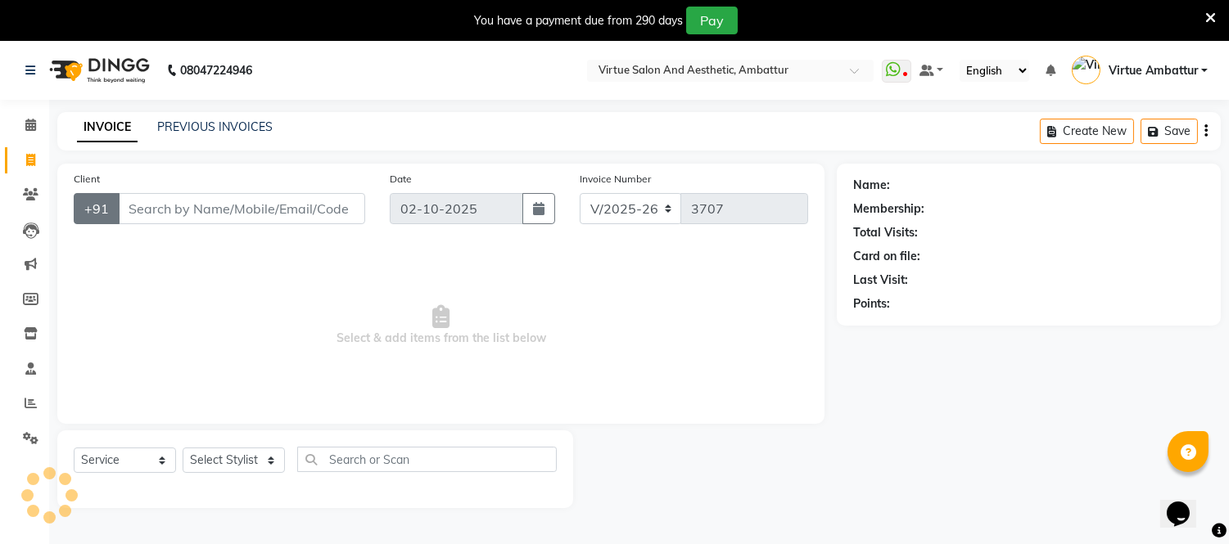
scroll to position [41, 0]
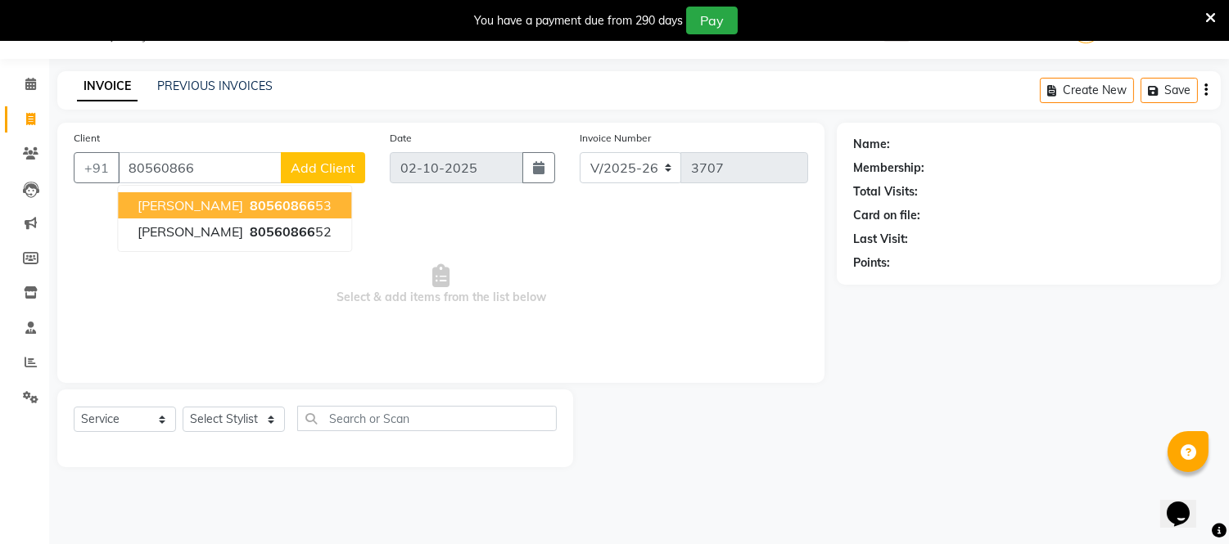
click at [250, 200] on span "80560866" at bounding box center [282, 205] width 65 height 16
type input "8056086653"
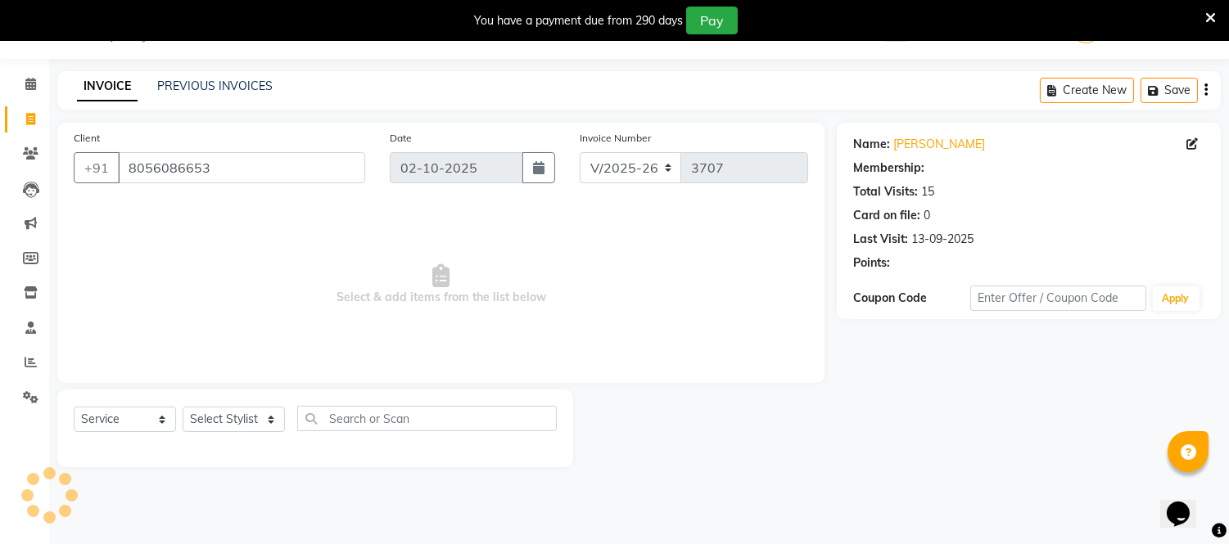
select select "1: Object"
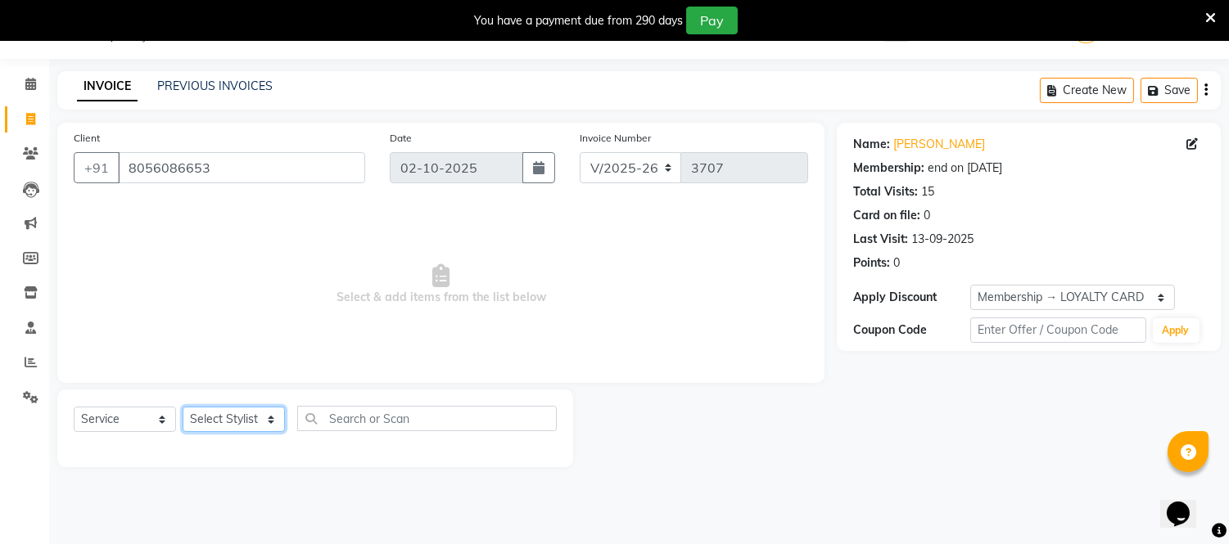
click at [268, 416] on select "Select Stylist [PERSON_NAME] [PERSON_NAME] [PERSON_NAME] [PERSON_NAME] [PERSON_…" at bounding box center [234, 419] width 102 height 25
select select "67162"
click at [183, 408] on select "Select Stylist [PERSON_NAME] [PERSON_NAME] [PERSON_NAME] [PERSON_NAME] [PERSON_…" at bounding box center [234, 419] width 102 height 25
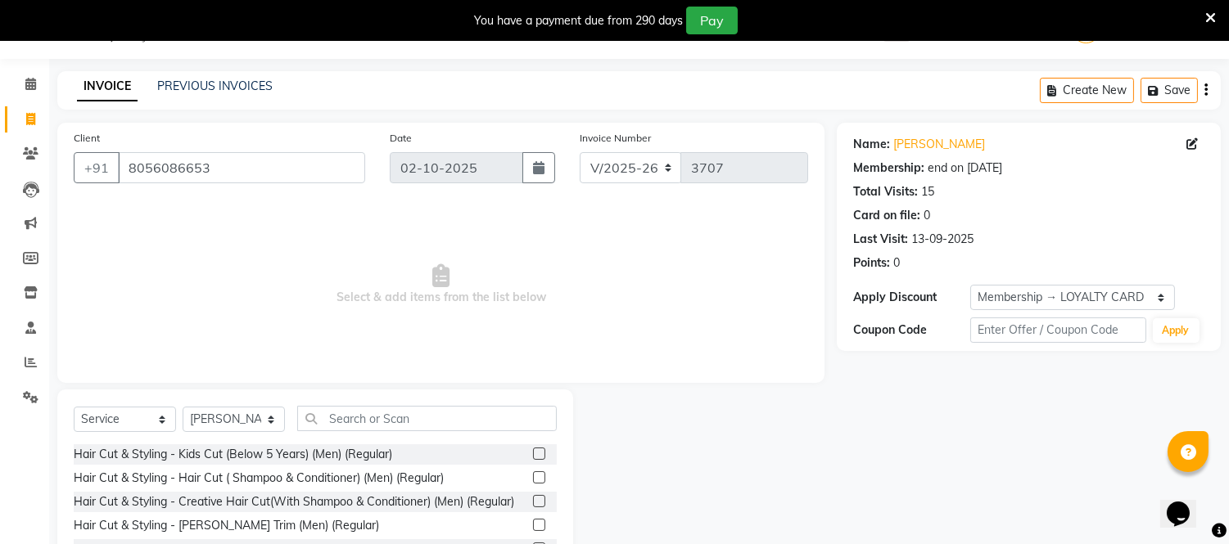
click at [533, 478] on label at bounding box center [539, 477] width 12 height 12
click at [533, 478] on input "checkbox" at bounding box center [538, 478] width 11 height 11
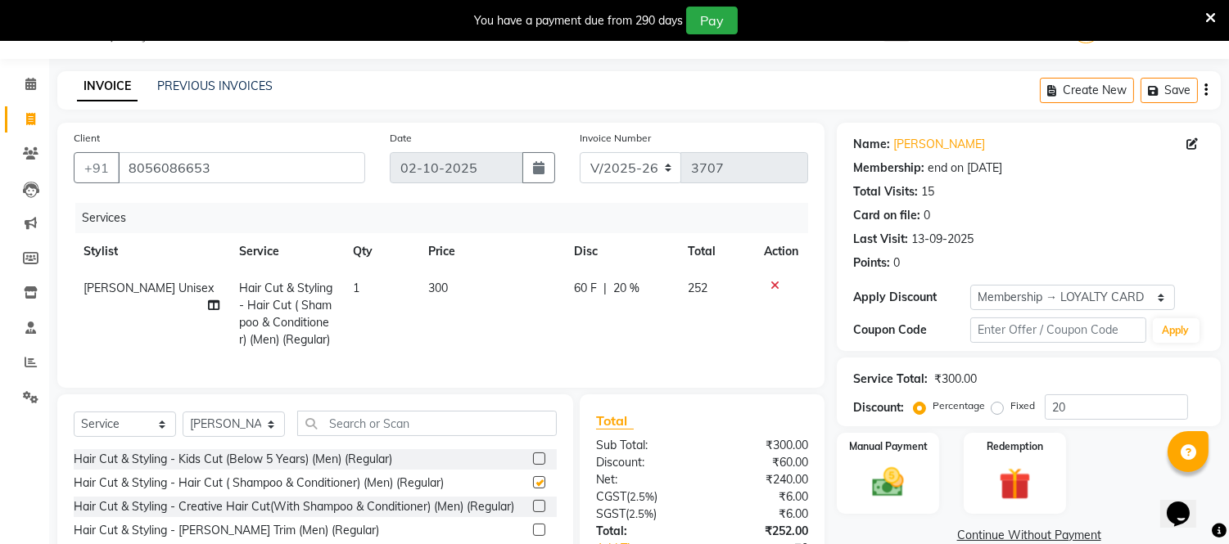
checkbox input "false"
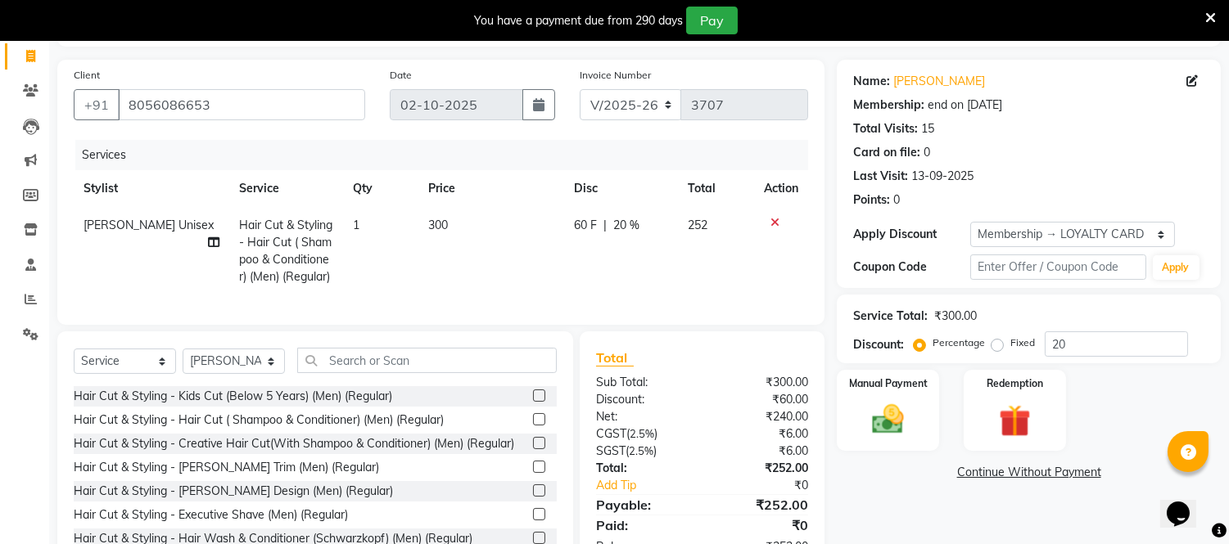
scroll to position [132, 0]
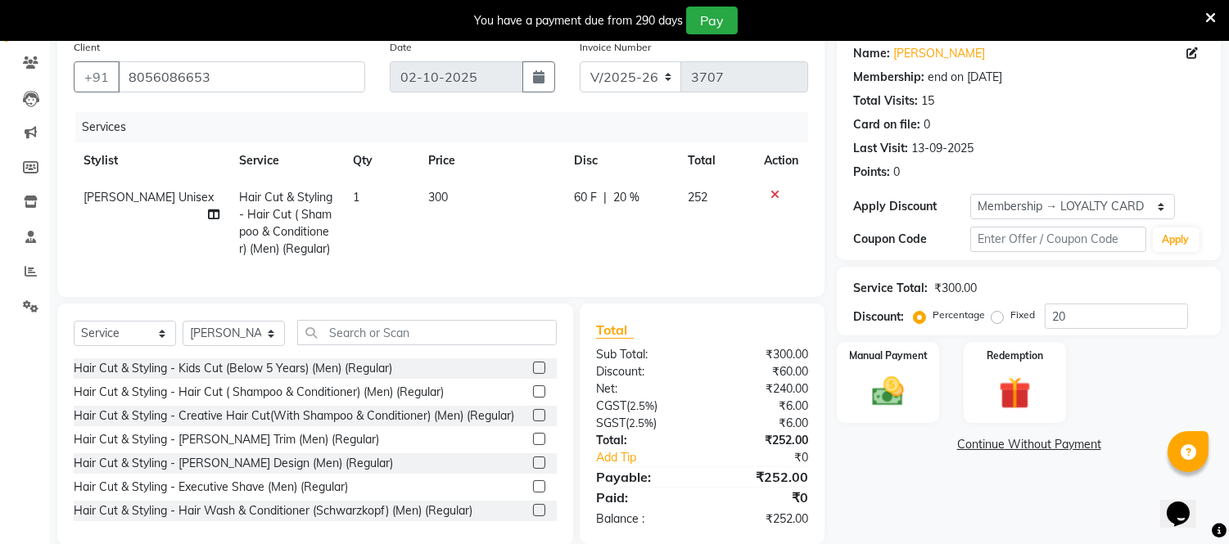
click at [357, 195] on td "1" at bounding box center [380, 223] width 75 height 88
select select "67162"
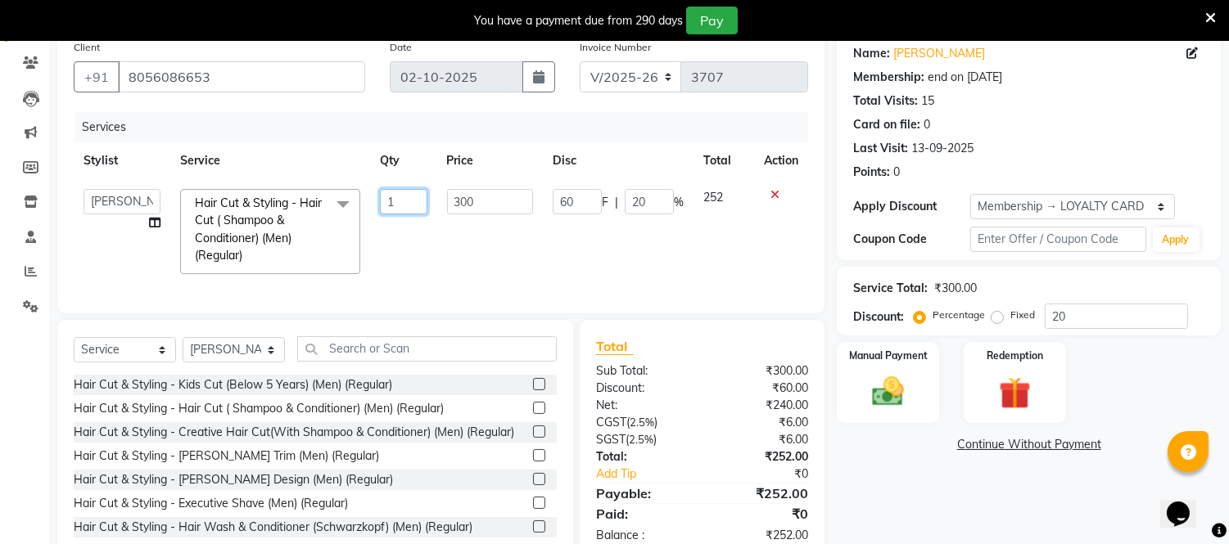
drag, startPoint x: 393, startPoint y: 205, endPoint x: 404, endPoint y: 226, distance: 24.2
click at [395, 205] on input "1" at bounding box center [403, 201] width 47 height 25
type input "2"
click at [557, 268] on div "Services Stylist Service Qty Price Disc Total Action Archana Bhagi Deepika Devi…" at bounding box center [441, 204] width 734 height 185
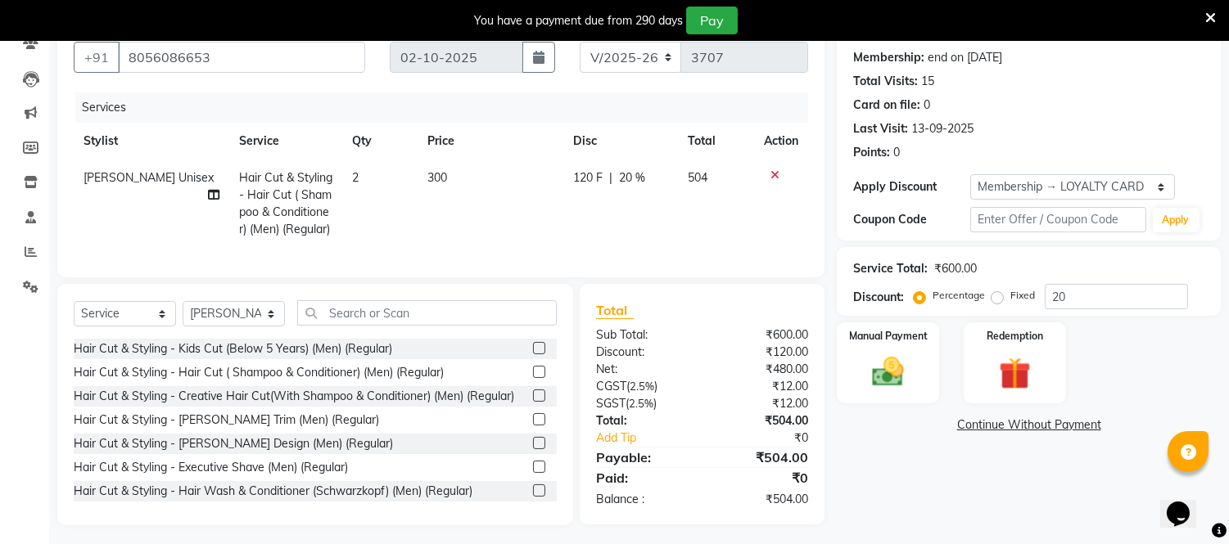
scroll to position [169, 0]
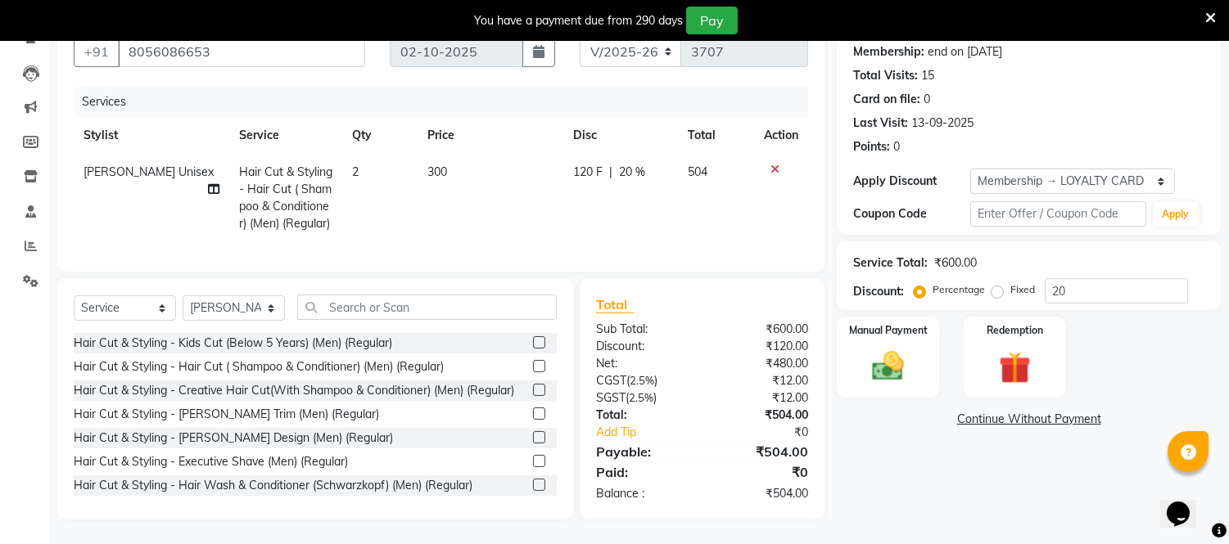
click at [533, 420] on label at bounding box center [539, 414] width 12 height 12
click at [533, 420] on input "checkbox" at bounding box center [538, 414] width 11 height 11
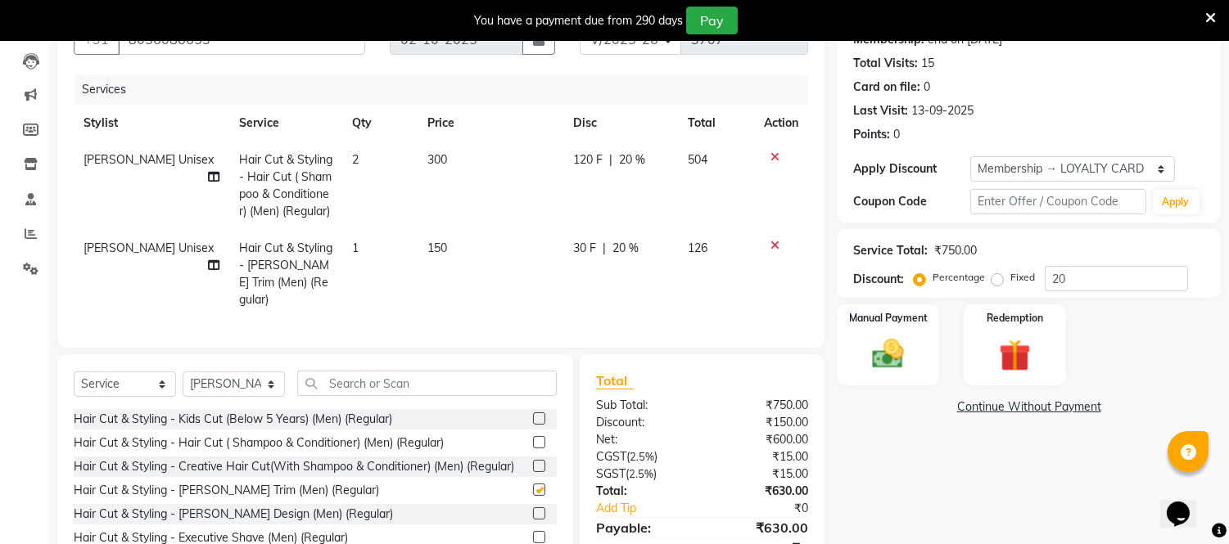
checkbox input "false"
drag, startPoint x: 431, startPoint y: 161, endPoint x: 436, endPoint y: 169, distance: 9.5
click at [432, 162] on span "300" at bounding box center [437, 159] width 20 height 15
select select "67162"
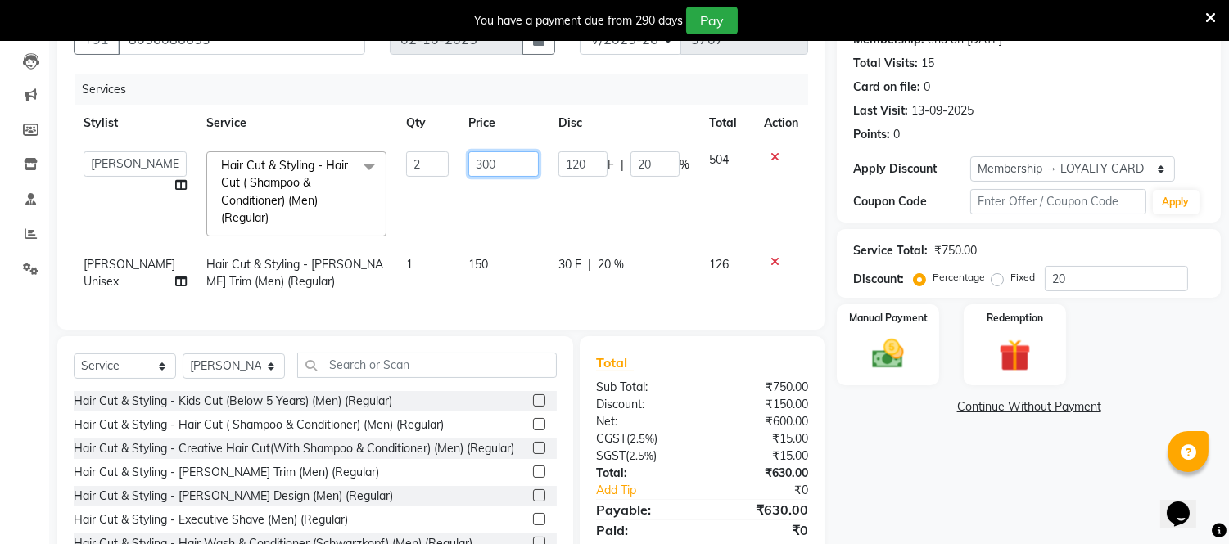
drag, startPoint x: 469, startPoint y: 172, endPoint x: 492, endPoint y: 214, distance: 48.3
click at [471, 174] on input "300" at bounding box center [503, 163] width 70 height 25
type input "250"
click at [913, 450] on div "Name: Afthab Membership: end on 11-03-2026 Total Visits: 15 Card on file: 0 Las…" at bounding box center [1035, 286] width 396 height 584
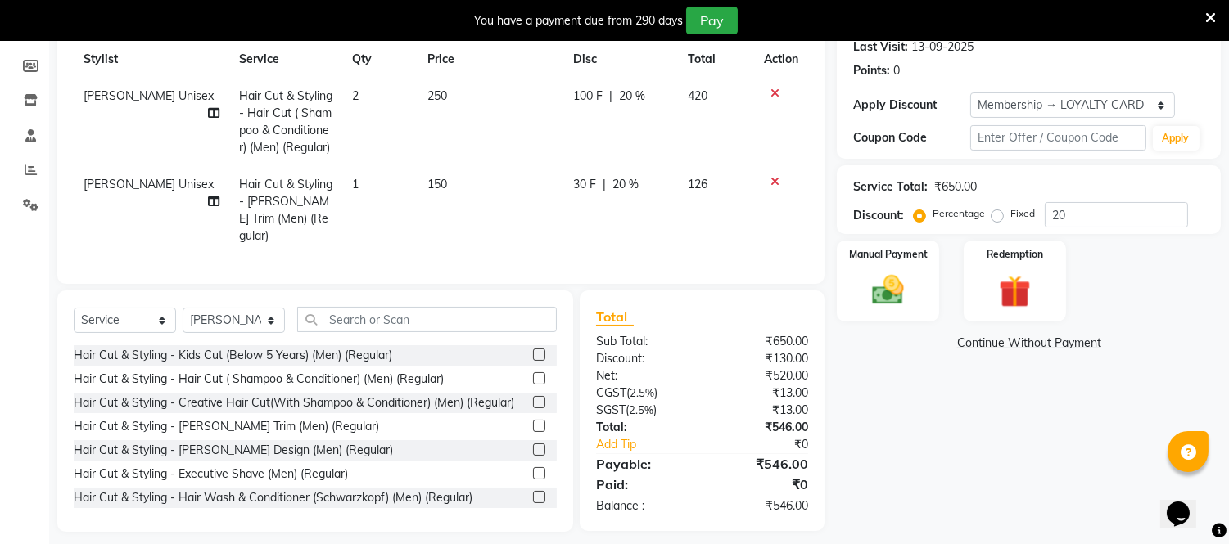
scroll to position [241, 0]
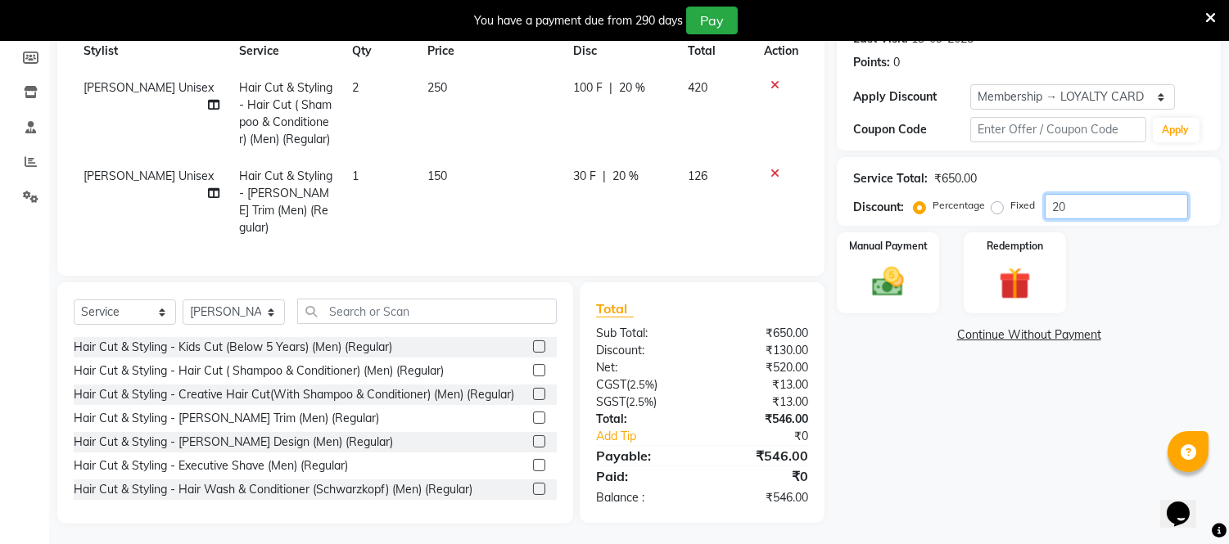
click at [1065, 207] on input "20" at bounding box center [1115, 206] width 143 height 25
type input "2"
click at [926, 276] on div "Manual Payment" at bounding box center [888, 272] width 106 height 83
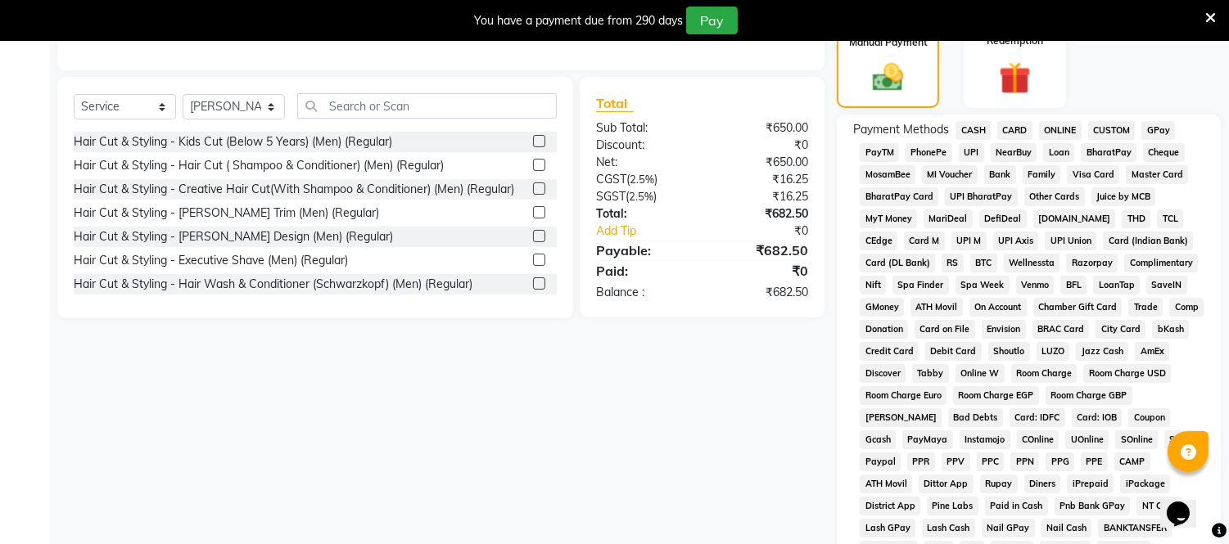
scroll to position [454, 0]
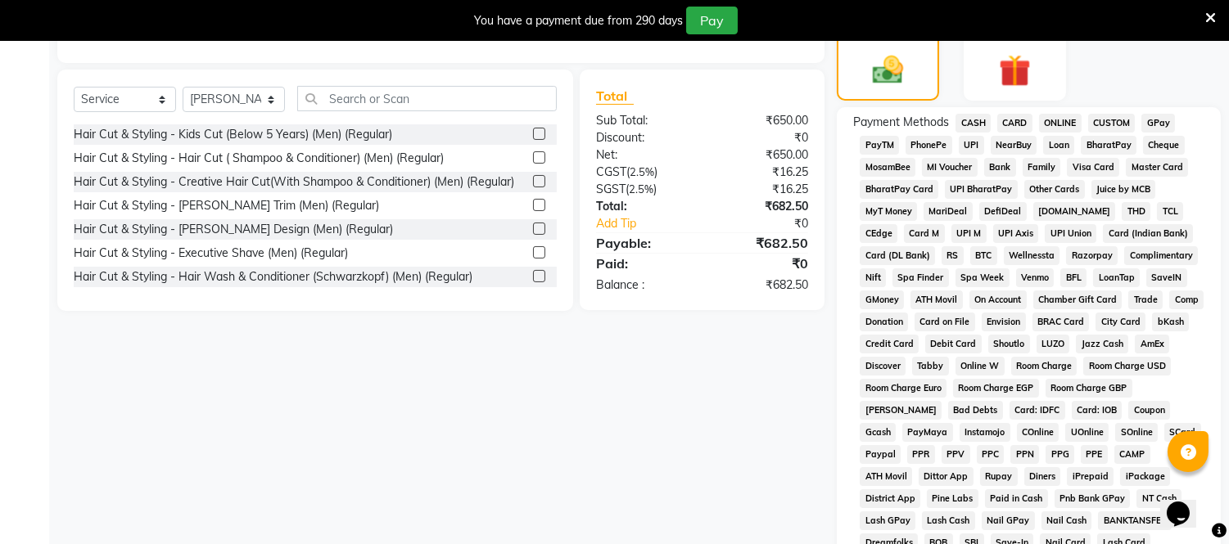
click at [1062, 119] on span "ONLINE" at bounding box center [1060, 123] width 43 height 19
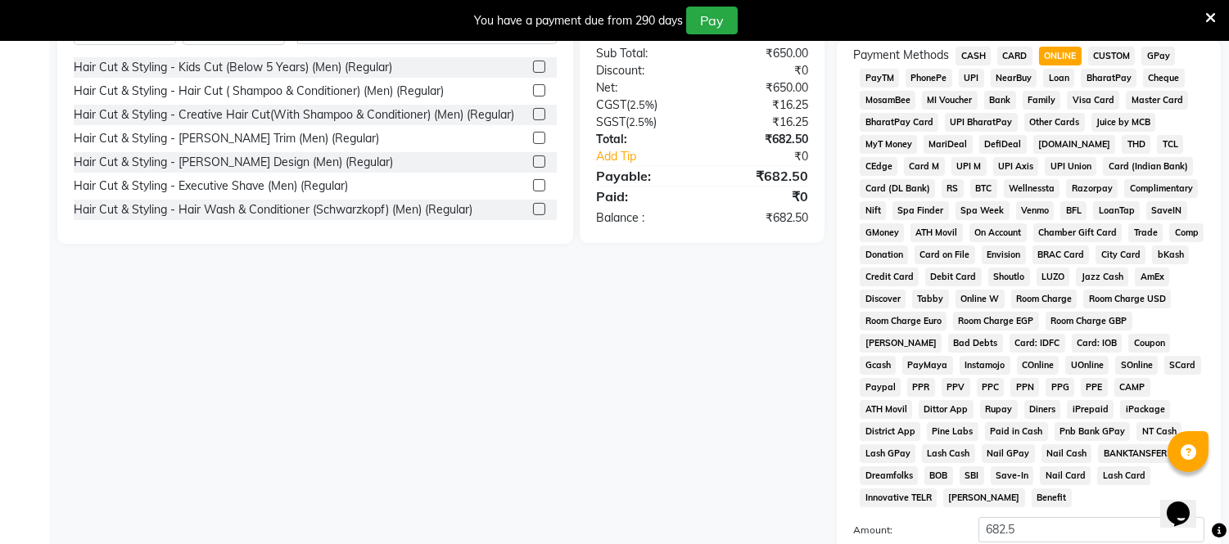
scroll to position [620, 0]
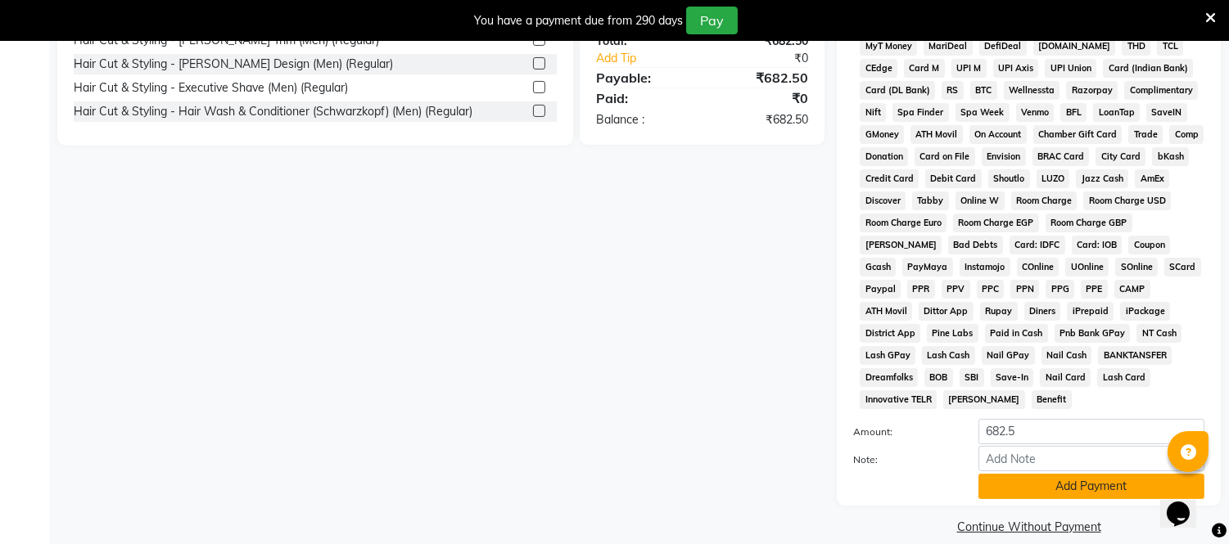
click at [1080, 474] on button "Add Payment" at bounding box center [1091, 486] width 226 height 25
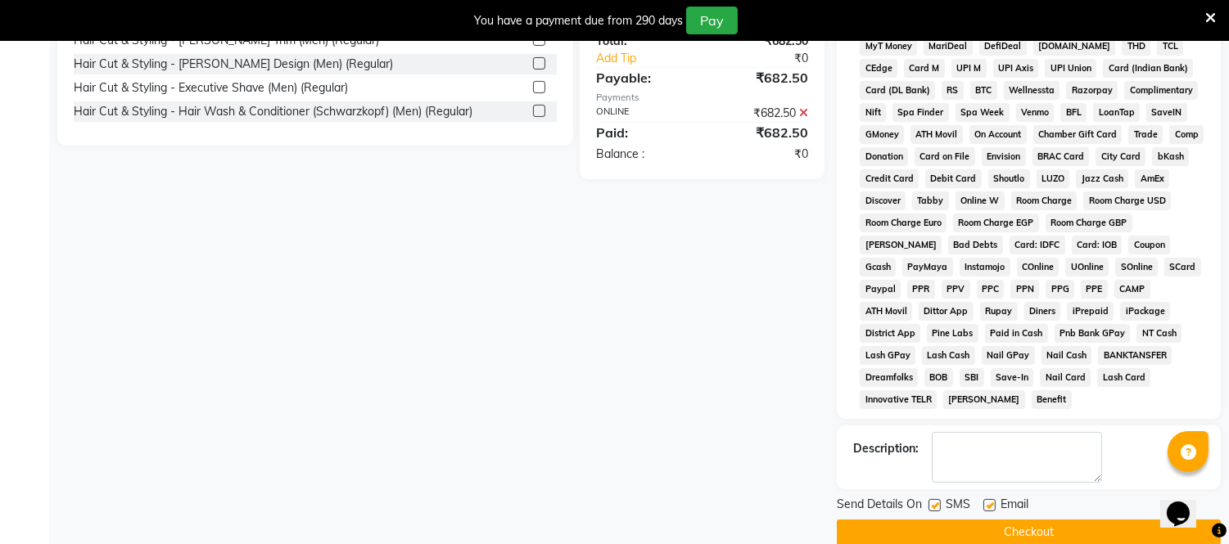
click at [1059, 520] on button "Checkout" at bounding box center [1029, 532] width 384 height 25
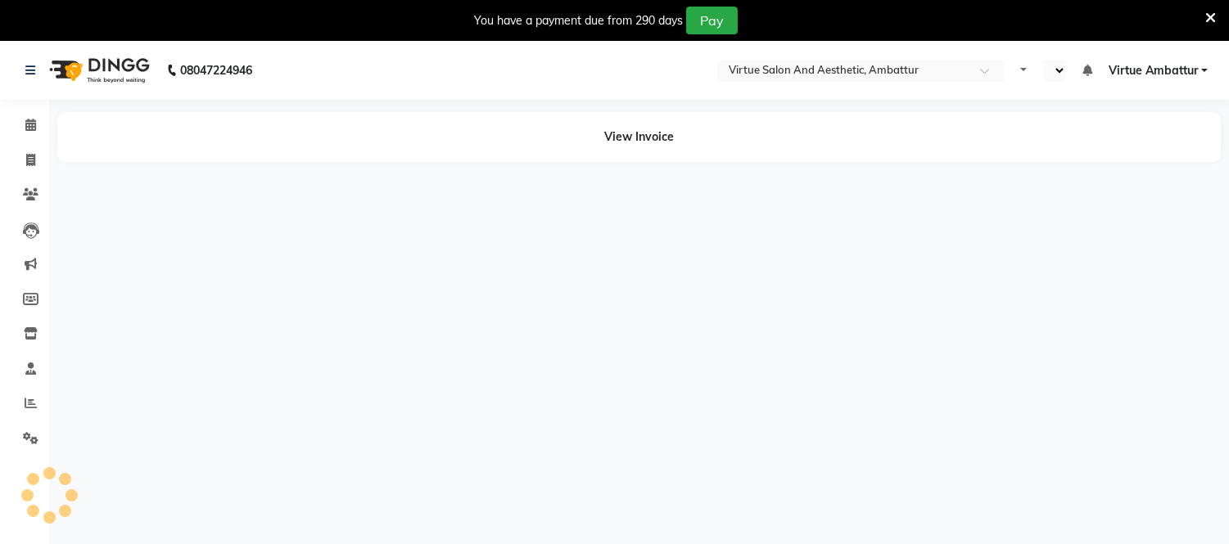
select select "en"
